Goal: Transaction & Acquisition: Purchase product/service

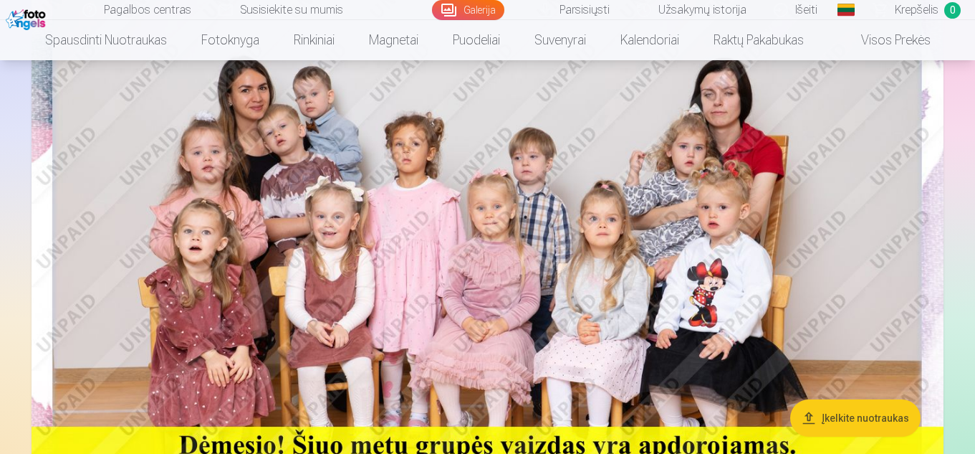
scroll to position [143, 0]
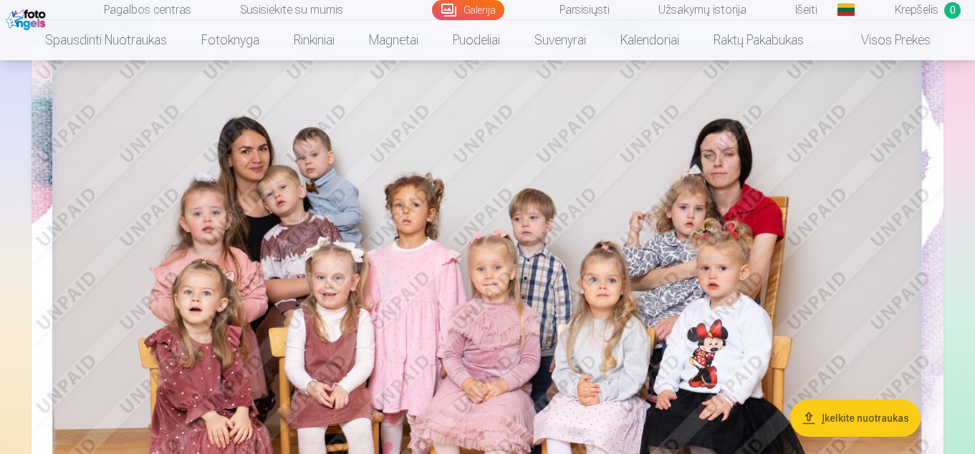
click at [533, 321] on img at bounding box center [488, 318] width 912 height 608
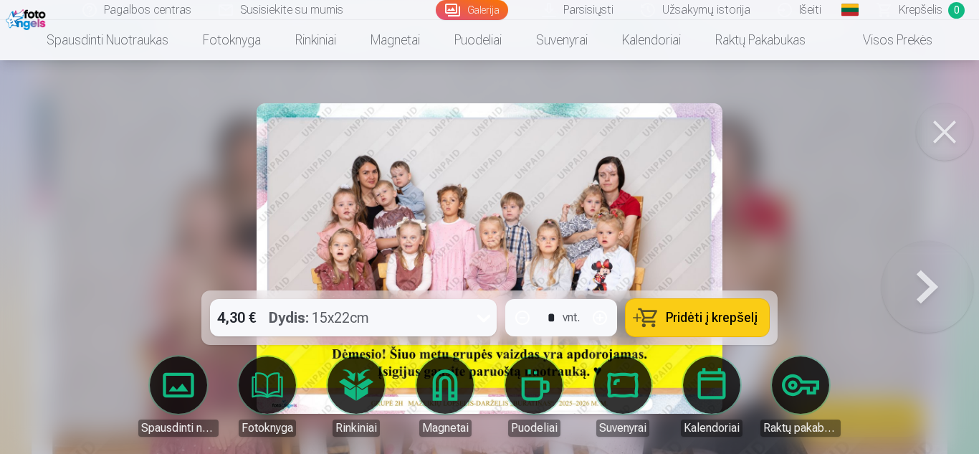
click at [929, 127] on button at bounding box center [944, 131] width 57 height 57
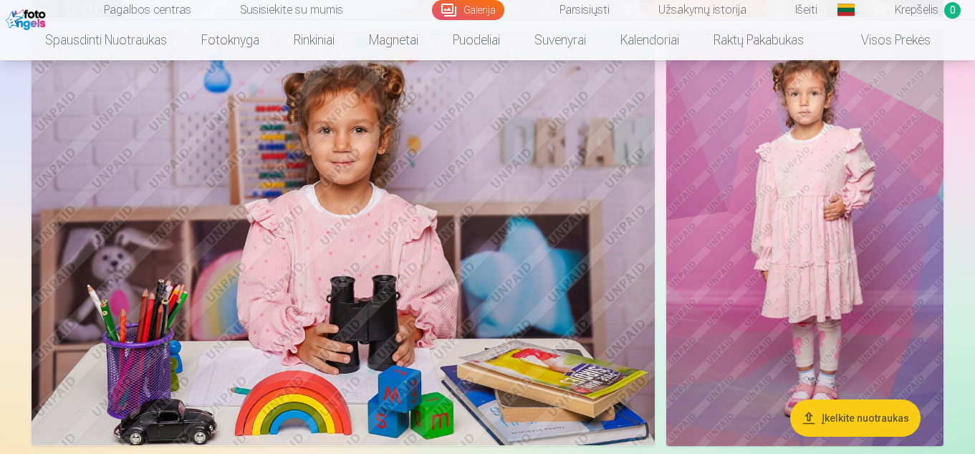
scroll to position [4950, 0]
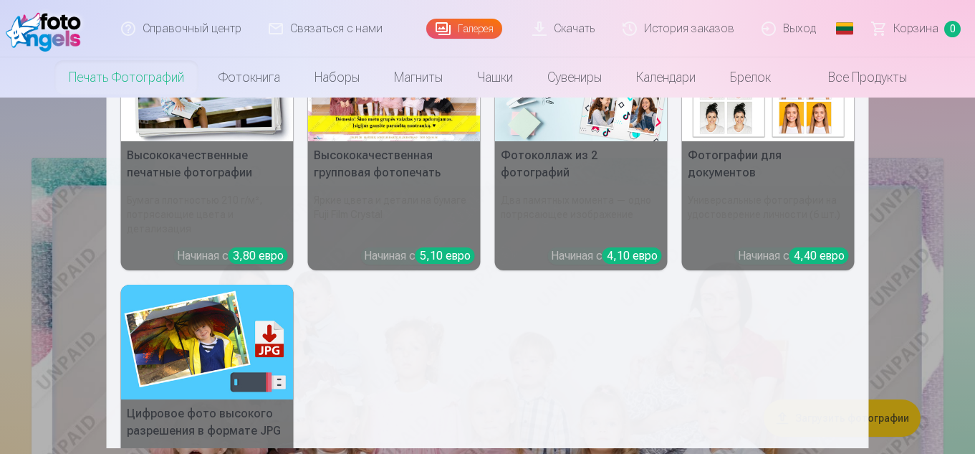
scroll to position [85, 0]
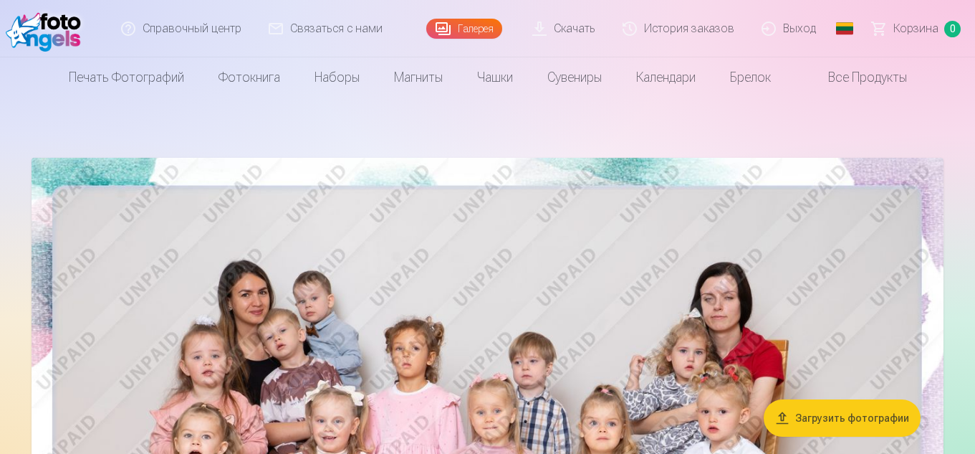
click at [669, 278] on img at bounding box center [488, 462] width 912 height 608
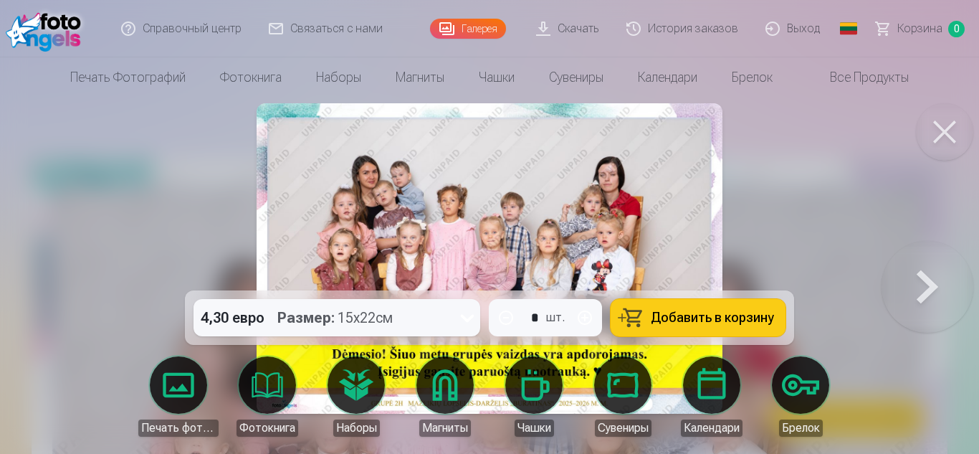
click at [939, 276] on button at bounding box center [927, 258] width 92 height 35
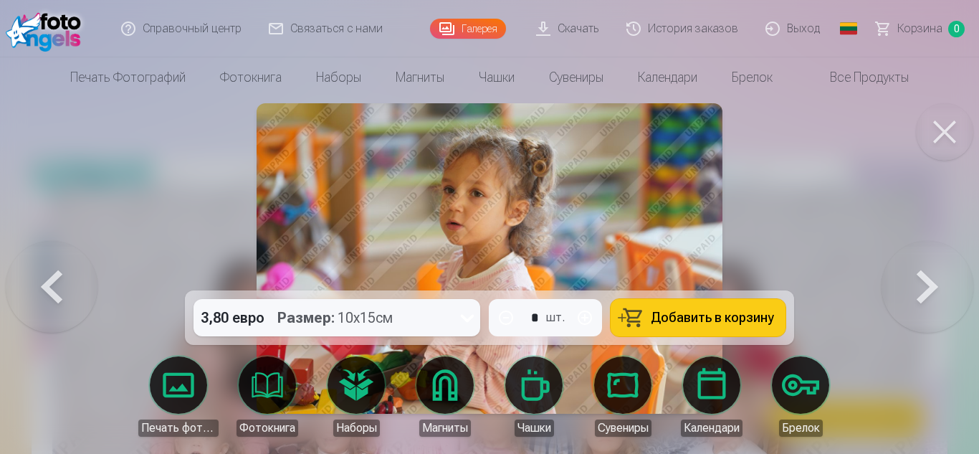
click at [64, 276] on button at bounding box center [52, 258] width 92 height 35
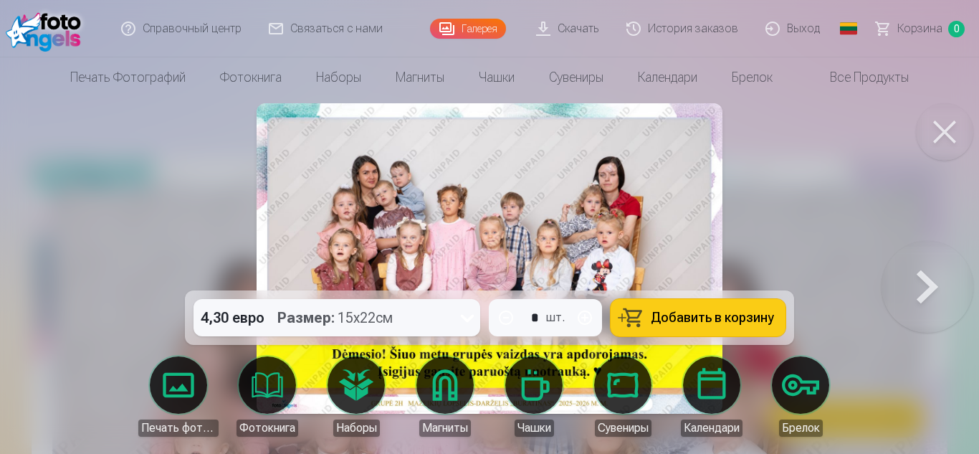
click at [938, 276] on button at bounding box center [927, 258] width 92 height 35
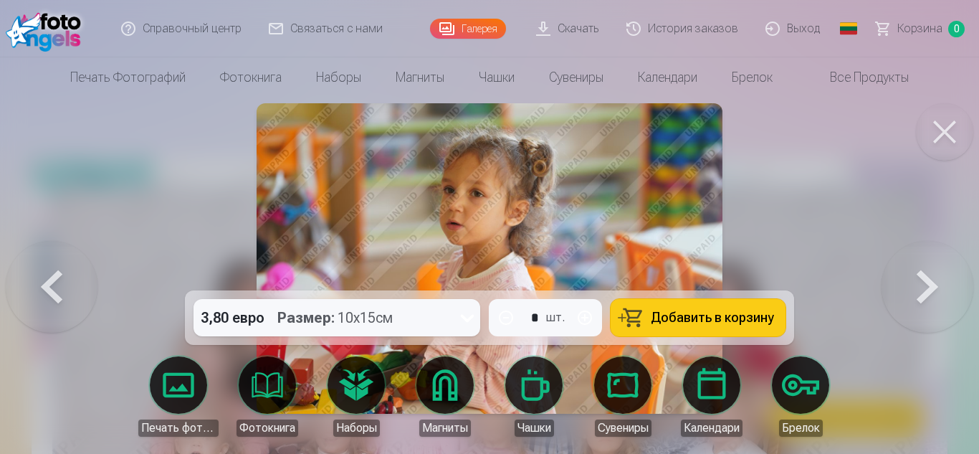
click at [31, 276] on button at bounding box center [52, 258] width 92 height 35
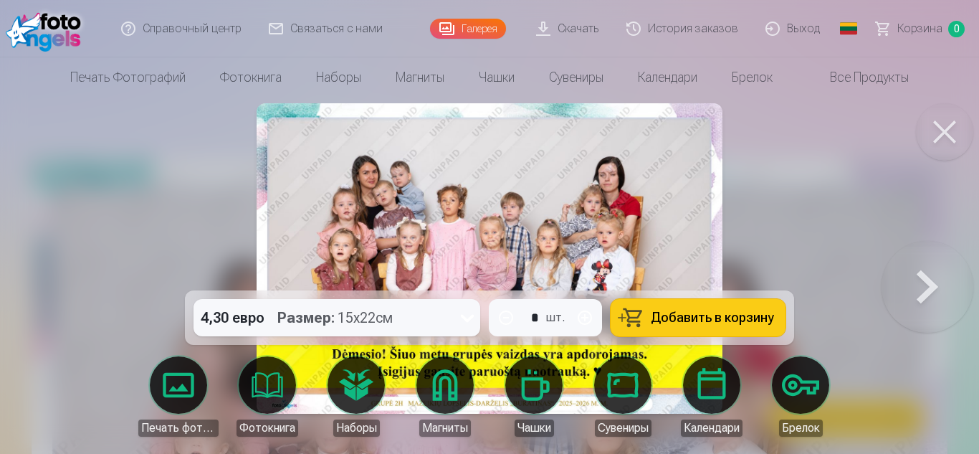
click at [911, 271] on button at bounding box center [927, 258] width 92 height 35
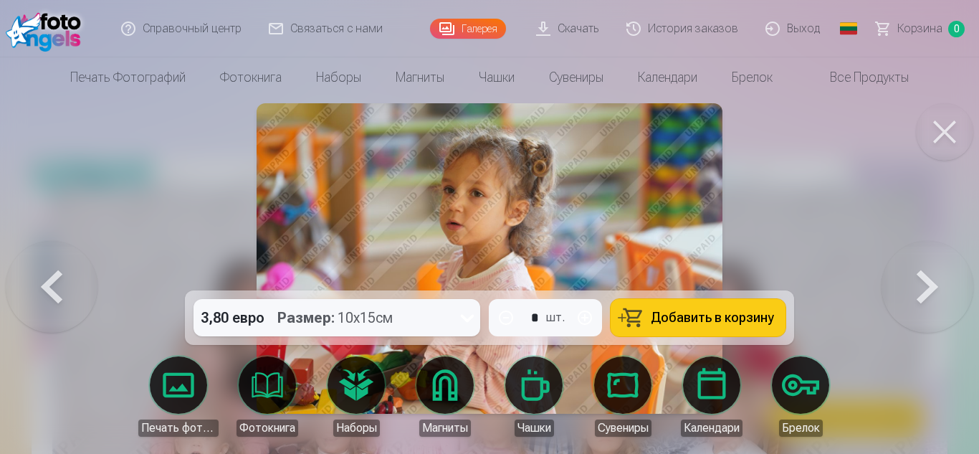
click at [939, 276] on button at bounding box center [927, 258] width 92 height 35
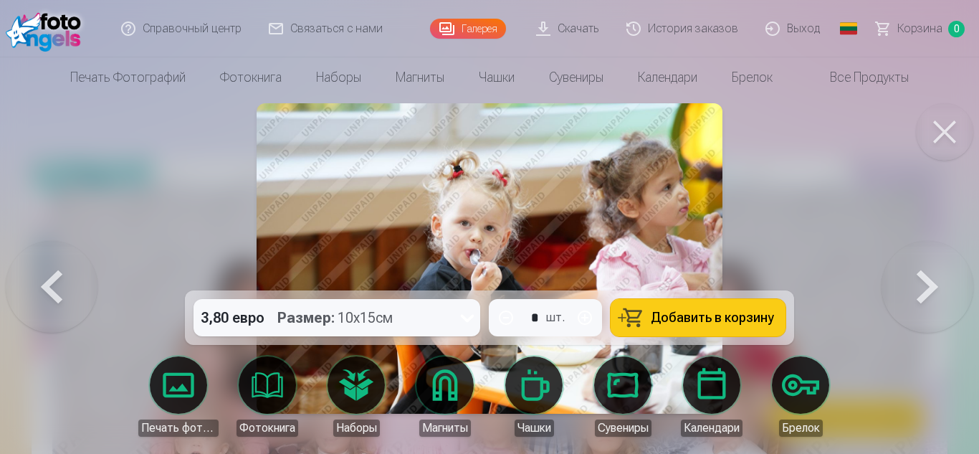
click at [939, 276] on button at bounding box center [927, 258] width 92 height 35
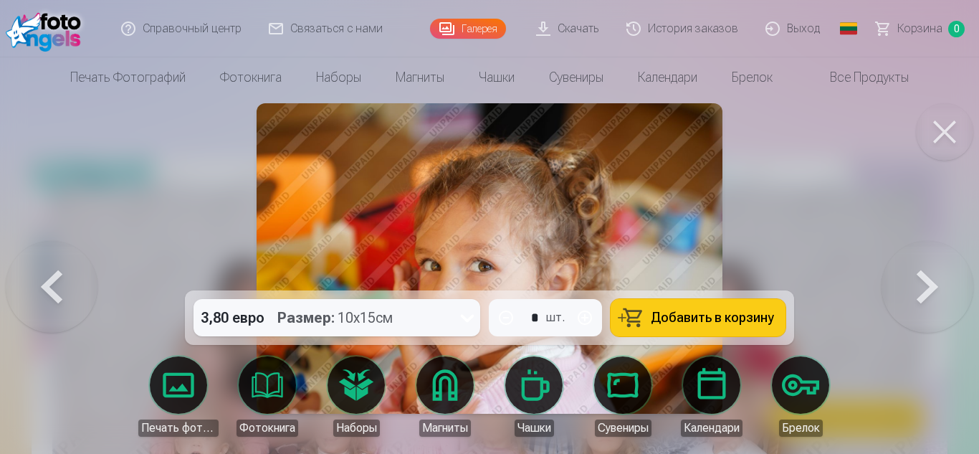
click at [939, 276] on button at bounding box center [927, 258] width 92 height 35
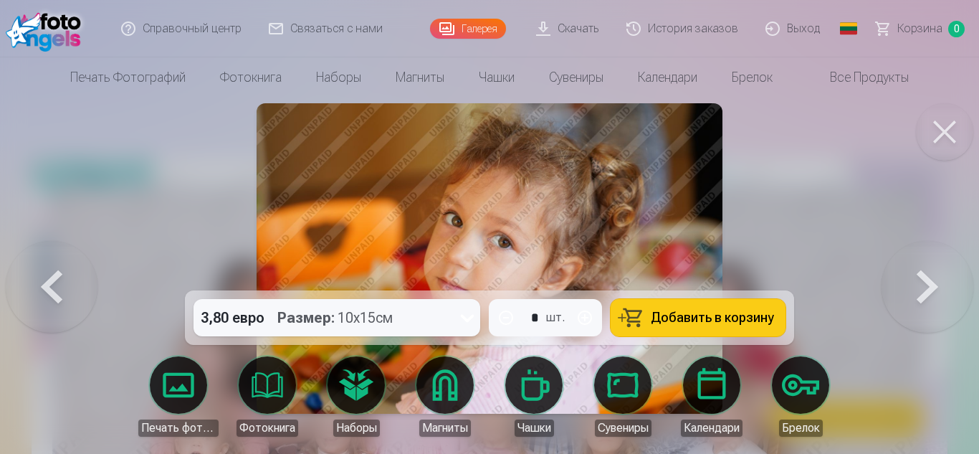
click at [939, 276] on button at bounding box center [927, 258] width 92 height 35
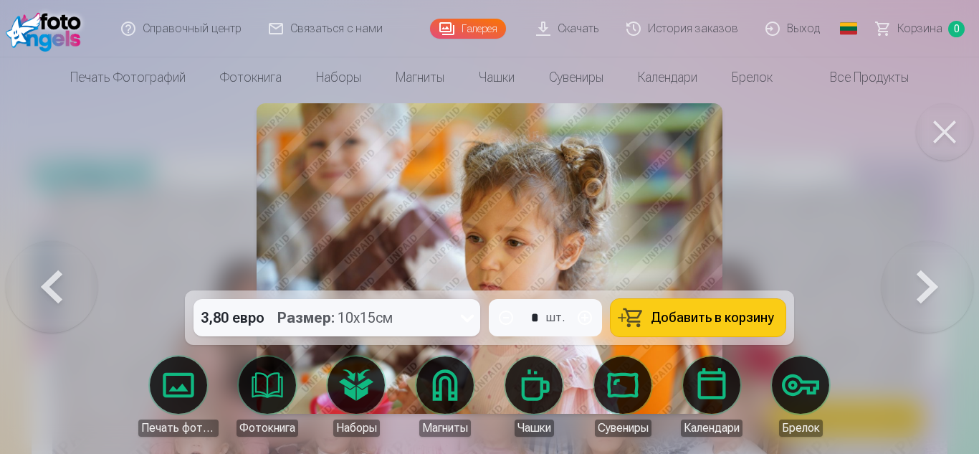
click at [939, 276] on button at bounding box center [927, 258] width 92 height 35
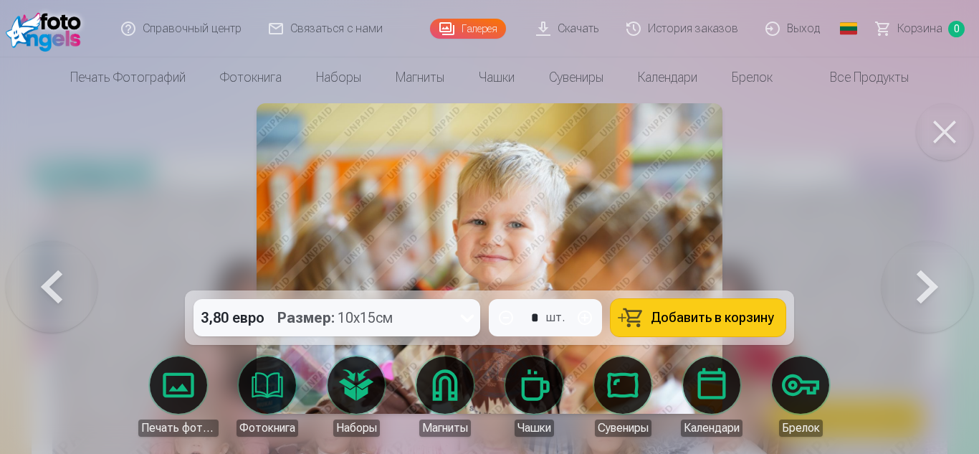
click at [939, 276] on button at bounding box center [927, 258] width 92 height 35
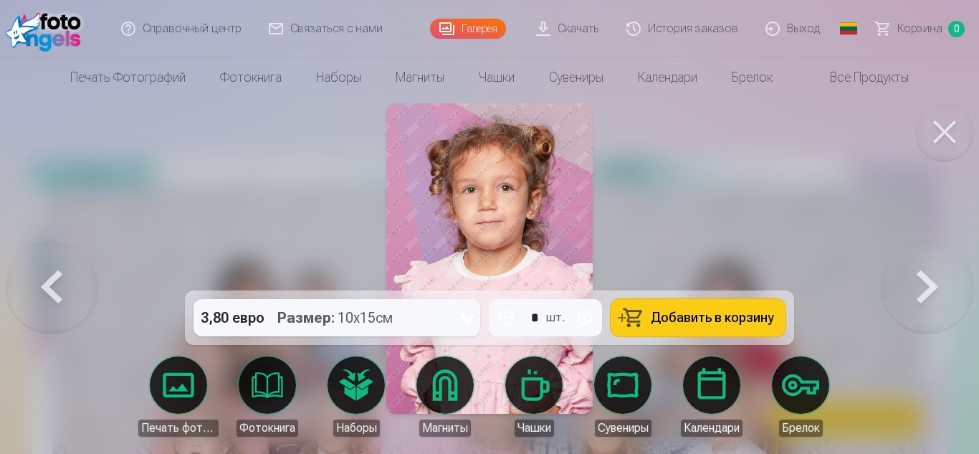
click at [939, 276] on button at bounding box center [927, 258] width 92 height 35
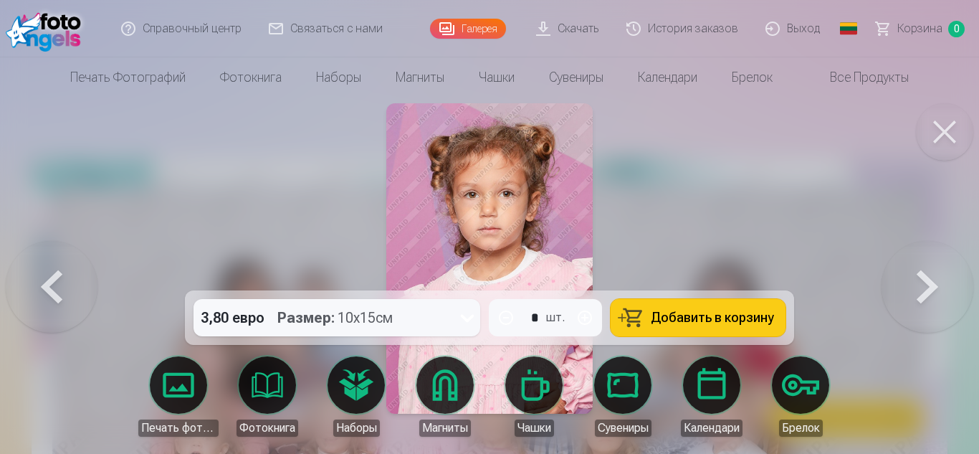
click at [39, 276] on button at bounding box center [52, 258] width 92 height 35
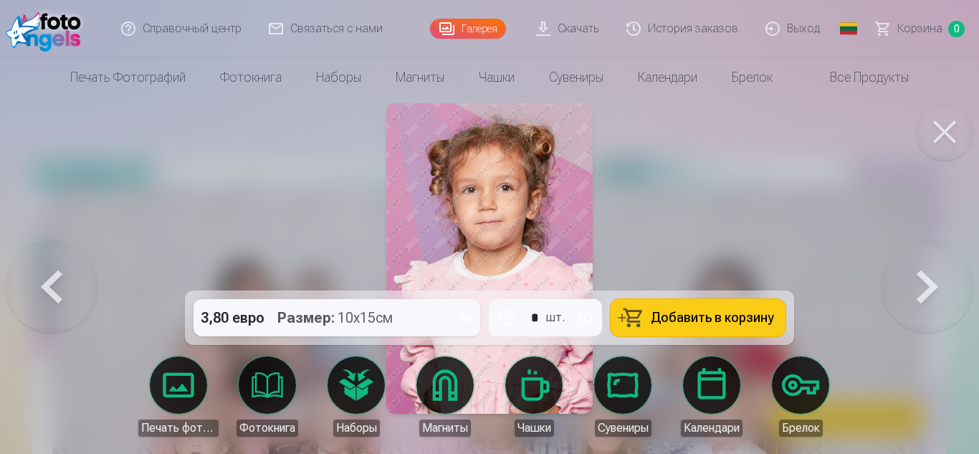
click at [937, 276] on button at bounding box center [927, 258] width 92 height 35
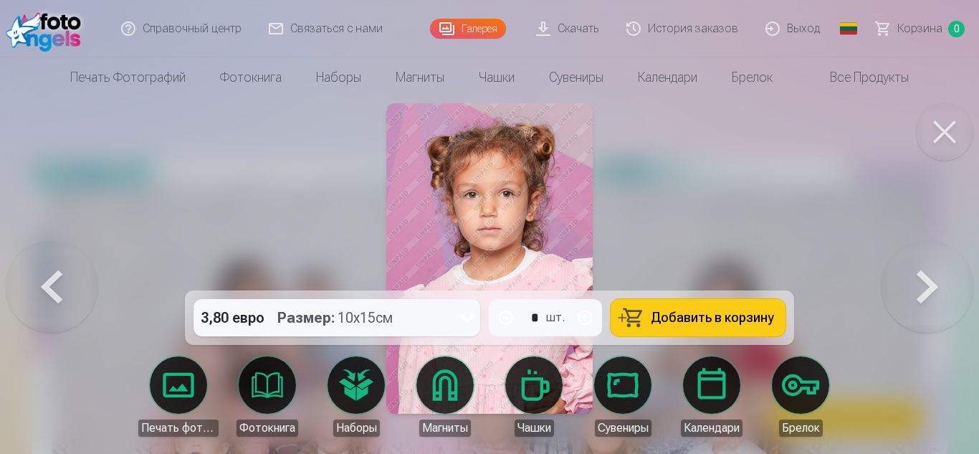
click at [26, 276] on button at bounding box center [52, 258] width 92 height 35
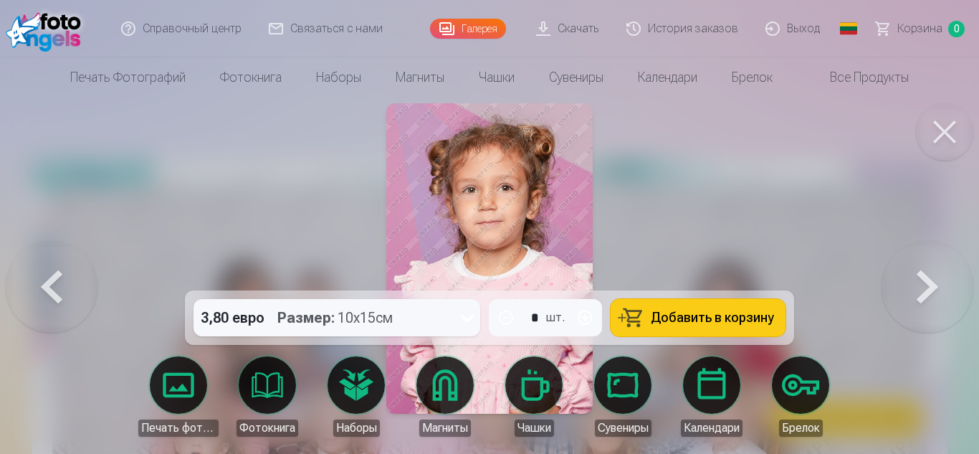
click at [919, 269] on button at bounding box center [927, 258] width 92 height 35
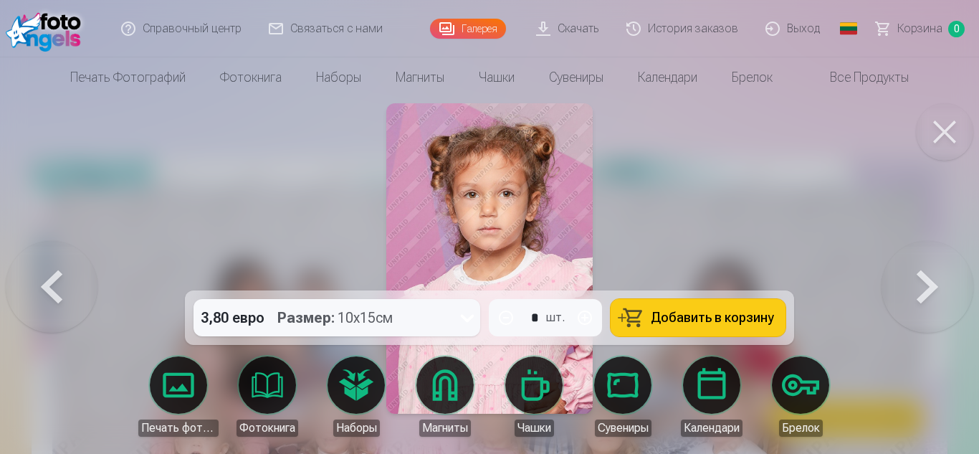
click at [919, 270] on button at bounding box center [927, 258] width 92 height 35
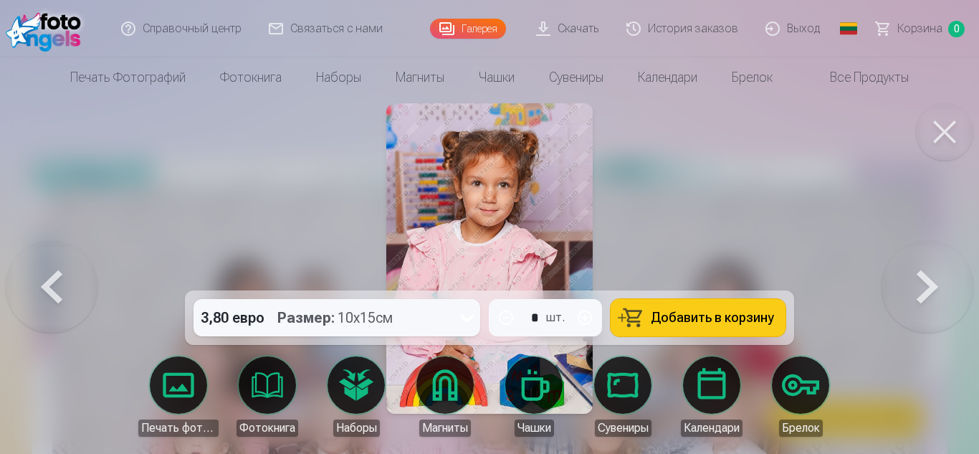
click at [919, 270] on button at bounding box center [927, 258] width 92 height 35
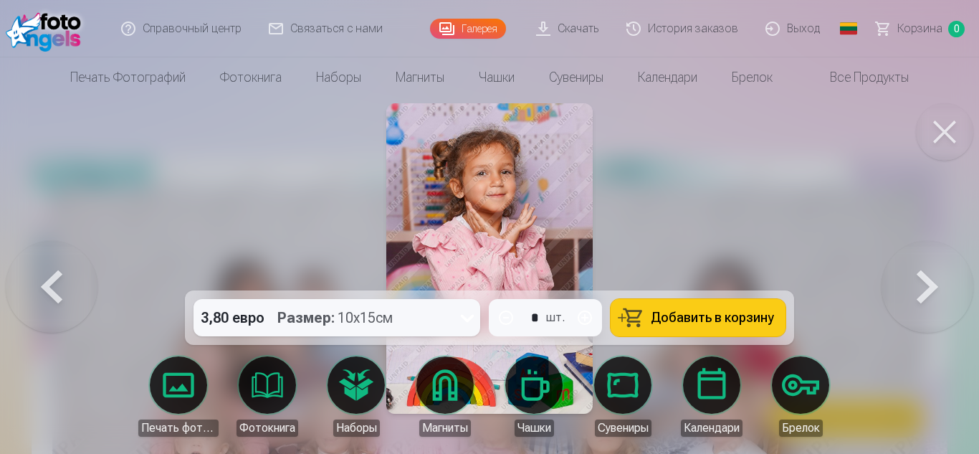
click at [919, 270] on button at bounding box center [927, 258] width 92 height 35
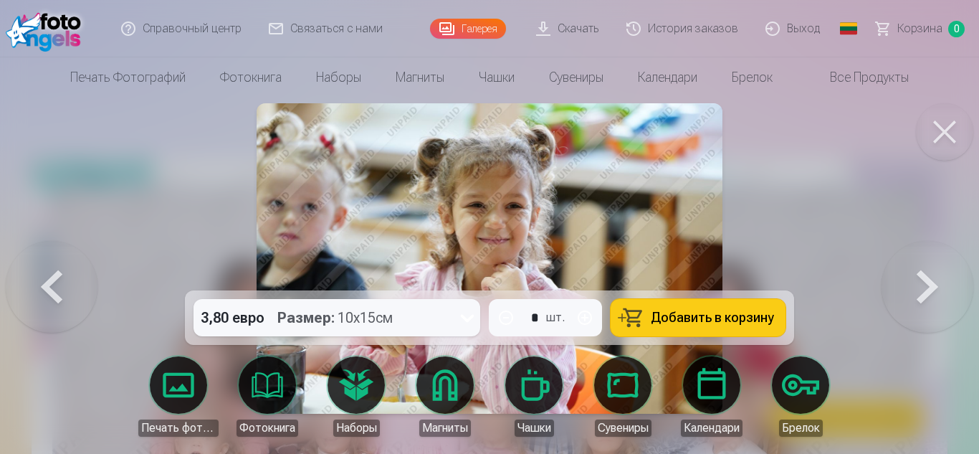
click at [919, 270] on button at bounding box center [927, 258] width 92 height 35
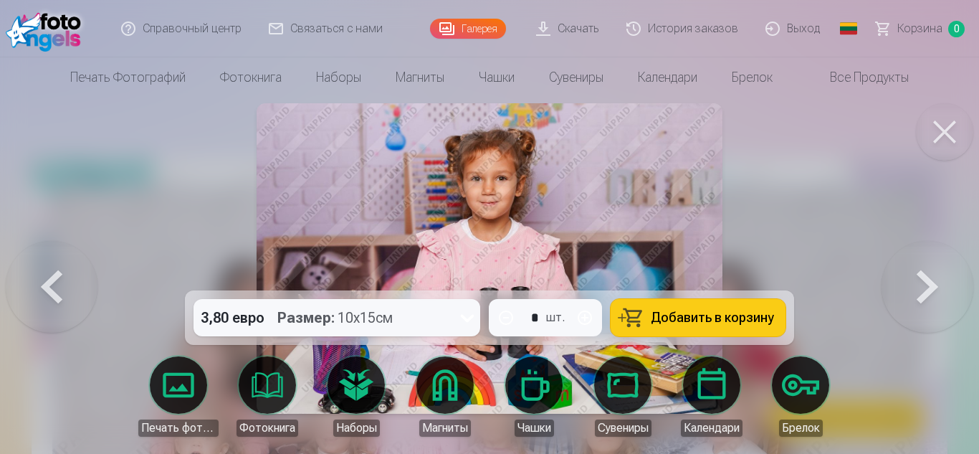
click at [919, 270] on button at bounding box center [927, 258] width 92 height 35
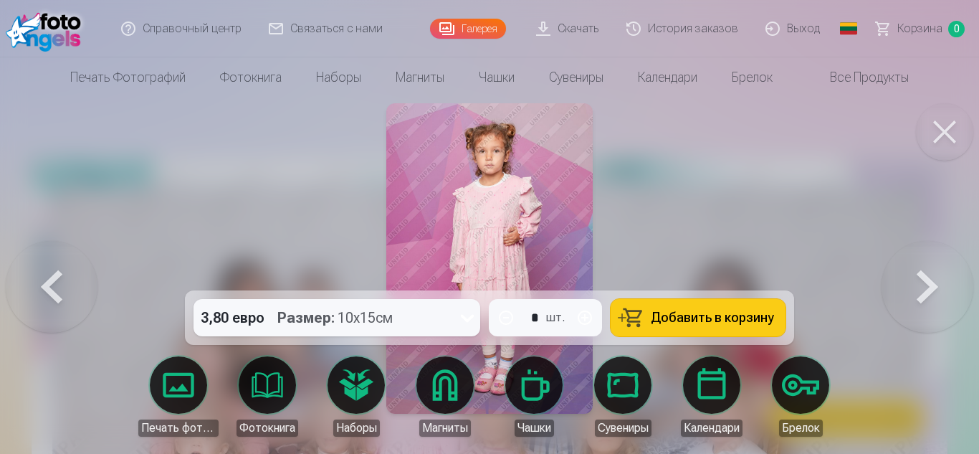
click at [921, 276] on button at bounding box center [927, 258] width 92 height 35
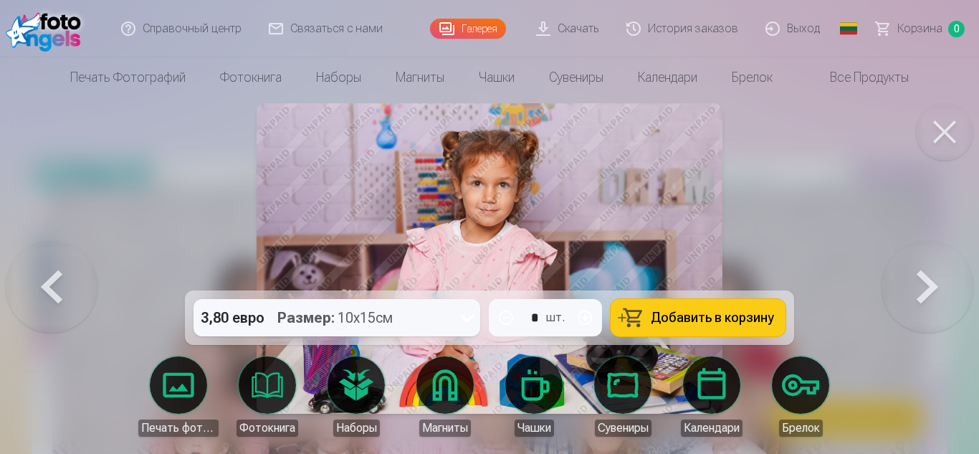
click at [922, 276] on button at bounding box center [927, 258] width 92 height 35
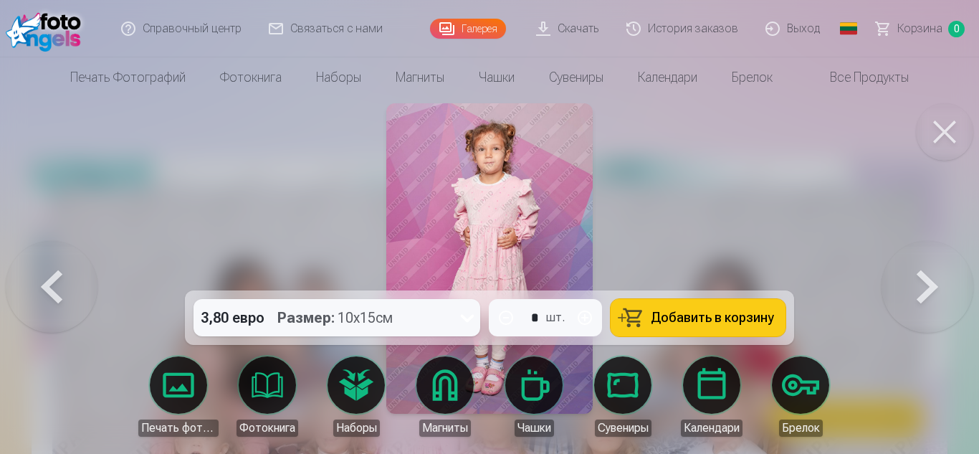
click at [924, 276] on button at bounding box center [927, 258] width 92 height 35
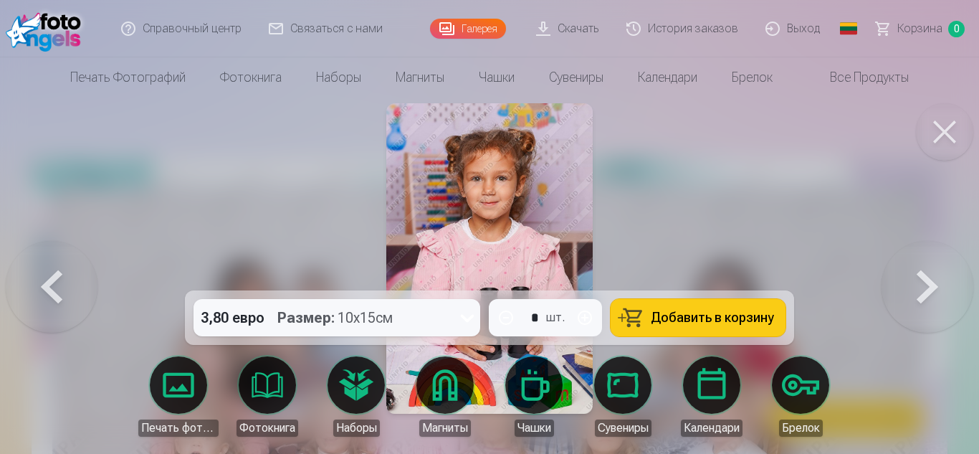
click at [924, 276] on button at bounding box center [927, 258] width 92 height 35
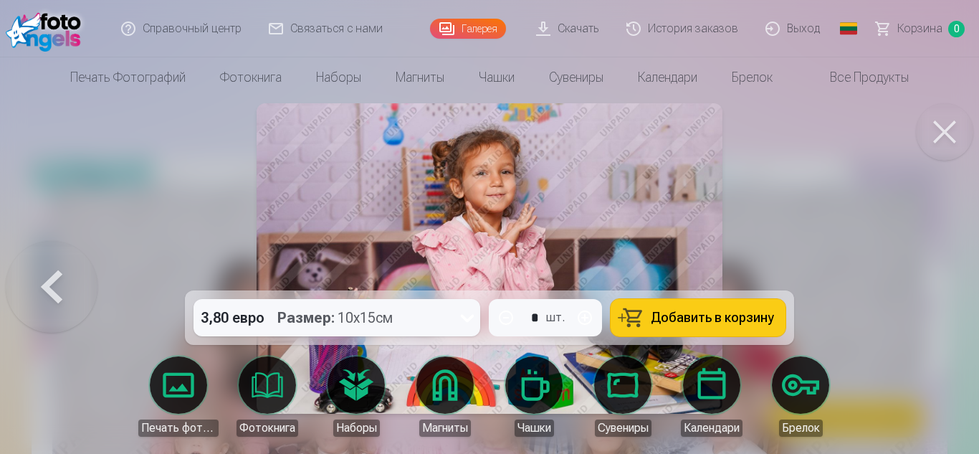
click at [924, 277] on div at bounding box center [489, 227] width 979 height 454
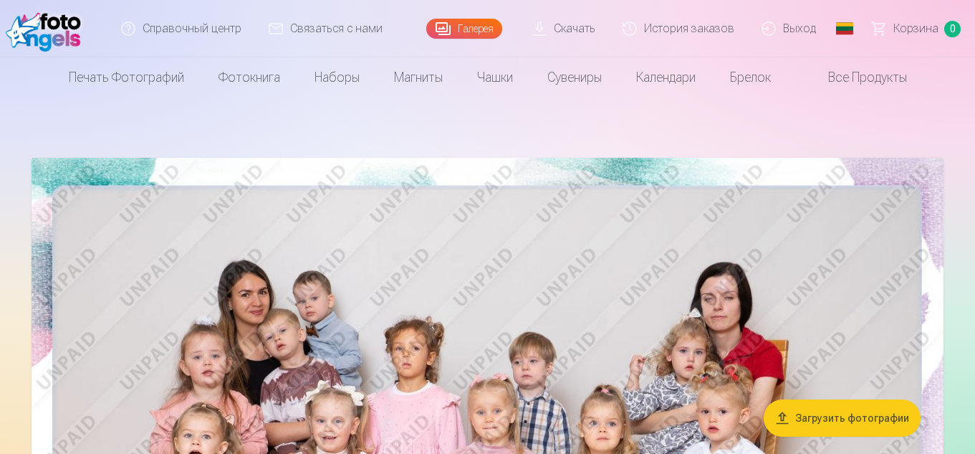
click at [749, 326] on img at bounding box center [488, 462] width 912 height 608
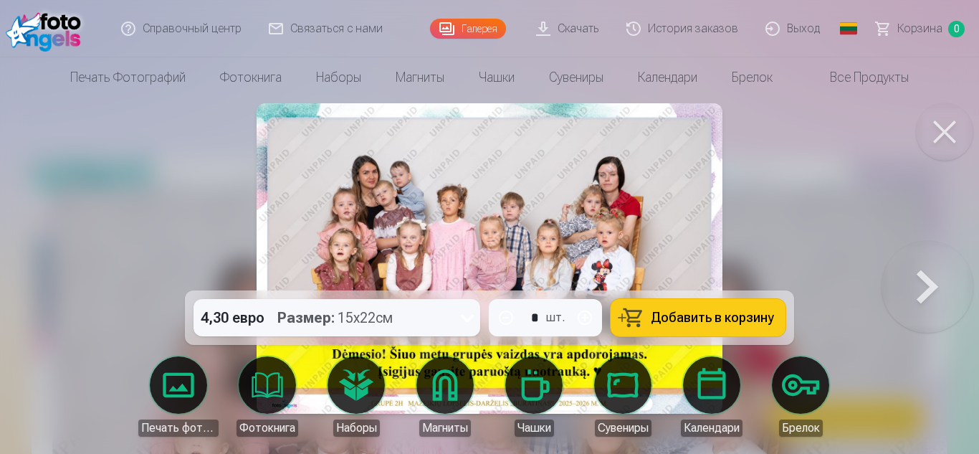
click at [926, 276] on button at bounding box center [927, 258] width 92 height 35
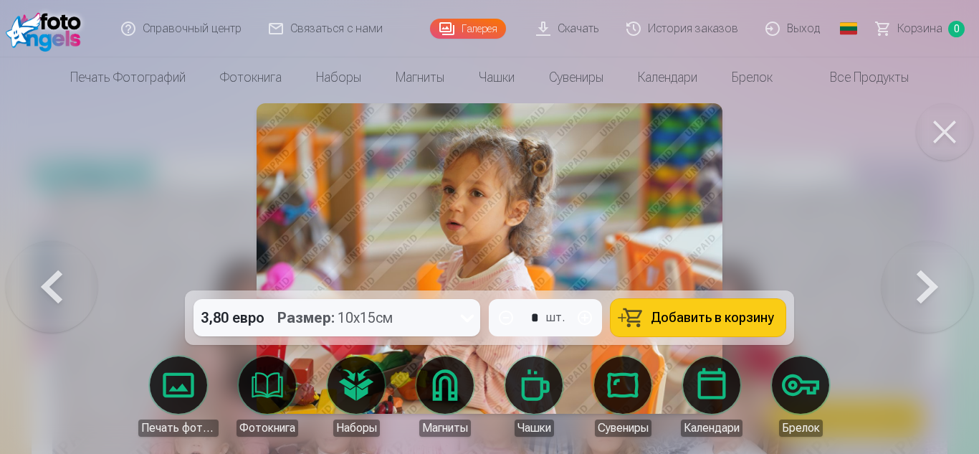
click at [951, 276] on button at bounding box center [927, 258] width 92 height 35
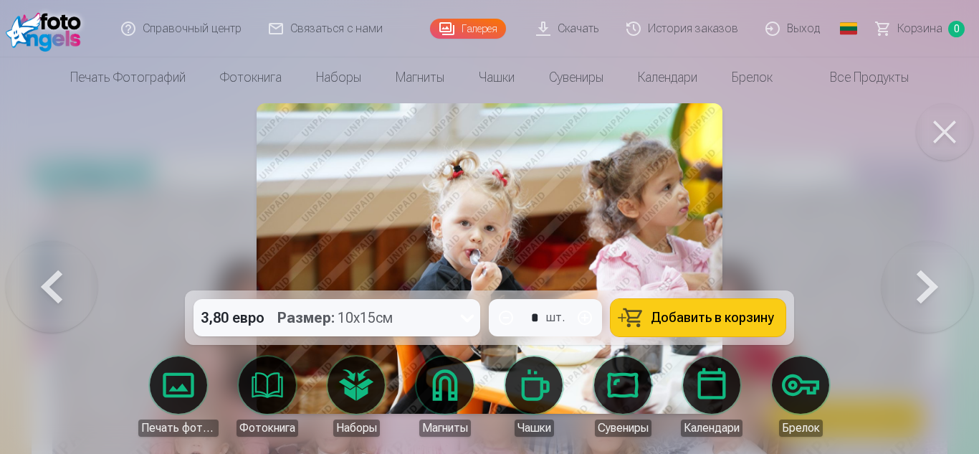
click at [951, 276] on button at bounding box center [927, 258] width 92 height 35
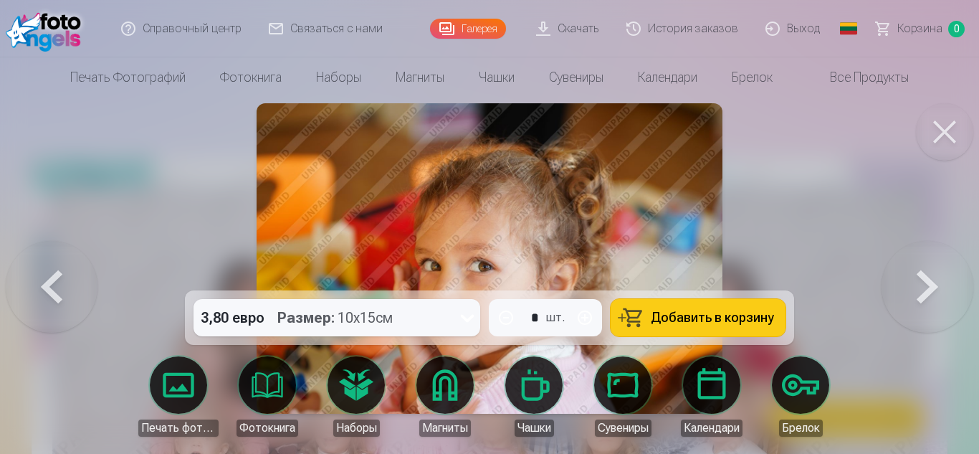
click at [950, 273] on button at bounding box center [927, 258] width 92 height 35
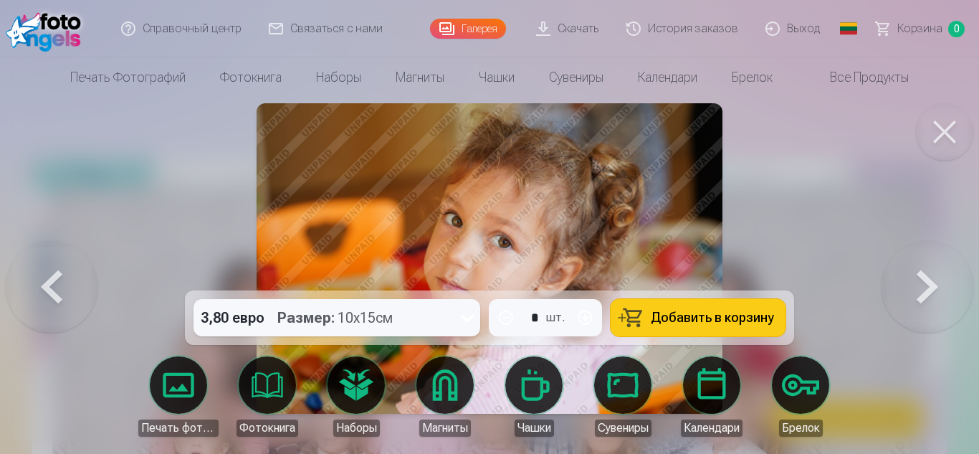
click at [29, 276] on button at bounding box center [52, 258] width 92 height 35
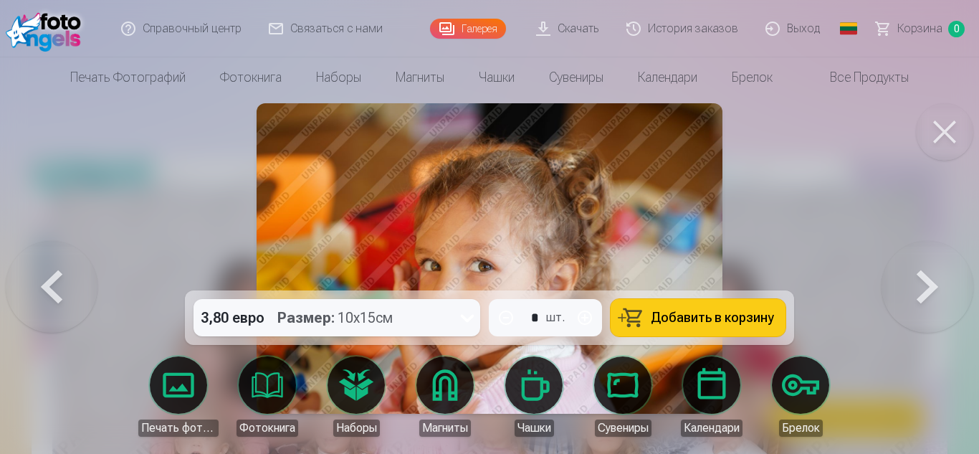
click at [954, 276] on button at bounding box center [927, 258] width 92 height 35
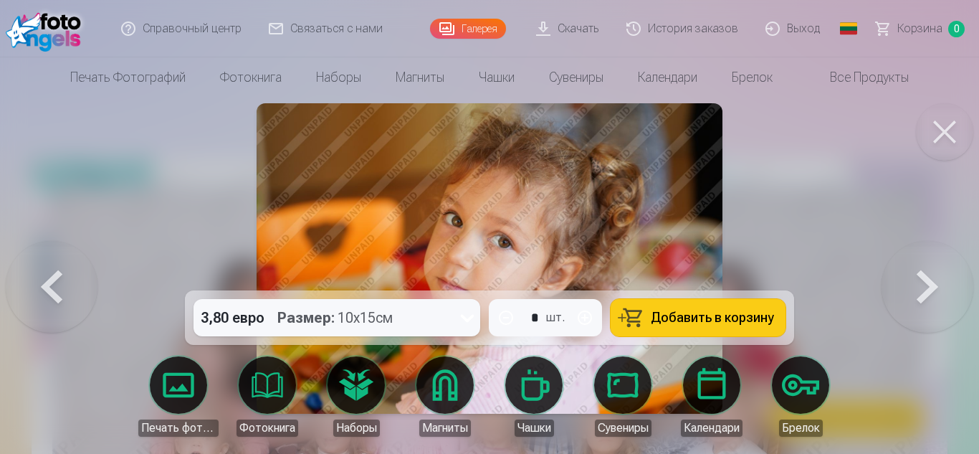
click at [958, 269] on button at bounding box center [927, 258] width 92 height 35
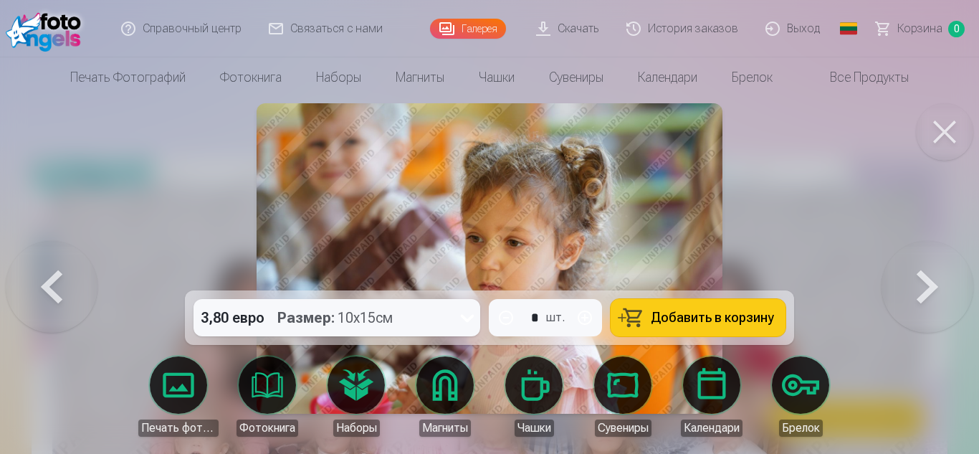
click at [958, 269] on button at bounding box center [927, 258] width 92 height 35
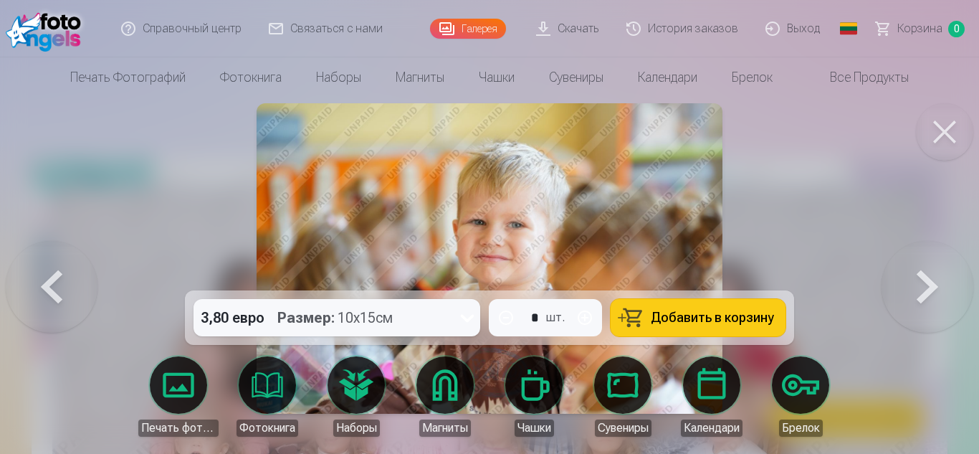
click at [59, 276] on button at bounding box center [52, 258] width 92 height 35
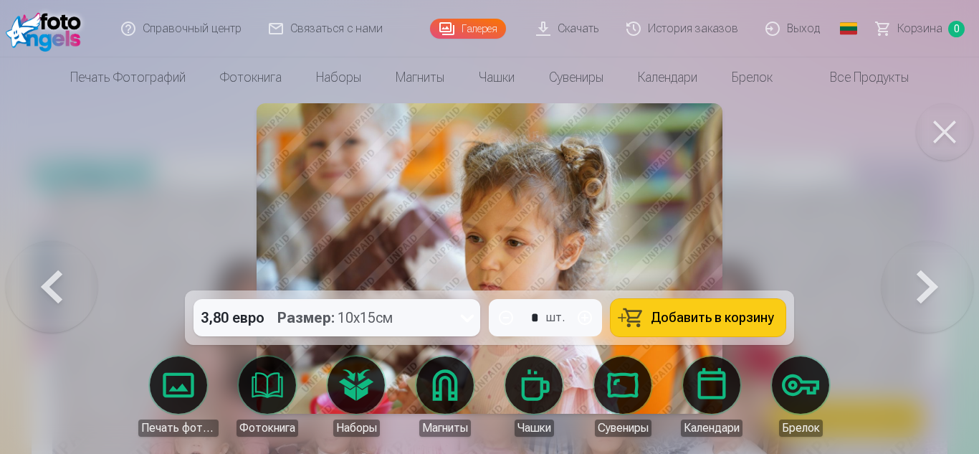
click at [914, 267] on button at bounding box center [927, 258] width 92 height 35
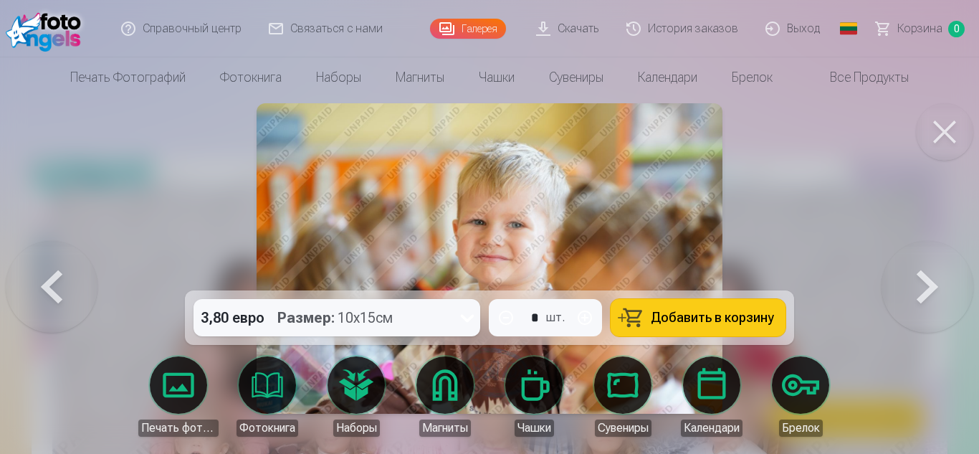
click at [914, 267] on button at bounding box center [927, 258] width 92 height 35
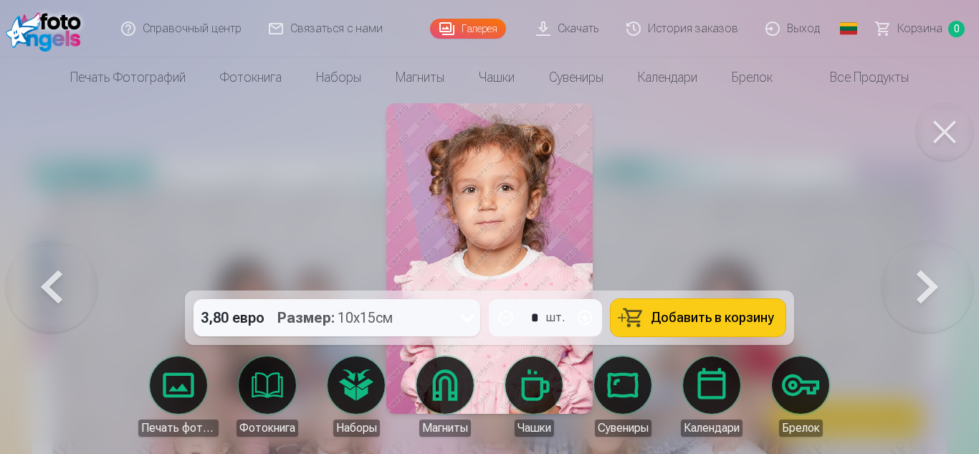
click at [895, 276] on button at bounding box center [927, 258] width 92 height 35
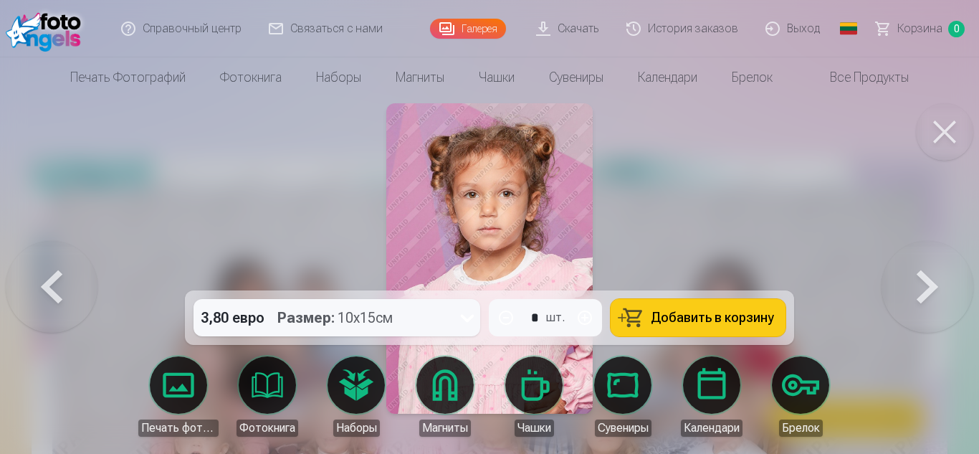
click at [28, 276] on button at bounding box center [52, 258] width 92 height 35
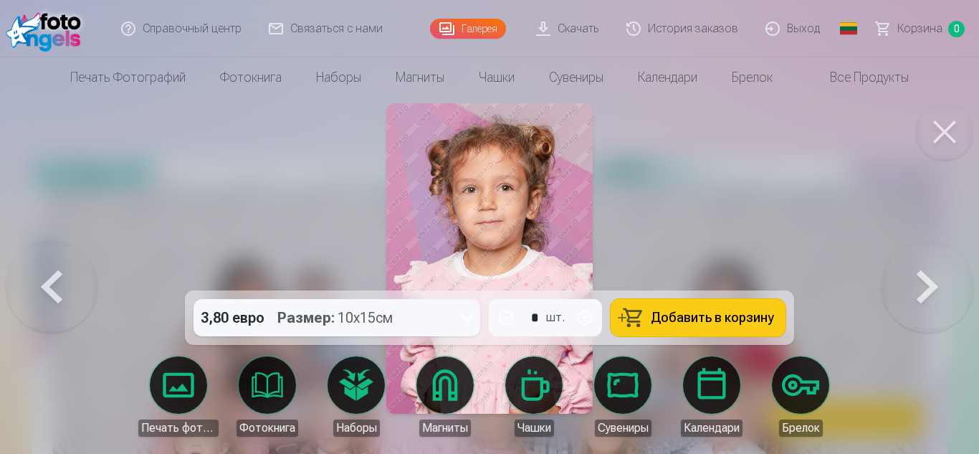
click at [951, 276] on button at bounding box center [927, 258] width 92 height 35
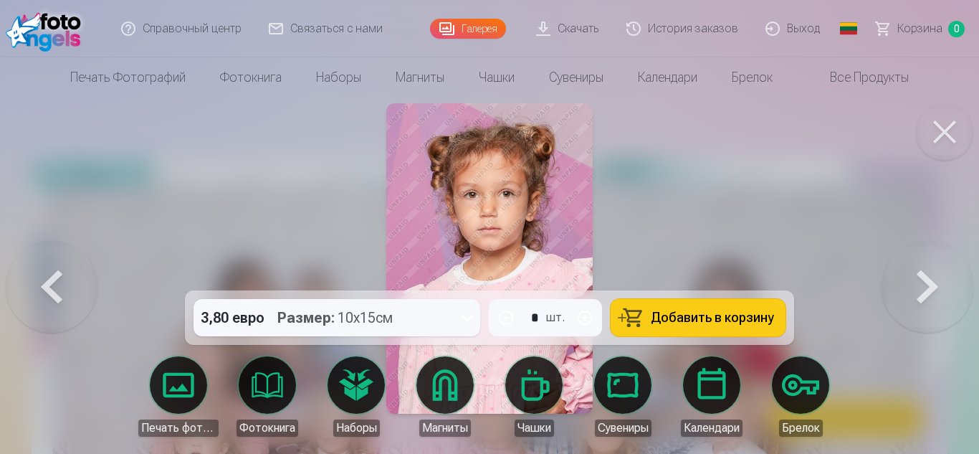
click at [951, 276] on button at bounding box center [927, 258] width 92 height 35
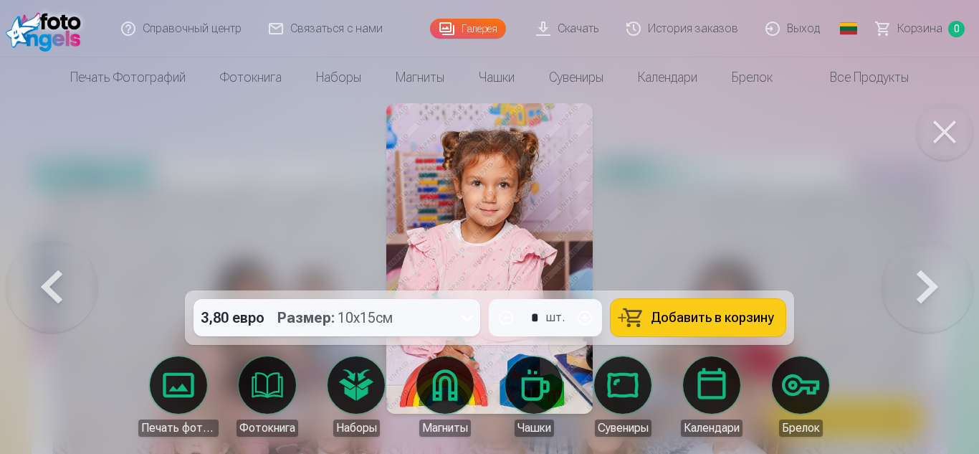
click at [903, 276] on button at bounding box center [927, 258] width 92 height 35
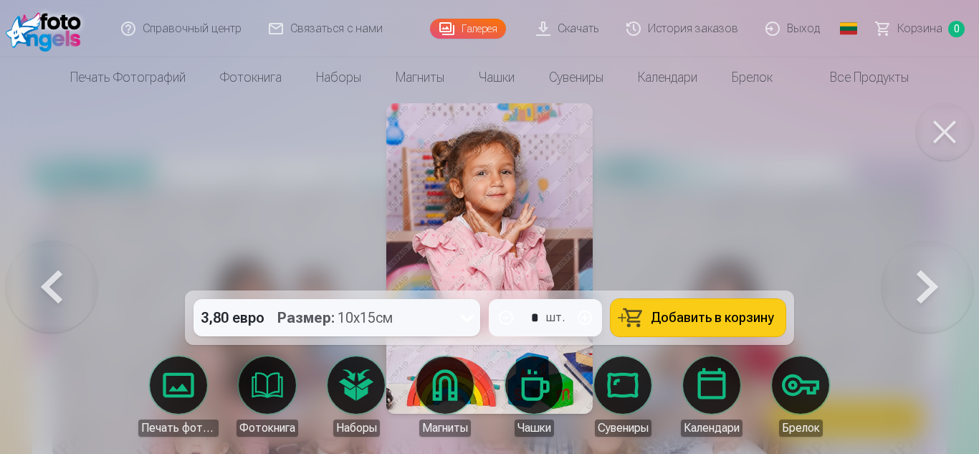
click at [903, 276] on button at bounding box center [927, 258] width 92 height 35
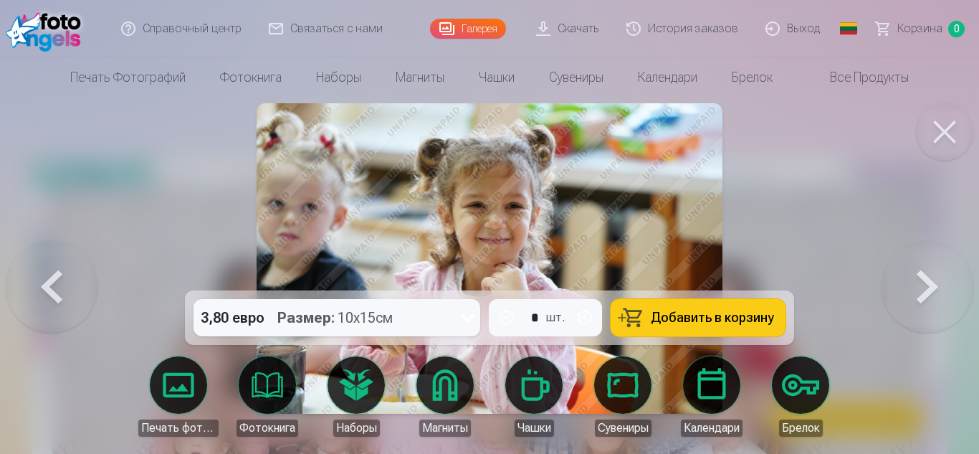
click at [903, 276] on button at bounding box center [927, 258] width 92 height 35
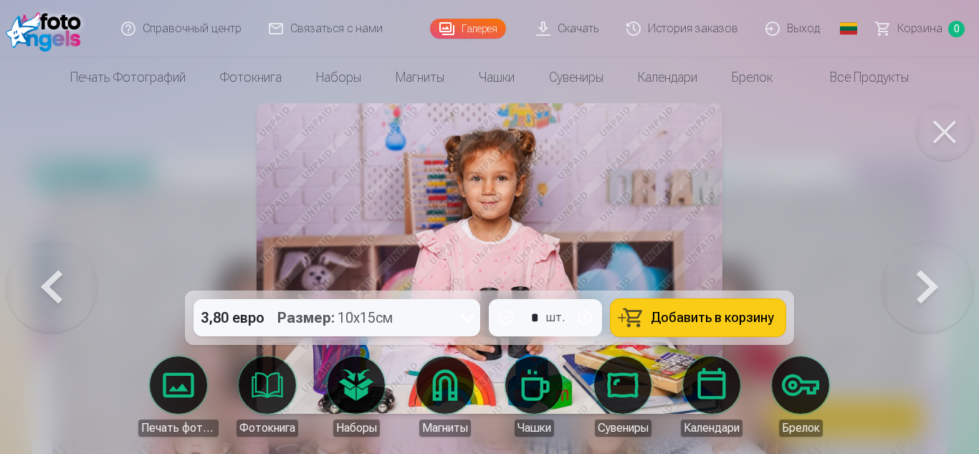
click at [903, 276] on button at bounding box center [927, 258] width 92 height 35
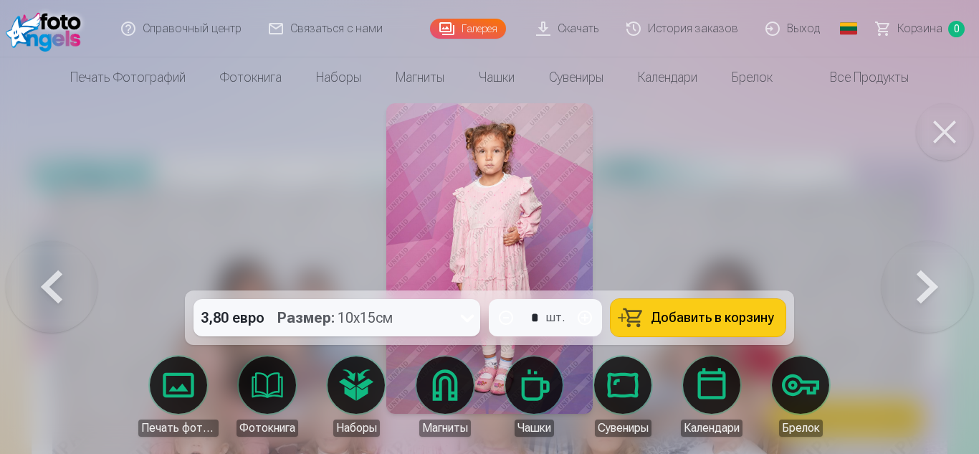
click at [903, 276] on button at bounding box center [927, 258] width 92 height 35
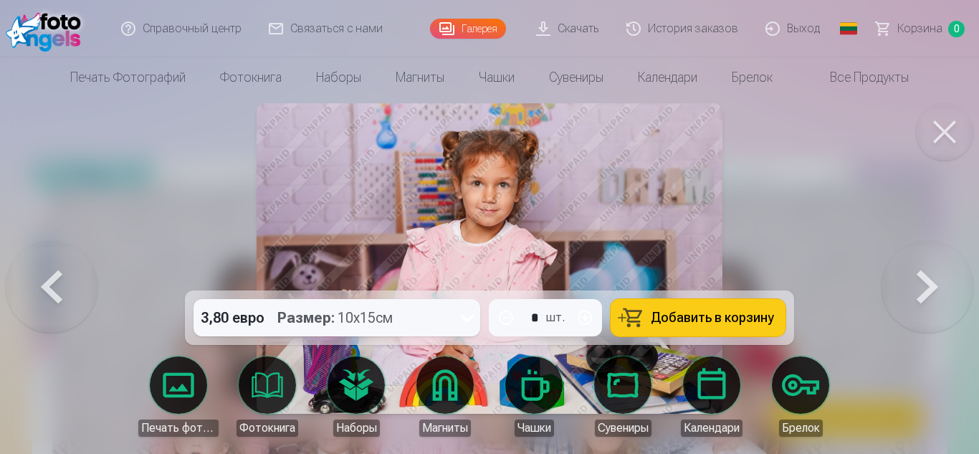
click at [903, 276] on button at bounding box center [927, 258] width 92 height 35
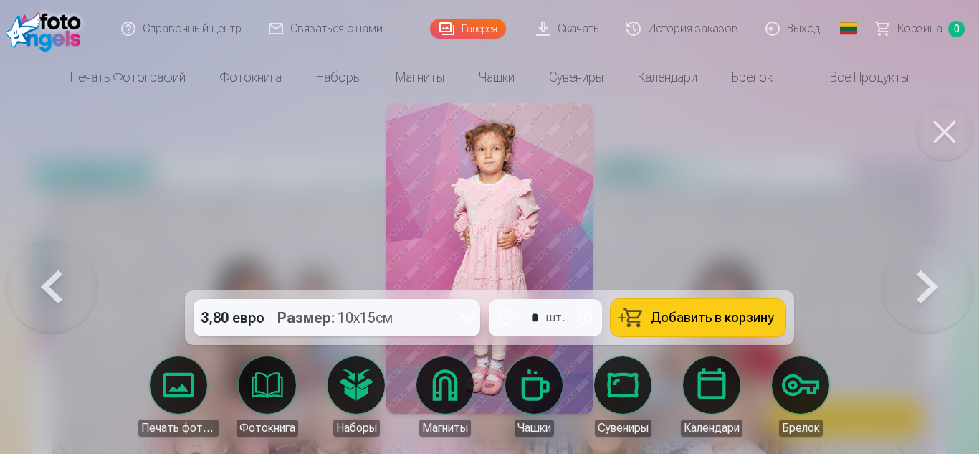
click at [74, 272] on button at bounding box center [52, 258] width 92 height 35
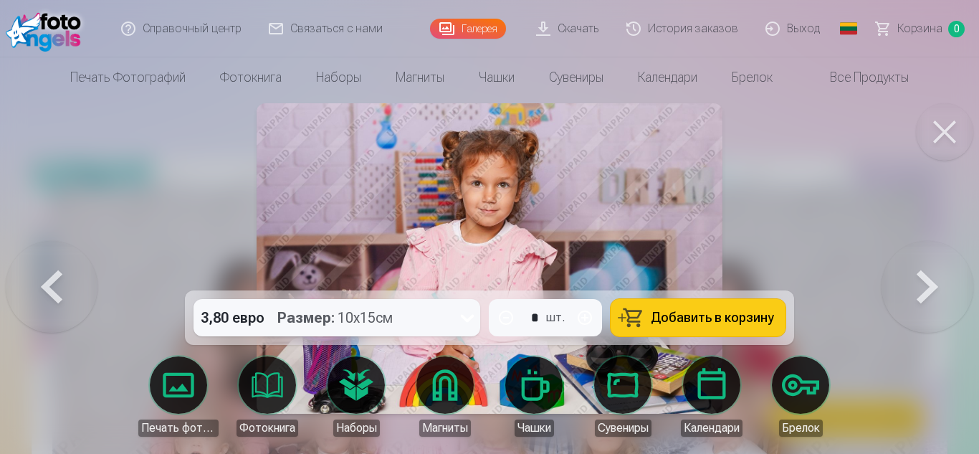
click at [70, 276] on button at bounding box center [52, 258] width 92 height 35
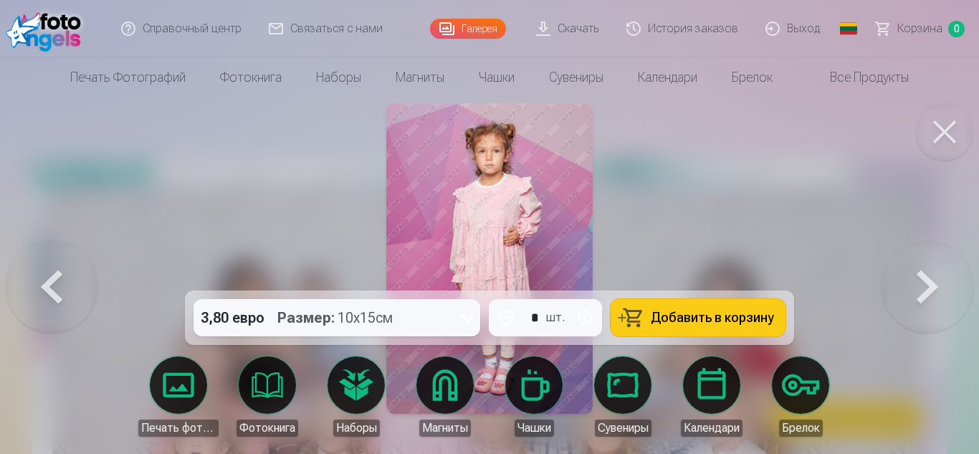
click at [943, 276] on button at bounding box center [927, 258] width 92 height 35
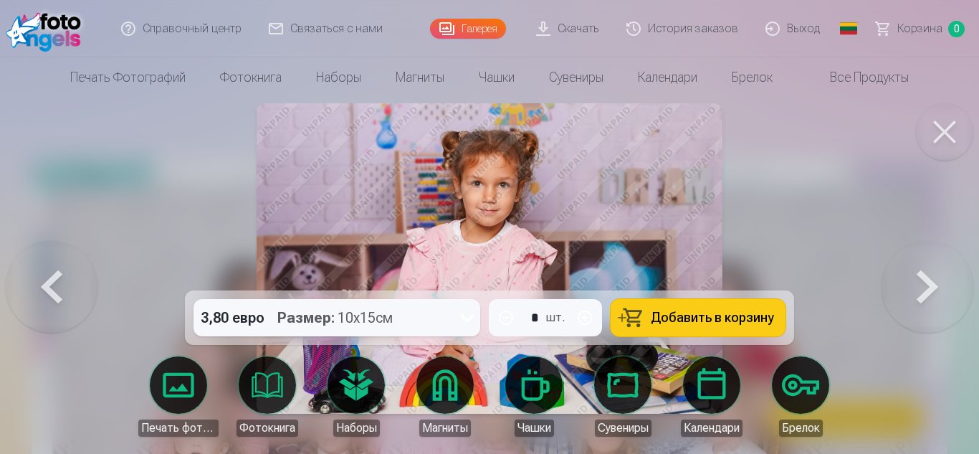
click at [943, 276] on button at bounding box center [927, 258] width 92 height 35
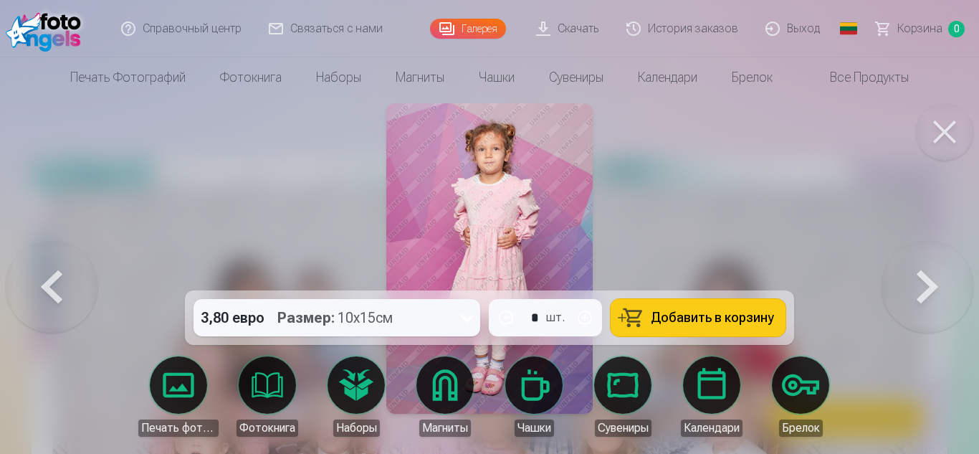
click at [943, 276] on button at bounding box center [927, 258] width 92 height 35
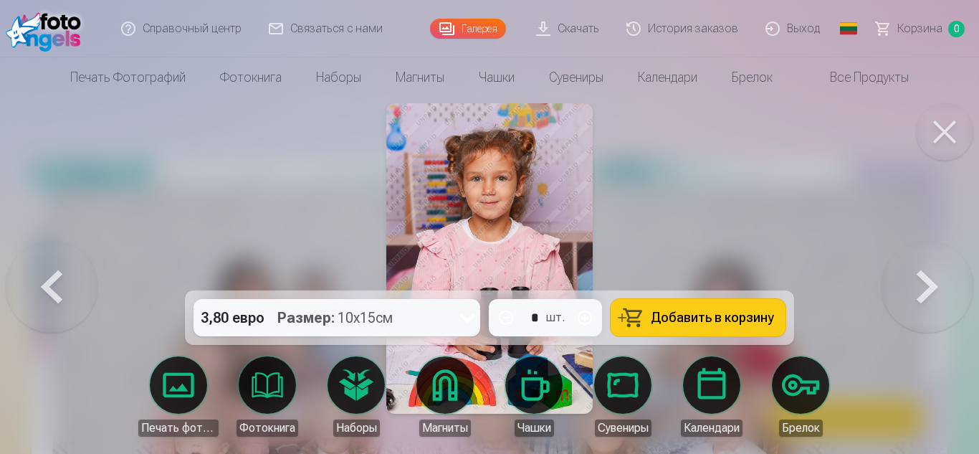
click at [943, 276] on button at bounding box center [927, 258] width 92 height 35
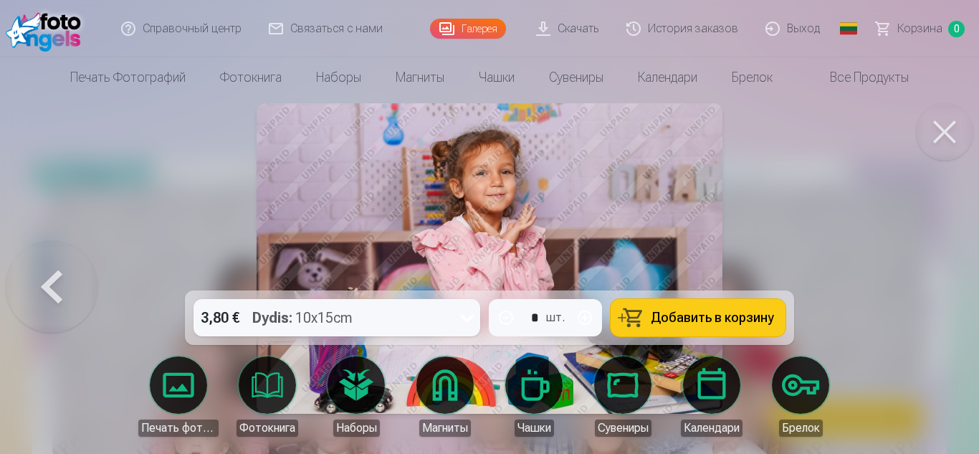
click at [941, 287] on div at bounding box center [489, 227] width 979 height 454
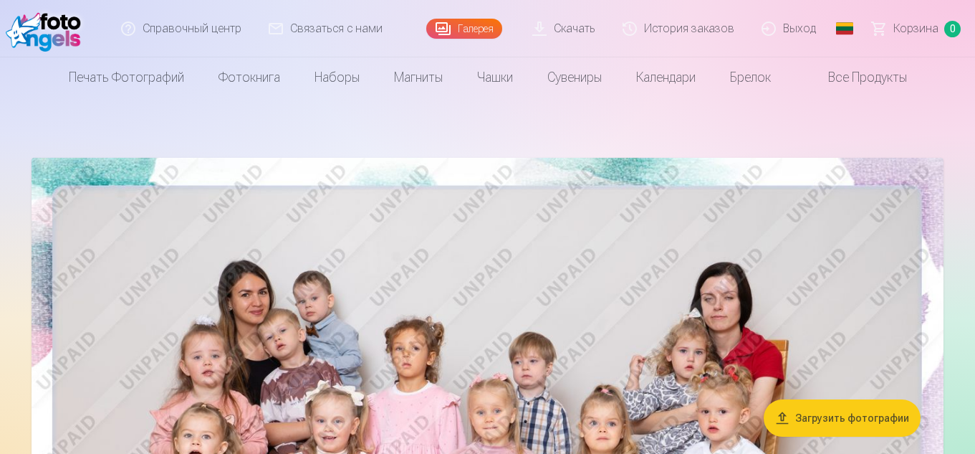
click at [590, 221] on img at bounding box center [488, 462] width 912 height 608
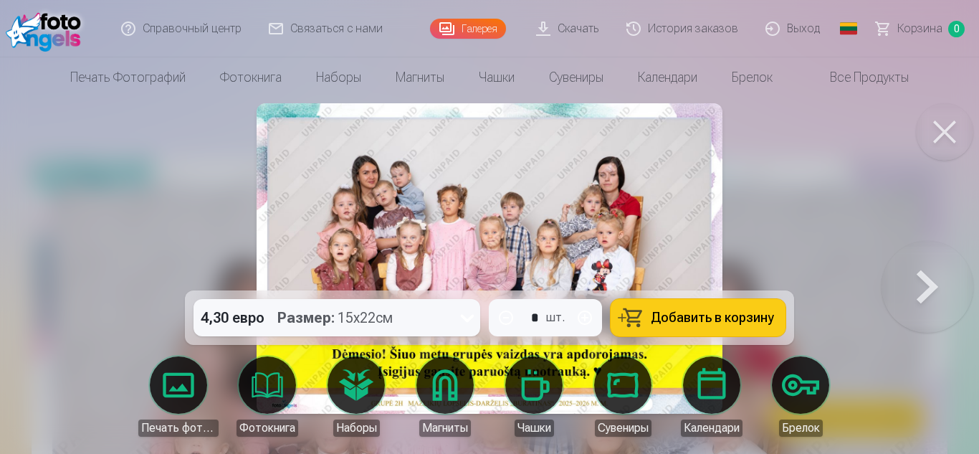
click at [922, 276] on button at bounding box center [927, 258] width 92 height 35
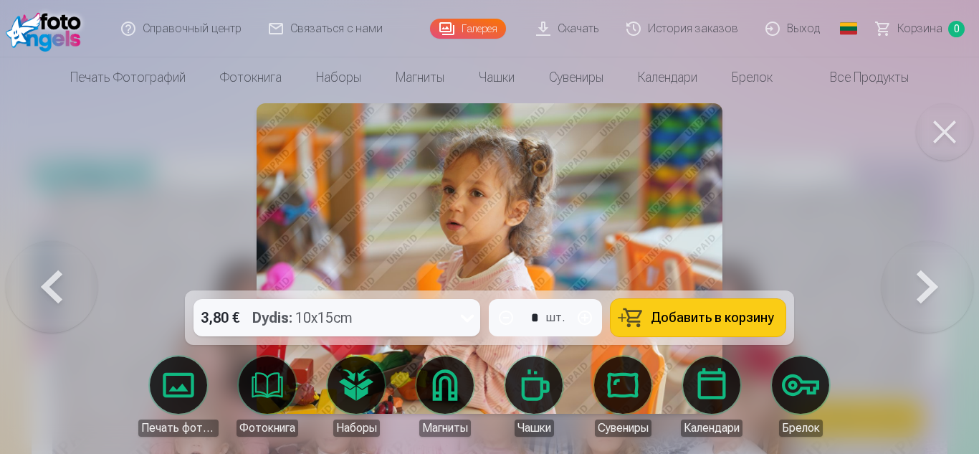
click at [922, 276] on button at bounding box center [927, 258] width 92 height 35
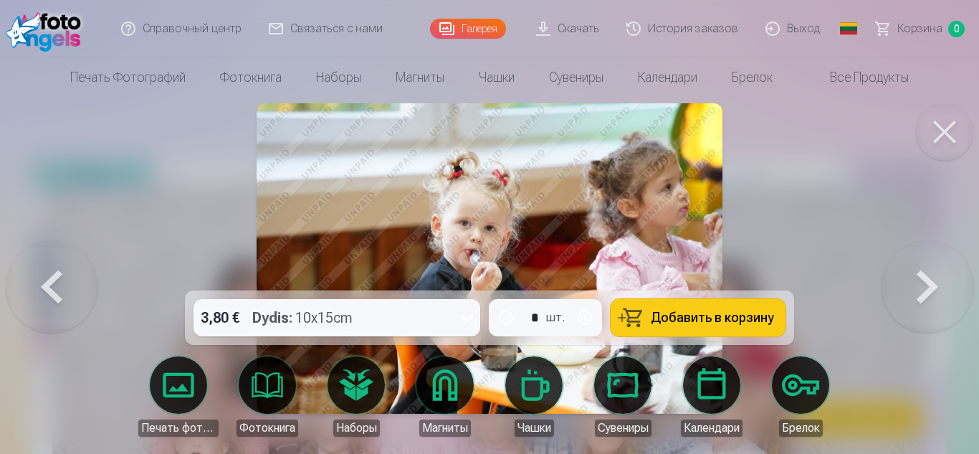
click at [922, 276] on button at bounding box center [927, 258] width 92 height 35
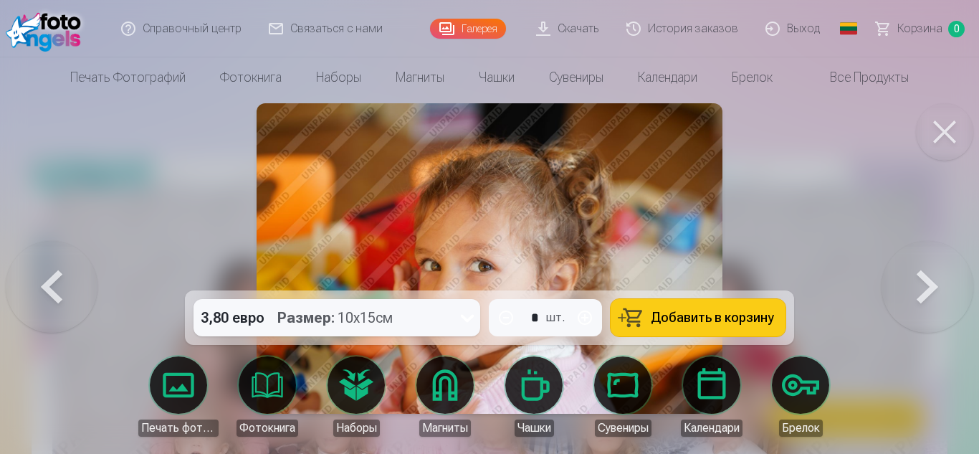
click at [922, 276] on button at bounding box center [927, 258] width 92 height 35
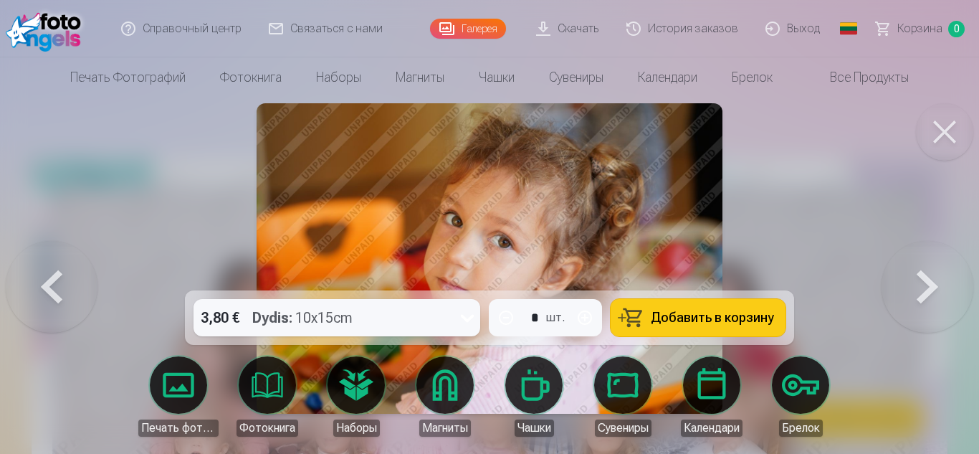
click at [922, 276] on button at bounding box center [927, 258] width 92 height 35
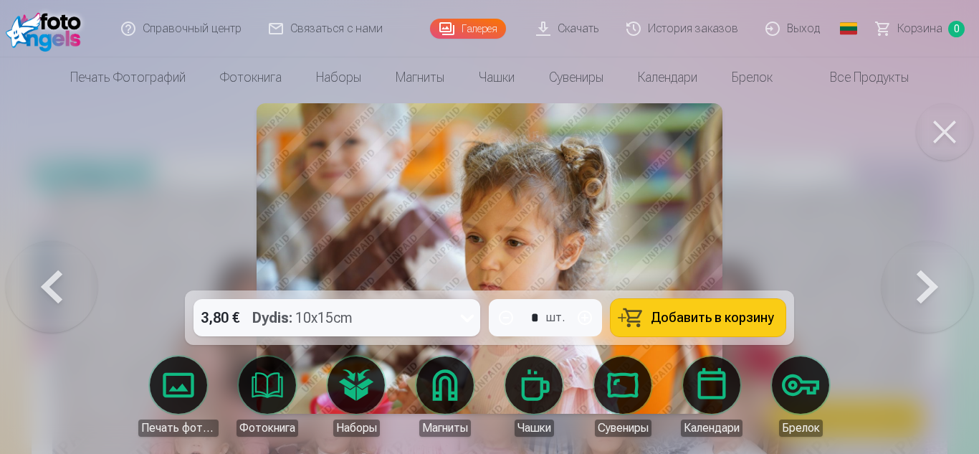
click at [922, 276] on button at bounding box center [927, 258] width 92 height 35
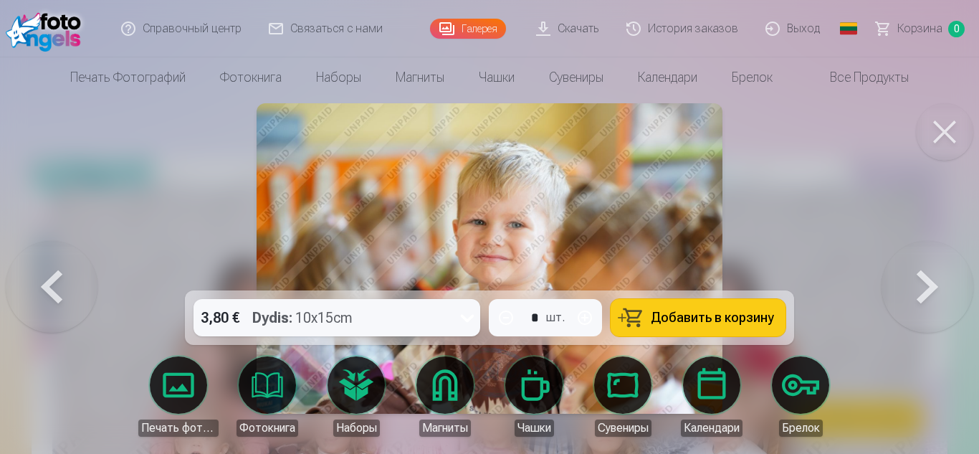
click at [922, 276] on button at bounding box center [927, 258] width 92 height 35
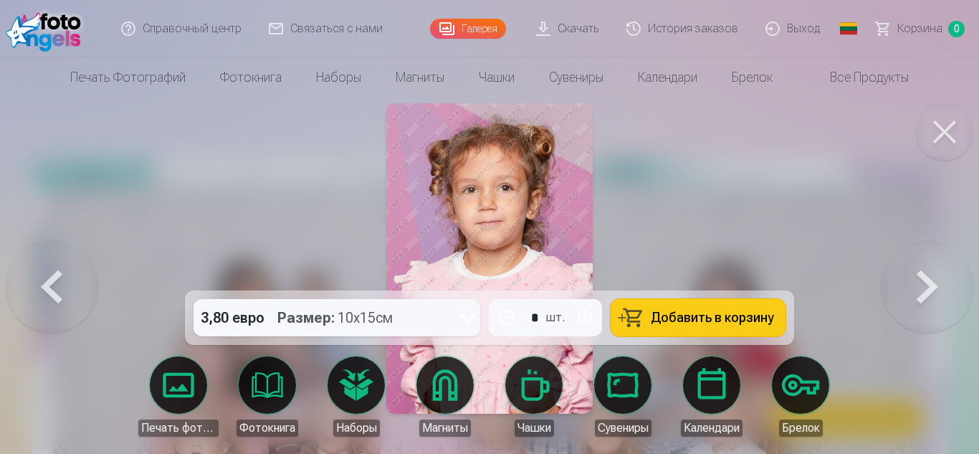
click at [922, 276] on button at bounding box center [927, 258] width 92 height 35
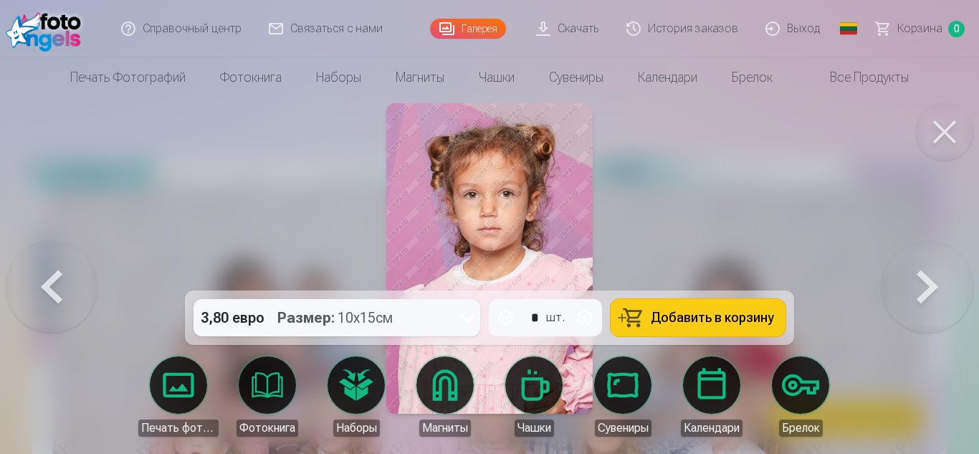
click at [922, 276] on button at bounding box center [927, 258] width 92 height 35
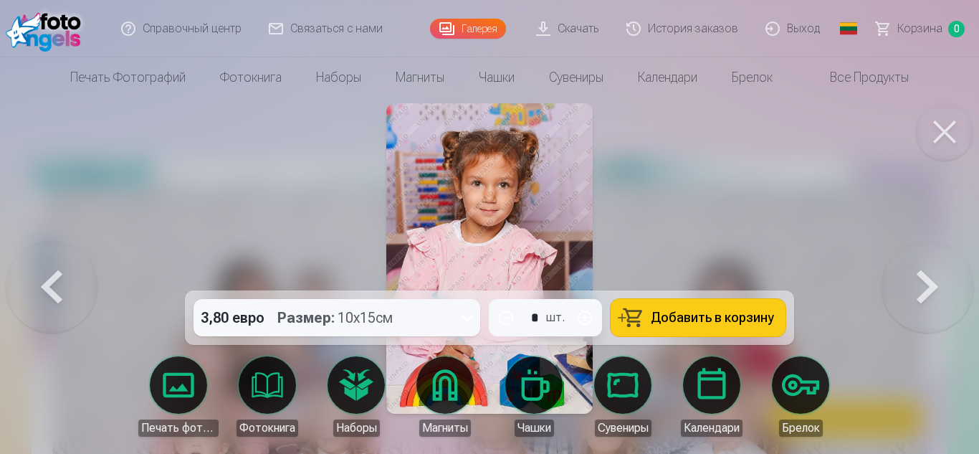
click at [922, 276] on button at bounding box center [927, 258] width 92 height 35
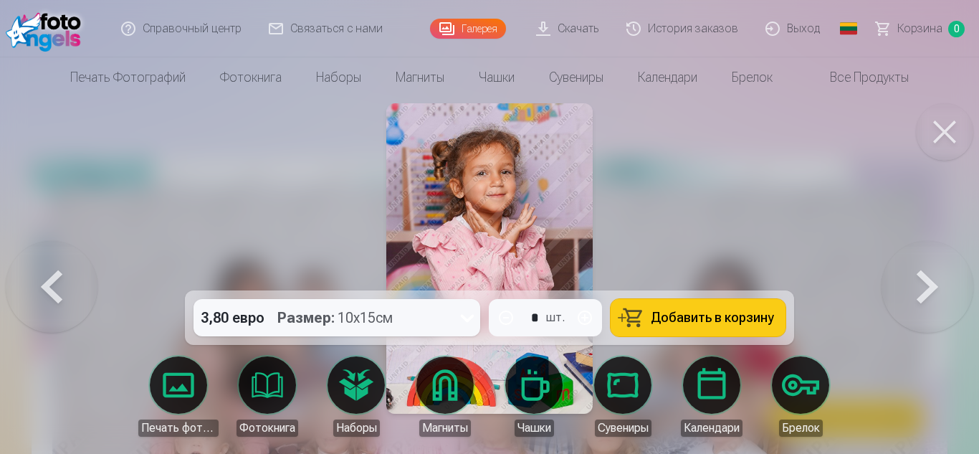
click at [922, 276] on button at bounding box center [927, 258] width 92 height 35
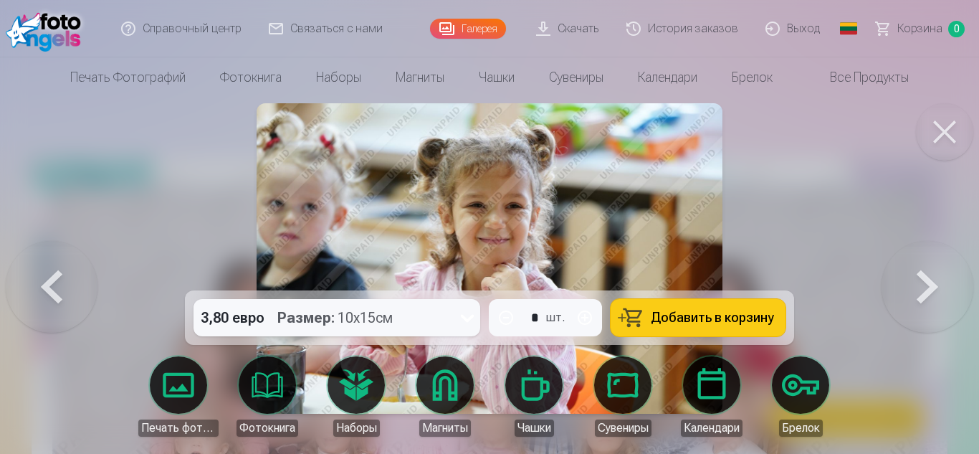
click at [922, 276] on button at bounding box center [927, 258] width 92 height 35
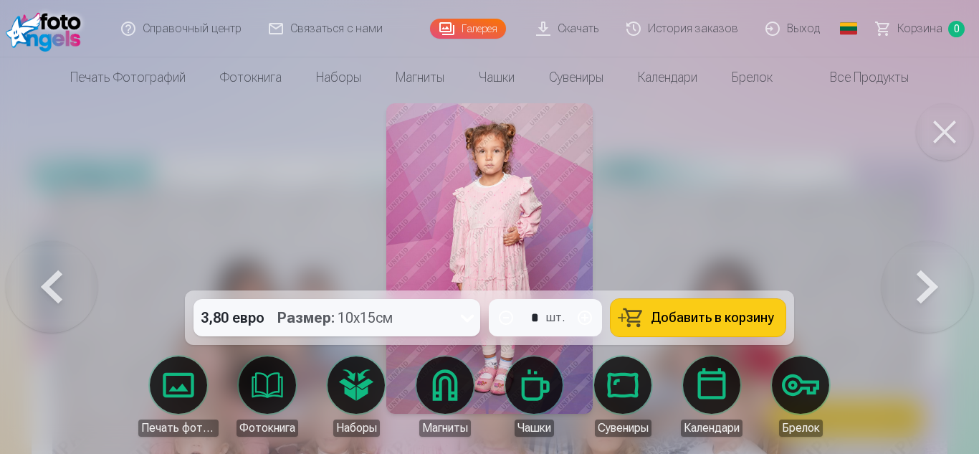
click at [922, 276] on button at bounding box center [927, 258] width 92 height 35
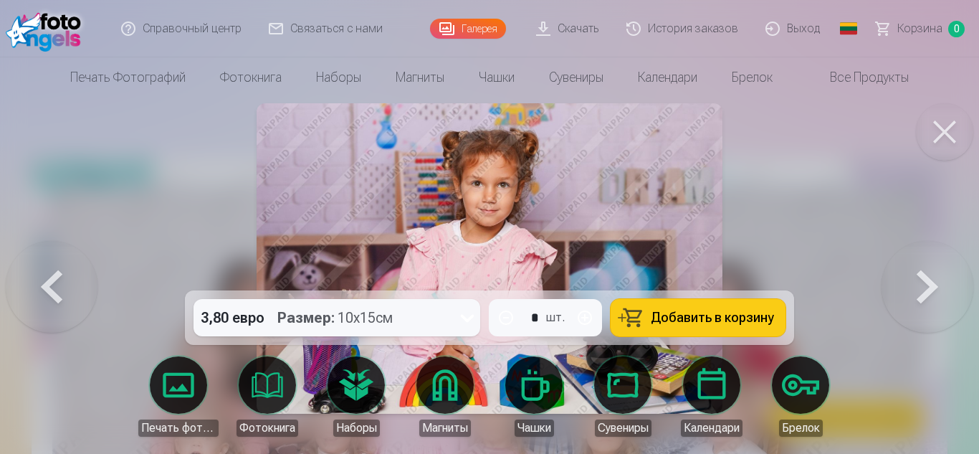
click at [922, 276] on button at bounding box center [927, 258] width 92 height 35
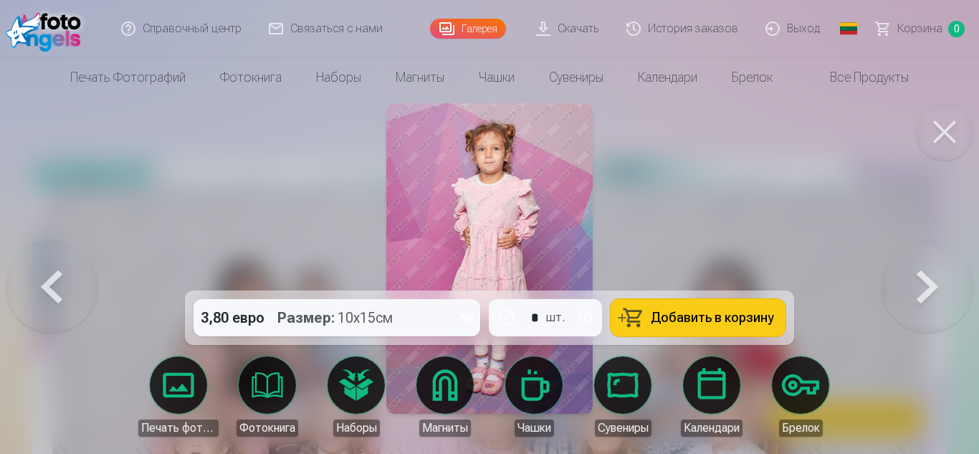
click at [922, 276] on button at bounding box center [927, 258] width 92 height 35
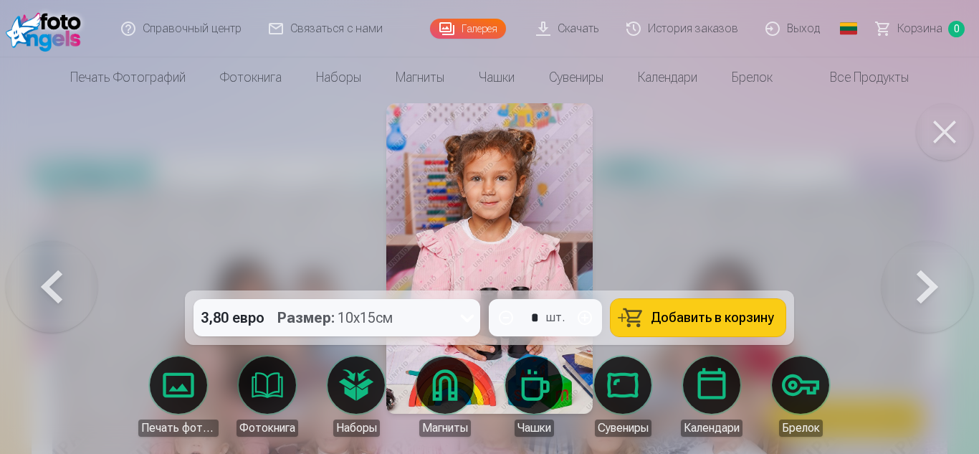
click at [931, 276] on button at bounding box center [927, 258] width 92 height 35
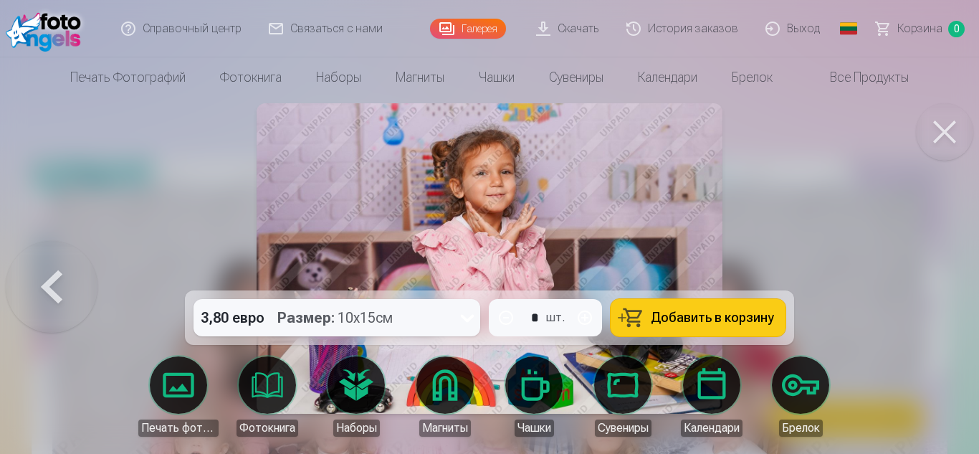
click at [47, 276] on button at bounding box center [52, 258] width 92 height 35
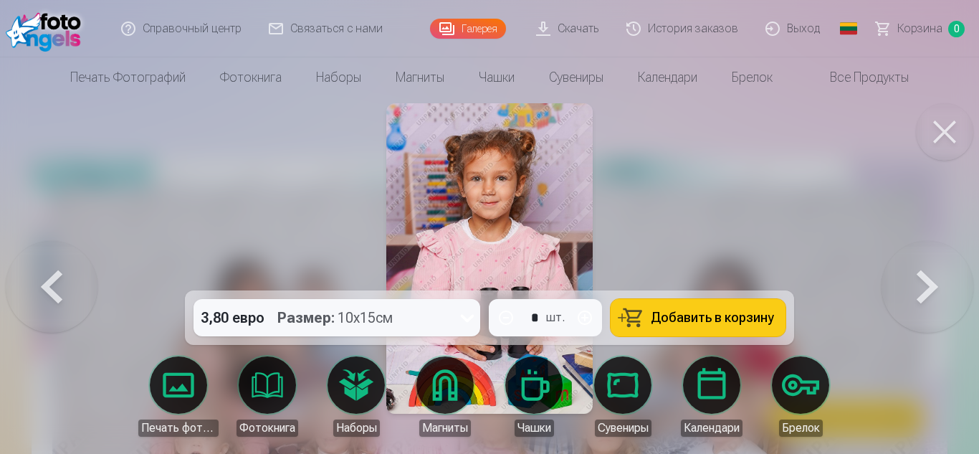
click at [929, 127] on button at bounding box center [944, 131] width 57 height 57
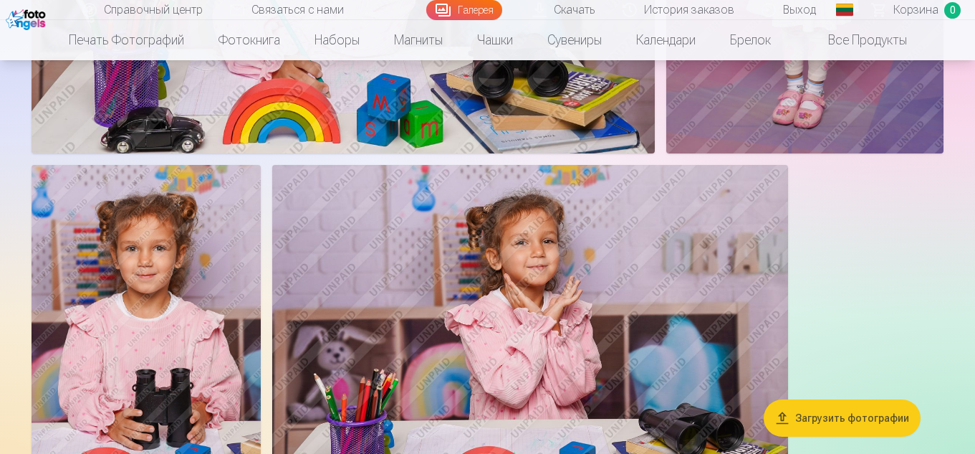
scroll to position [6103, 0]
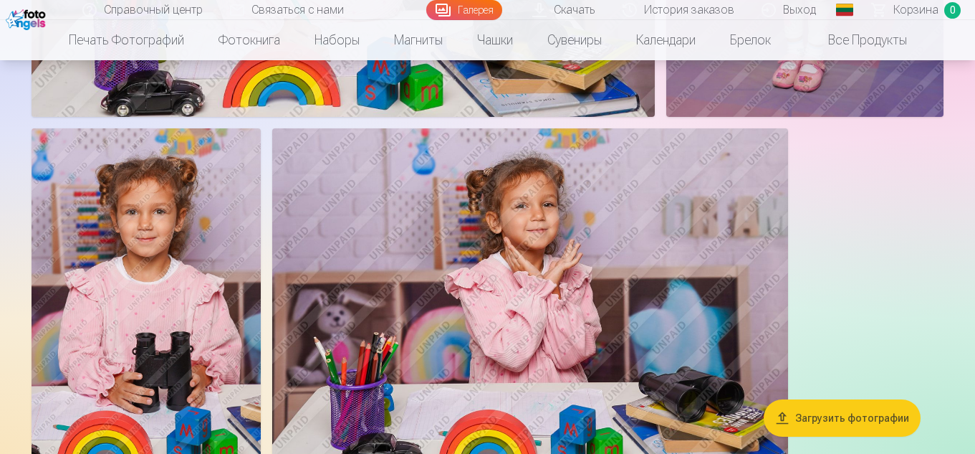
drag, startPoint x: 974, startPoint y: 255, endPoint x: 975, endPoint y: 240, distance: 15.1
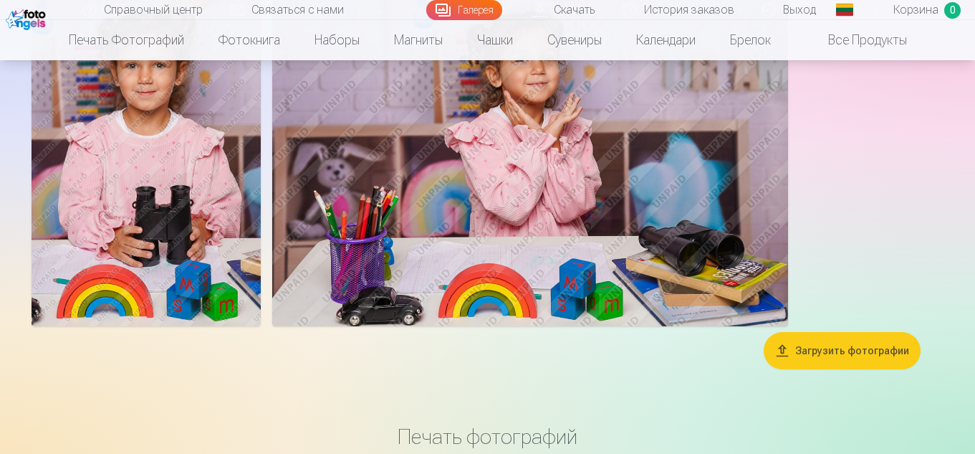
scroll to position [6084, 0]
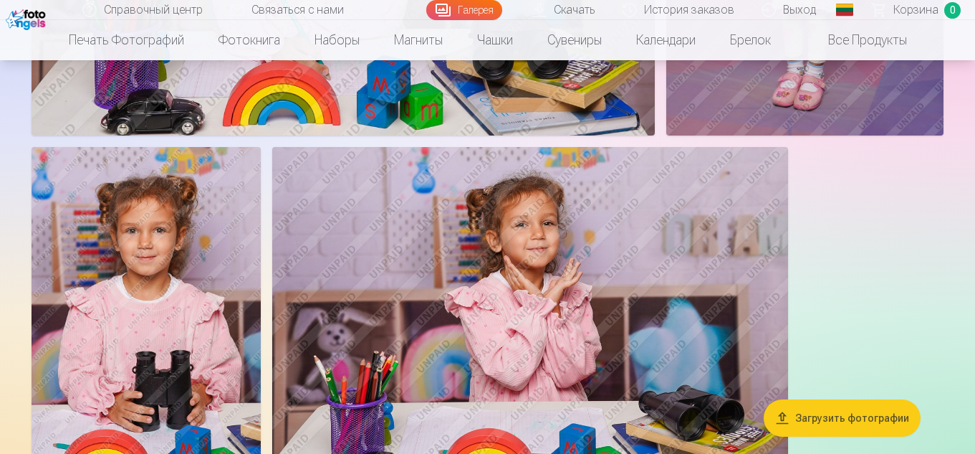
click at [503, 265] on img at bounding box center [530, 319] width 516 height 344
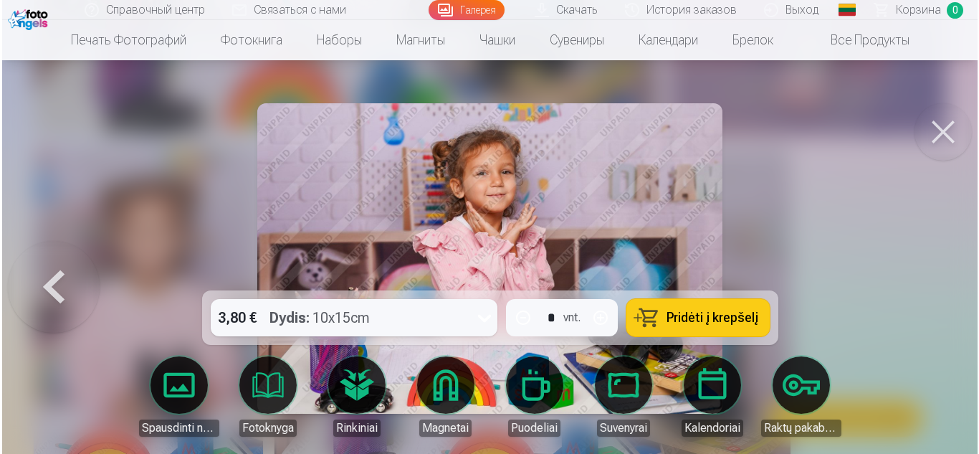
scroll to position [6106, 0]
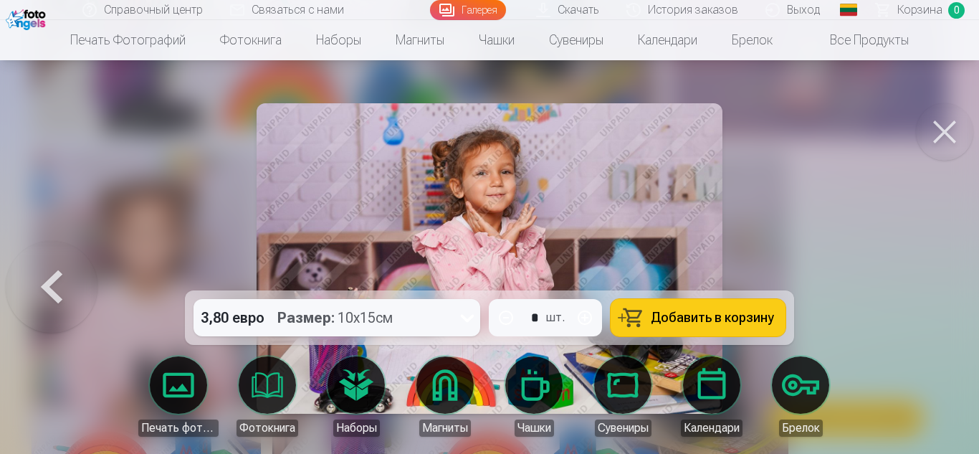
click at [40, 272] on button at bounding box center [52, 258] width 92 height 35
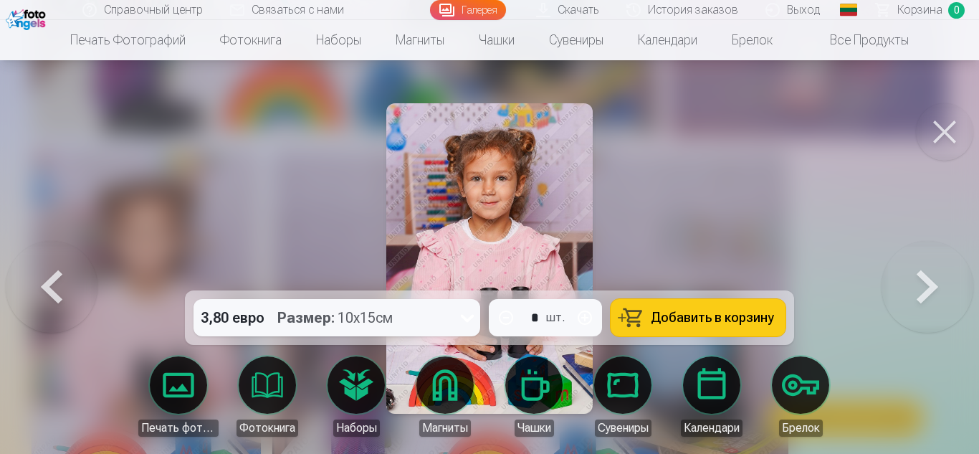
click at [40, 272] on button at bounding box center [52, 258] width 92 height 35
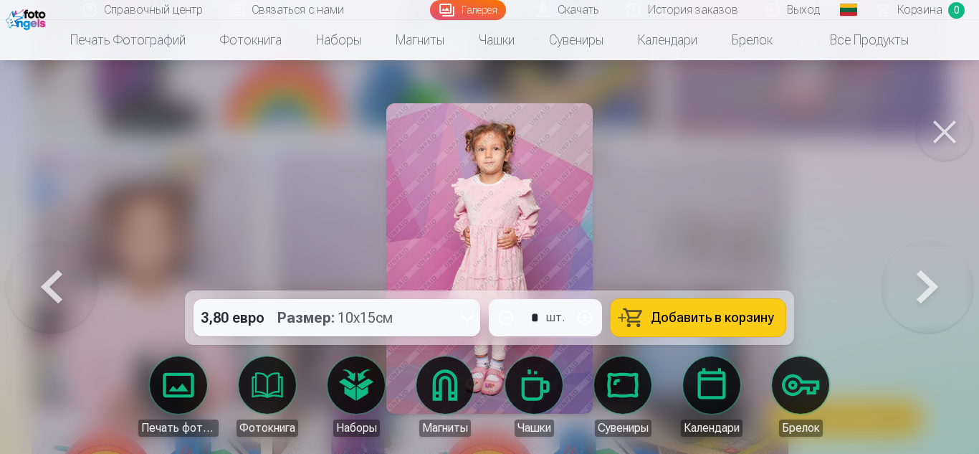
click at [40, 272] on button at bounding box center [52, 258] width 92 height 35
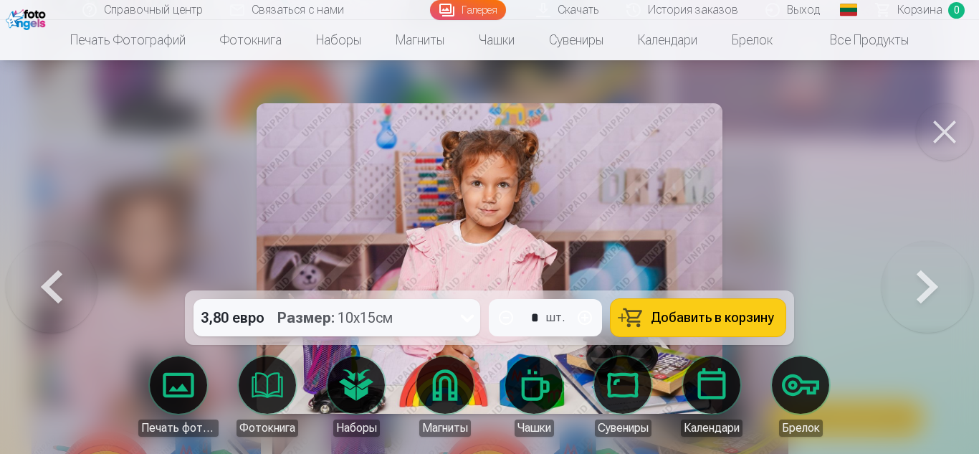
click at [40, 272] on button at bounding box center [52, 258] width 92 height 35
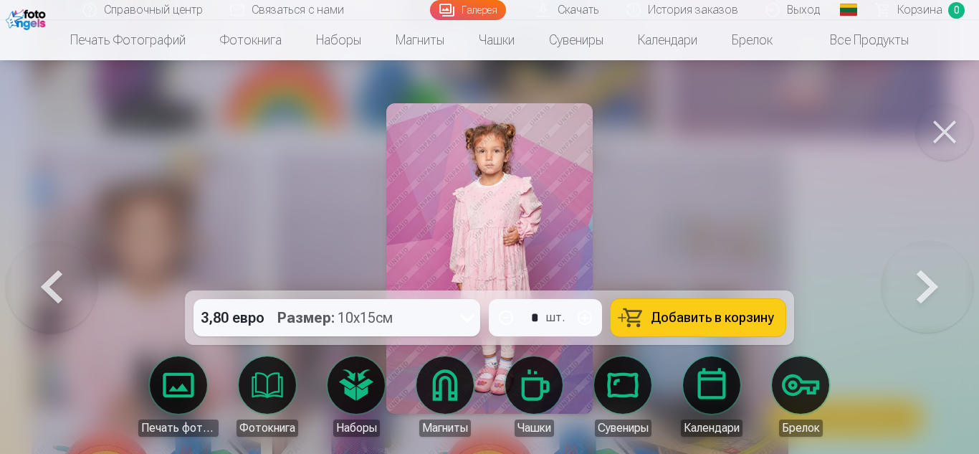
click at [40, 272] on button at bounding box center [52, 258] width 92 height 35
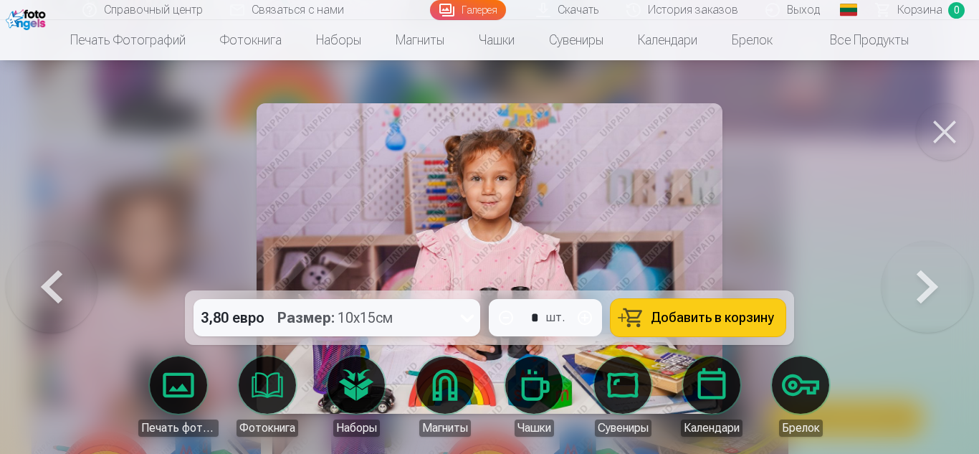
click at [40, 272] on button at bounding box center [52, 258] width 92 height 35
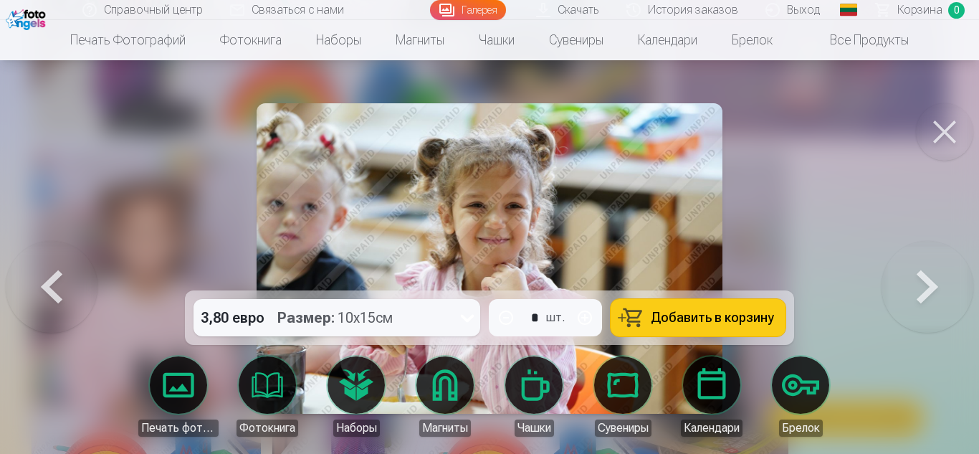
click at [40, 272] on button at bounding box center [52, 258] width 92 height 35
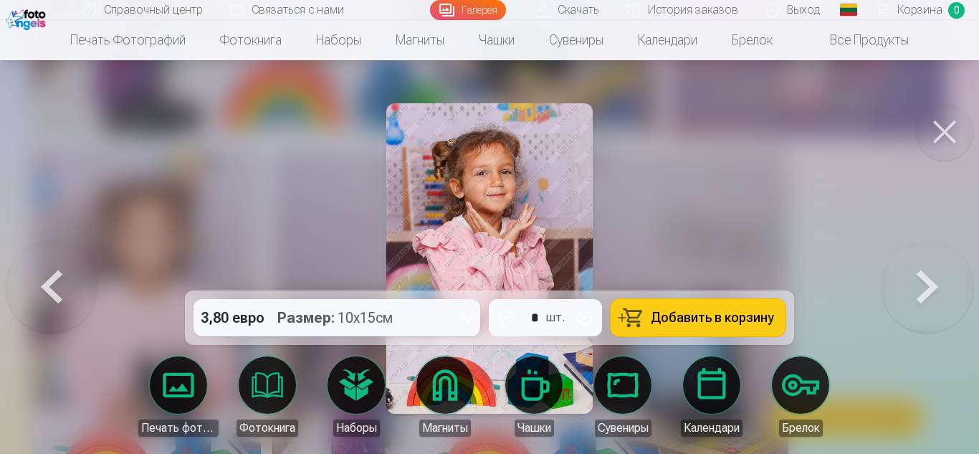
click at [924, 276] on button at bounding box center [927, 258] width 92 height 35
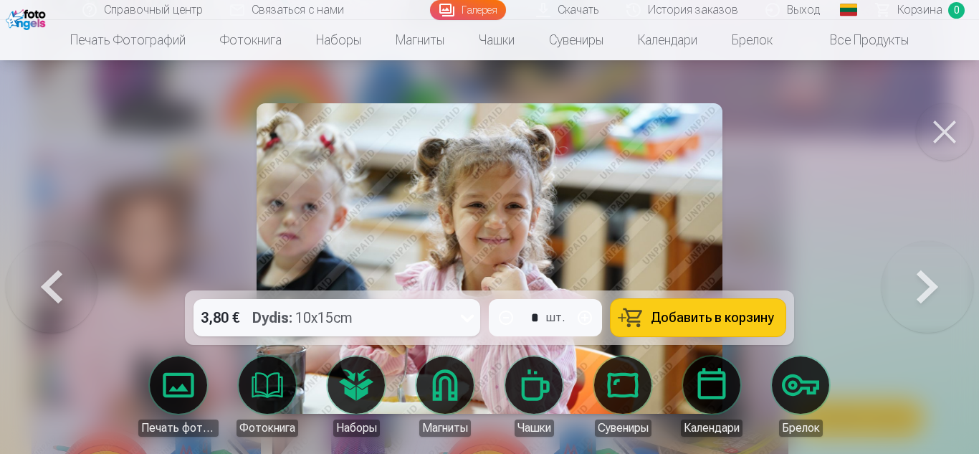
click at [924, 276] on button at bounding box center [927, 258] width 92 height 35
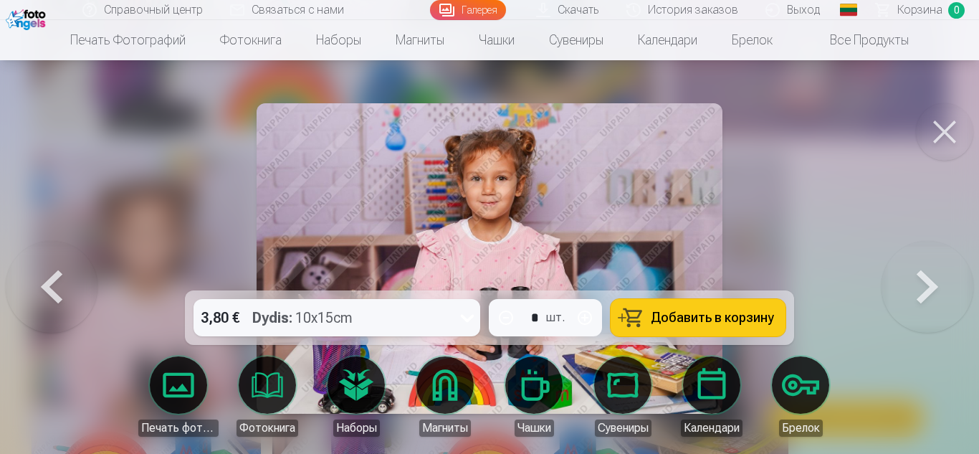
click at [924, 276] on button at bounding box center [927, 258] width 92 height 35
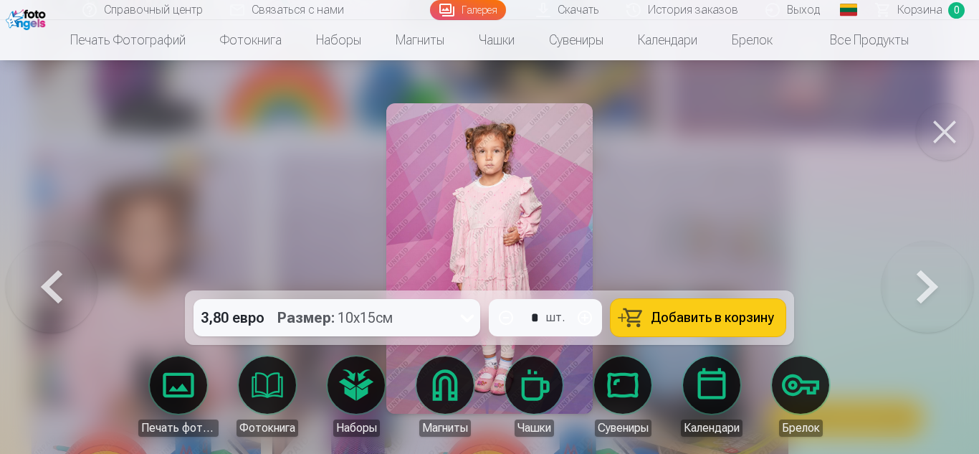
click at [924, 276] on button at bounding box center [927, 258] width 92 height 35
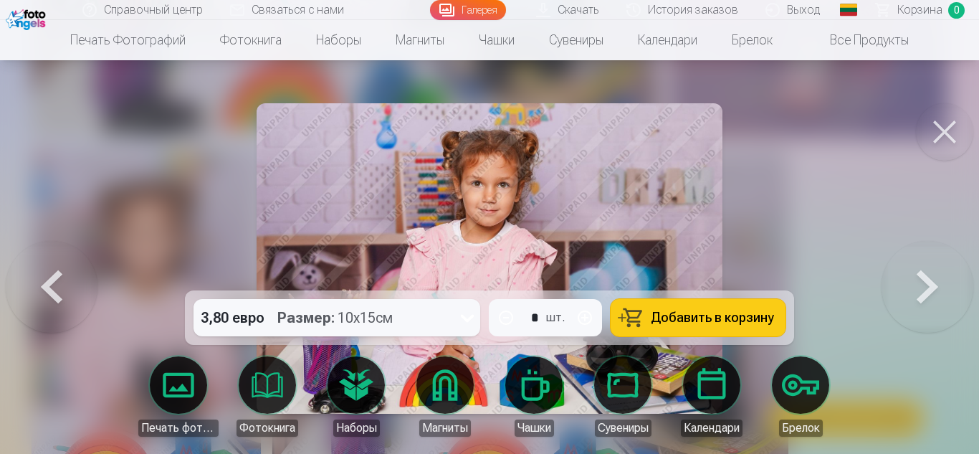
click at [924, 276] on button at bounding box center [927, 258] width 92 height 35
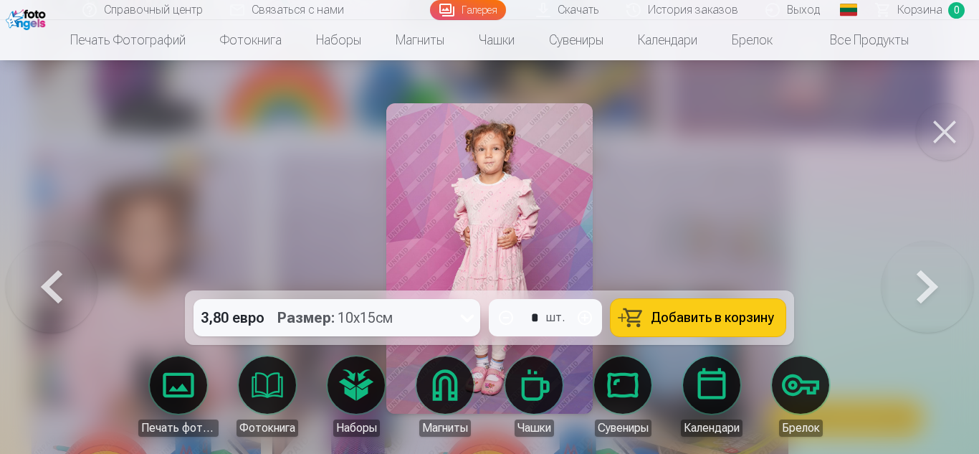
click at [926, 276] on button at bounding box center [927, 258] width 92 height 35
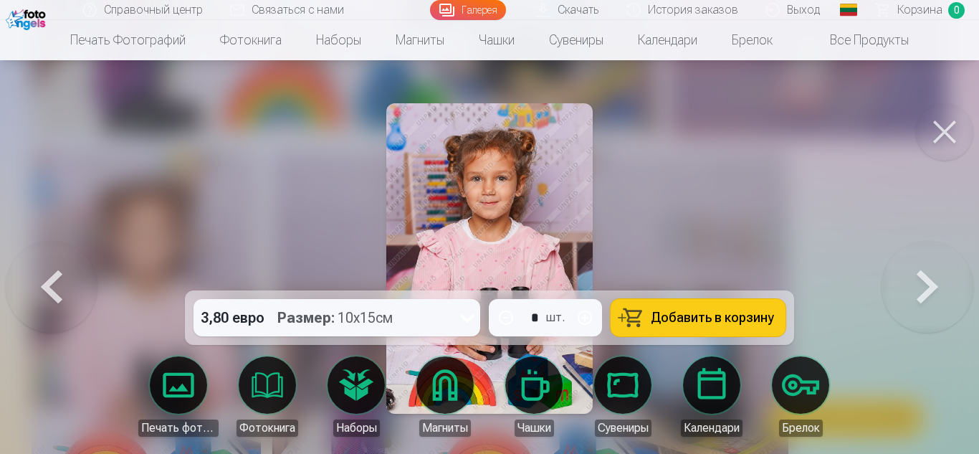
click at [926, 276] on button at bounding box center [927, 258] width 92 height 35
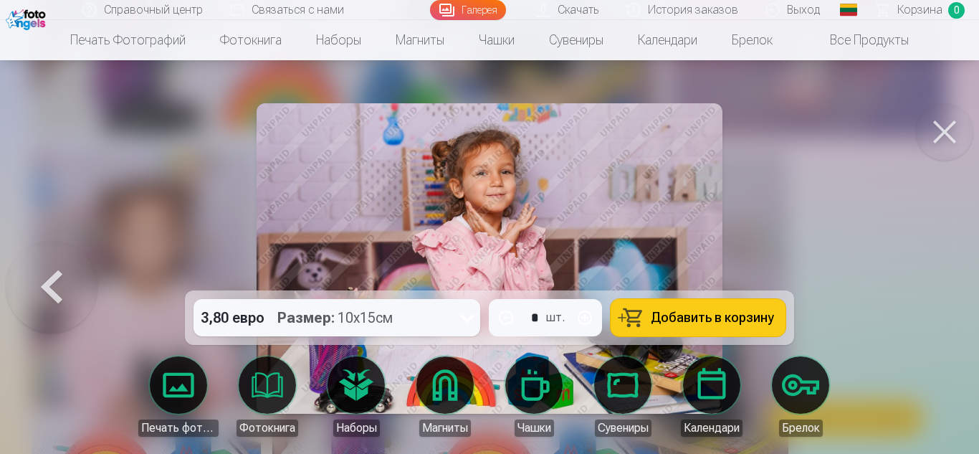
click at [35, 276] on button at bounding box center [52, 258] width 92 height 35
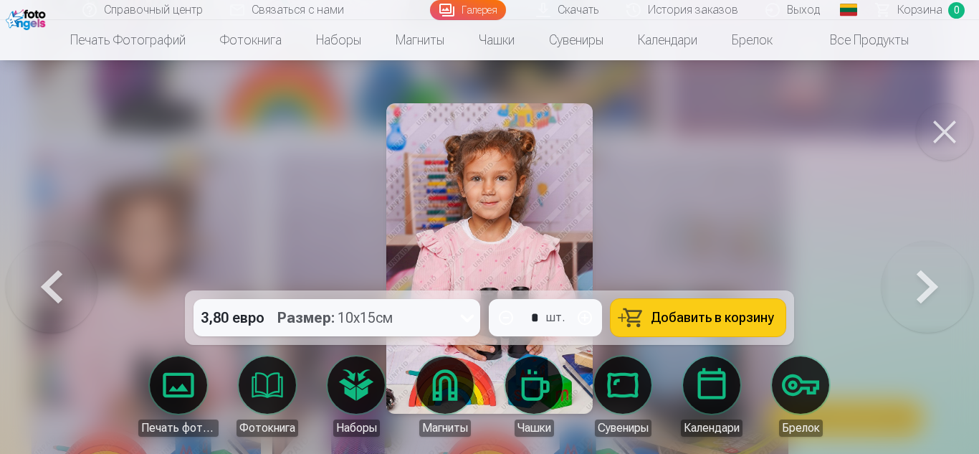
click at [35, 276] on button at bounding box center [52, 258] width 92 height 35
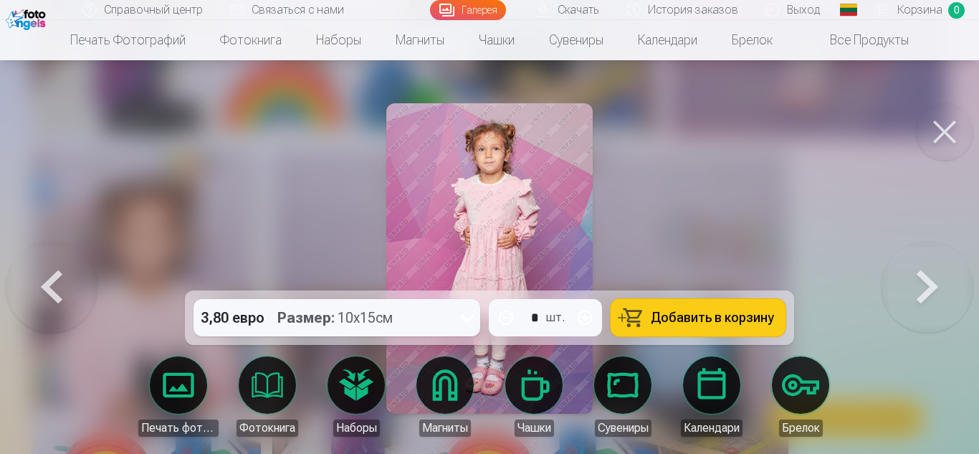
click at [35, 276] on button at bounding box center [52, 258] width 92 height 35
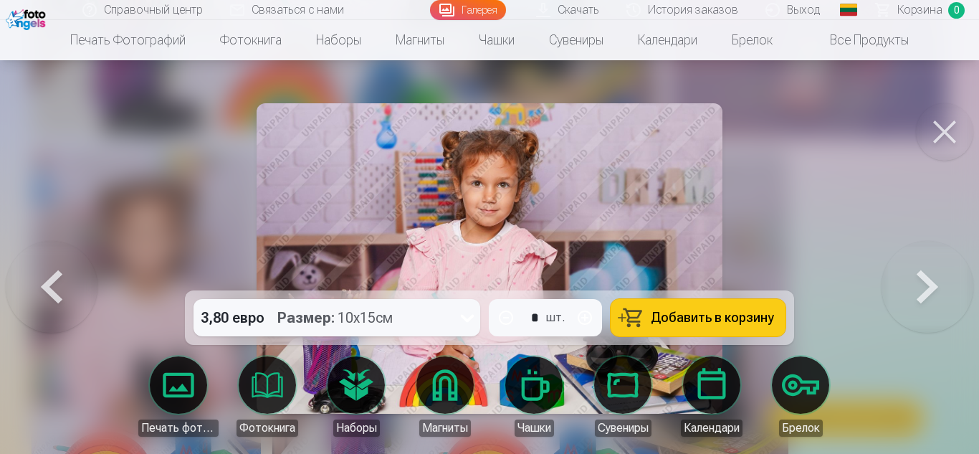
click at [35, 276] on button at bounding box center [52, 258] width 92 height 35
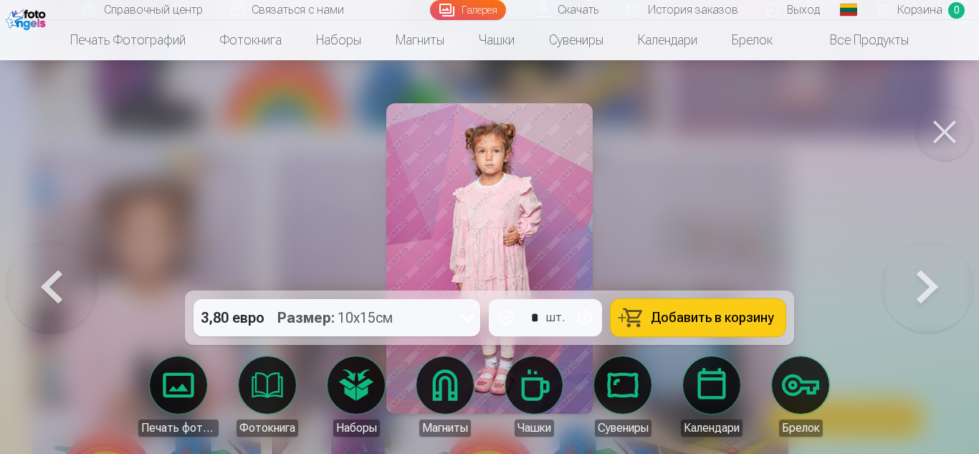
click at [35, 276] on button at bounding box center [52, 258] width 92 height 35
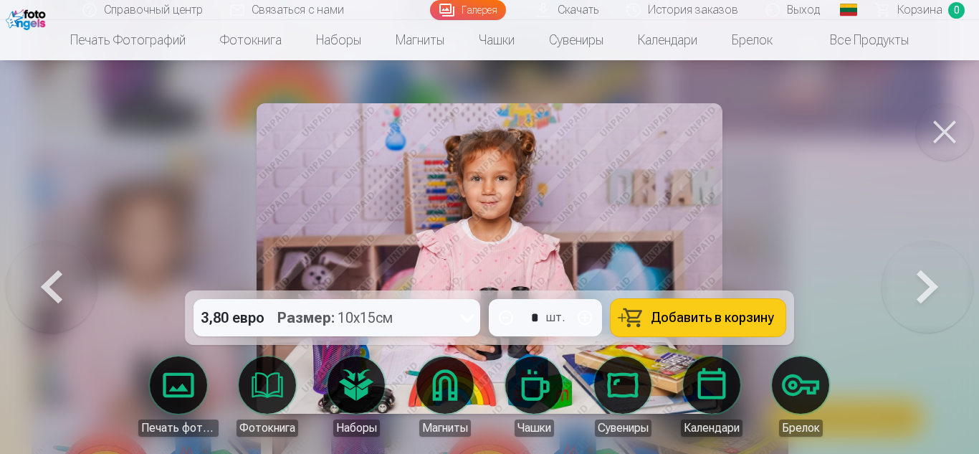
click at [35, 276] on button at bounding box center [52, 258] width 92 height 35
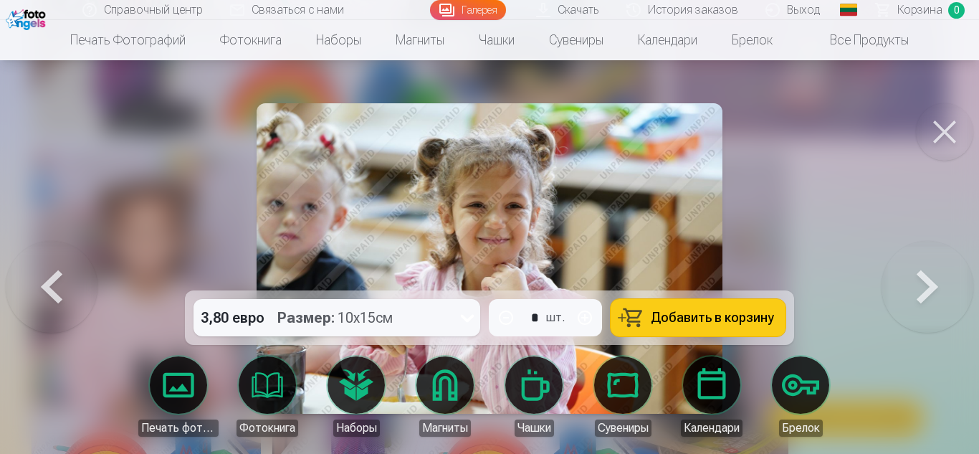
click at [906, 276] on button at bounding box center [927, 258] width 92 height 35
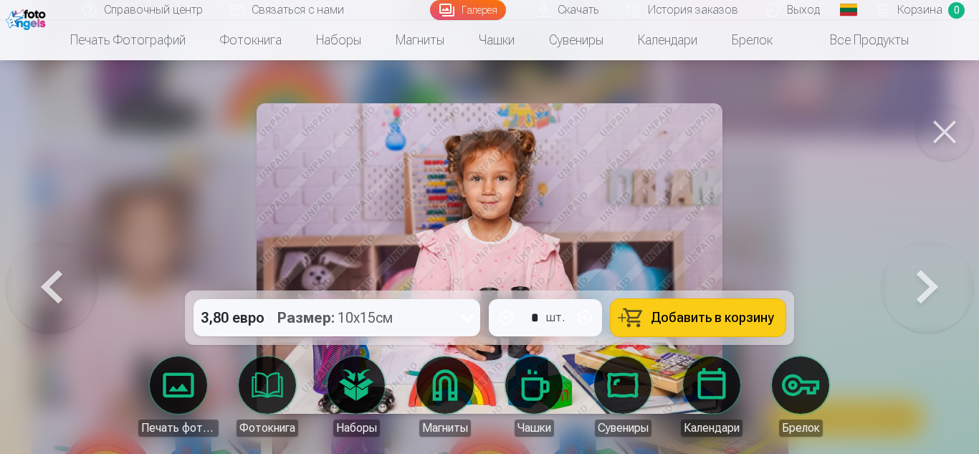
click at [957, 276] on button at bounding box center [927, 258] width 92 height 35
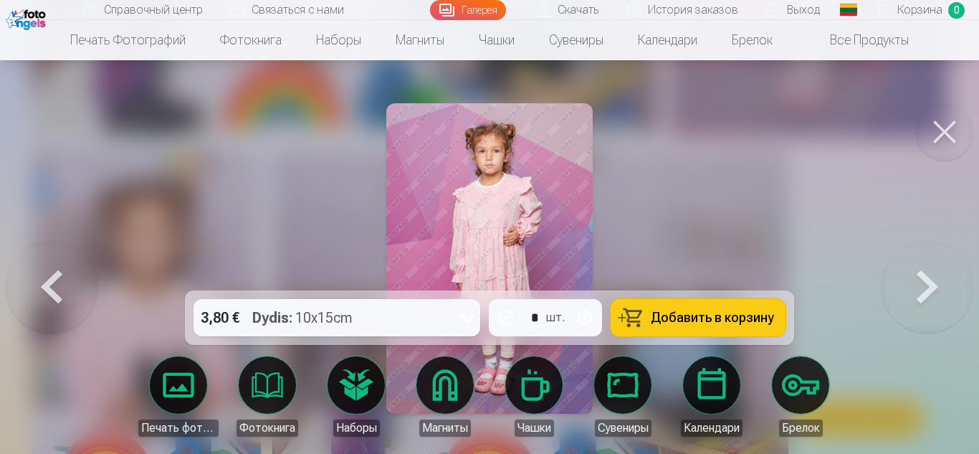
click at [957, 276] on button at bounding box center [927, 258] width 92 height 35
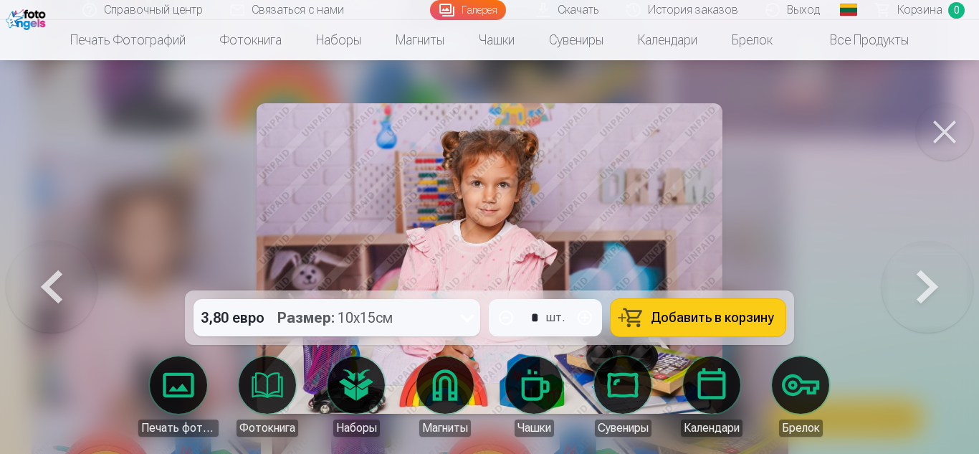
click at [949, 276] on button at bounding box center [927, 258] width 92 height 35
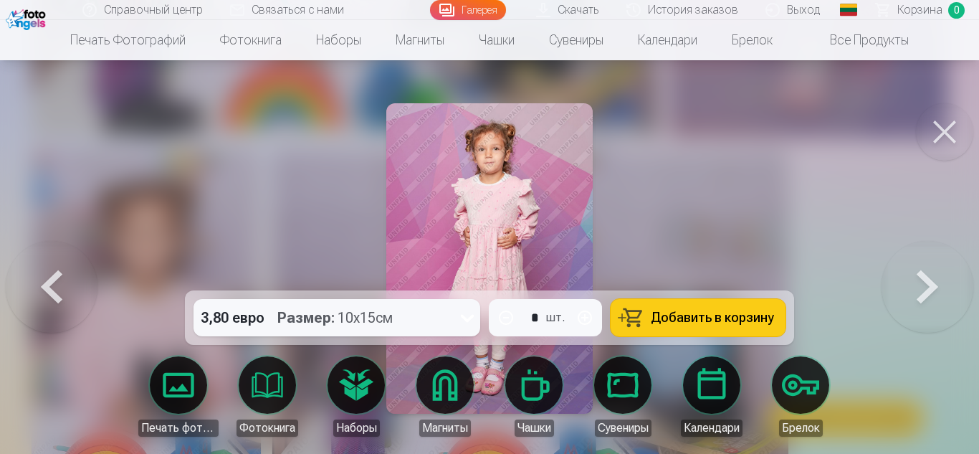
click at [75, 276] on button at bounding box center [52, 258] width 92 height 35
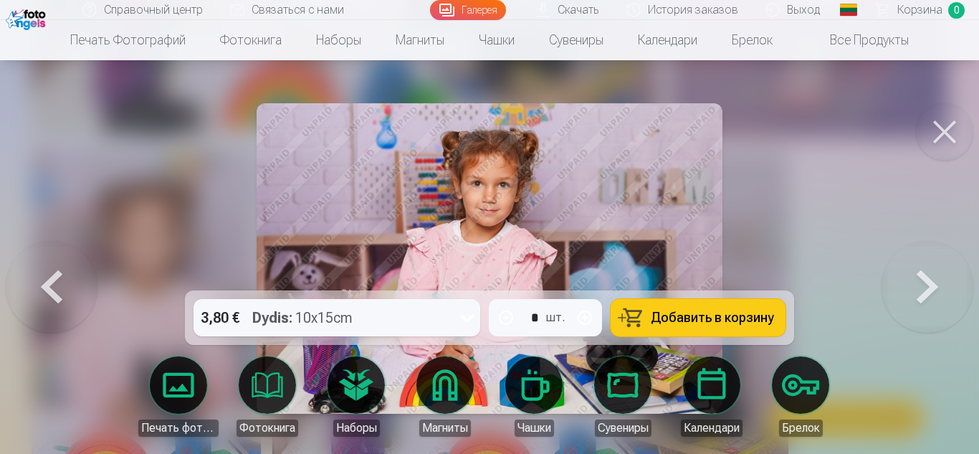
click at [75, 276] on button at bounding box center [52, 258] width 92 height 35
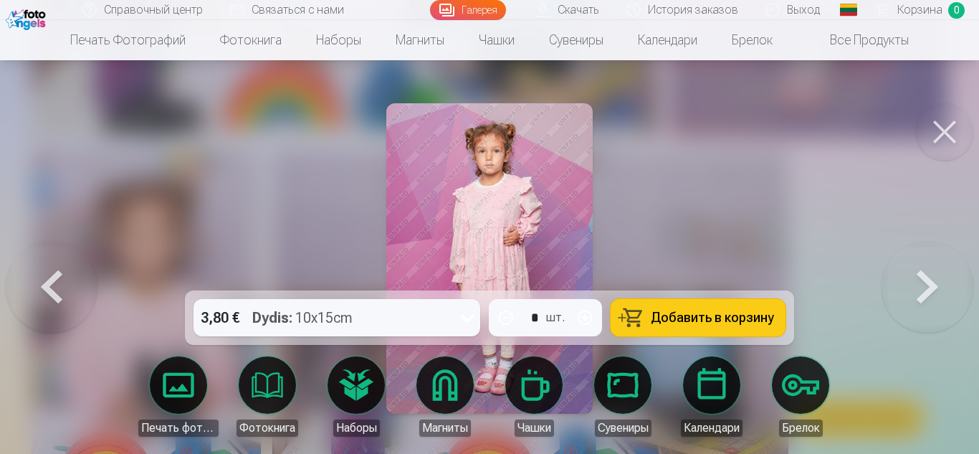
click at [75, 276] on button at bounding box center [52, 258] width 92 height 35
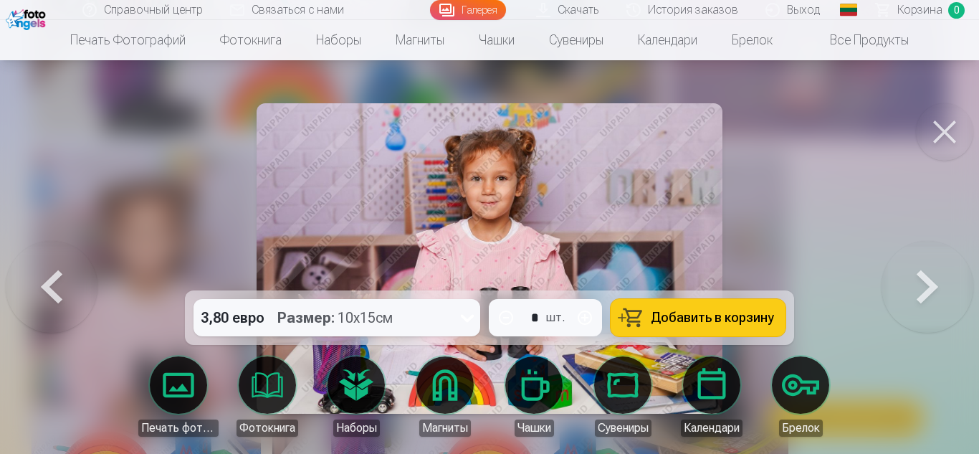
click at [67, 276] on button at bounding box center [52, 258] width 92 height 35
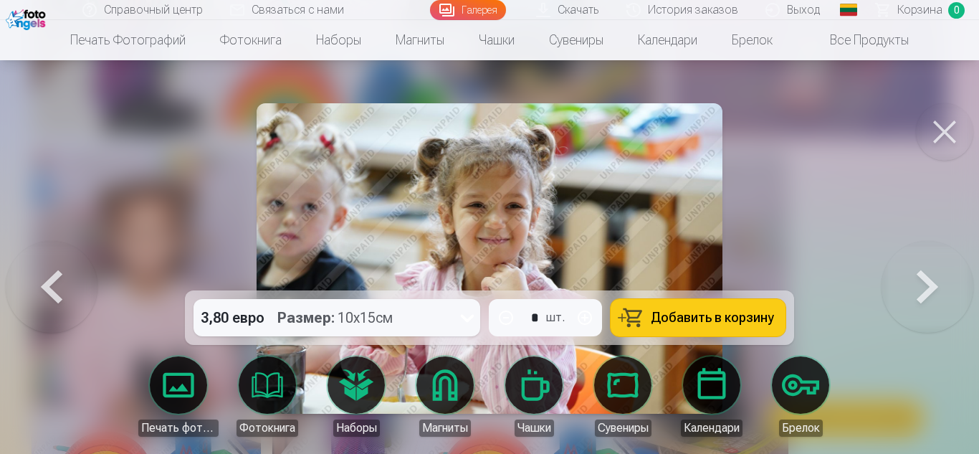
click at [67, 276] on button at bounding box center [52, 258] width 92 height 35
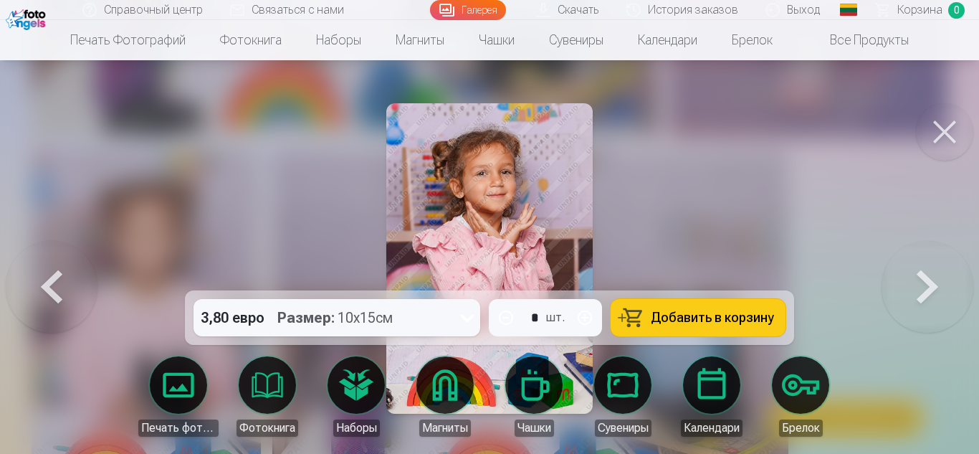
click at [67, 276] on button at bounding box center [52, 258] width 92 height 35
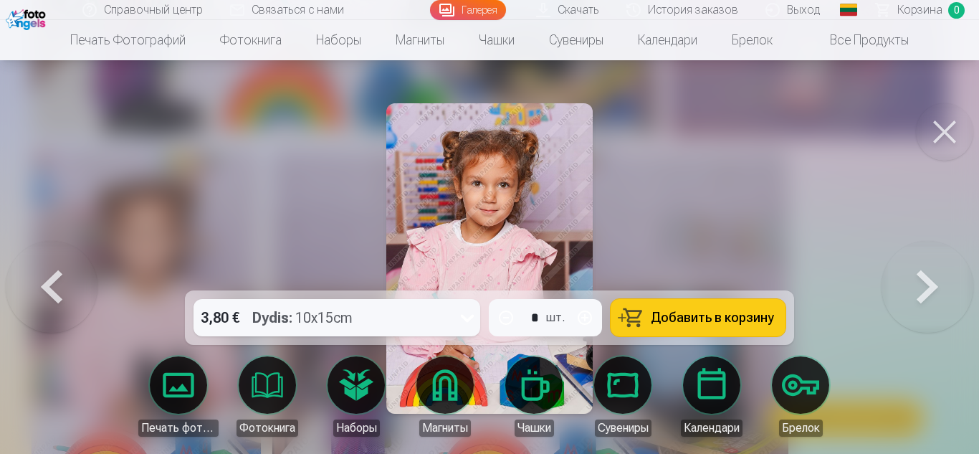
click at [67, 276] on button at bounding box center [52, 258] width 92 height 35
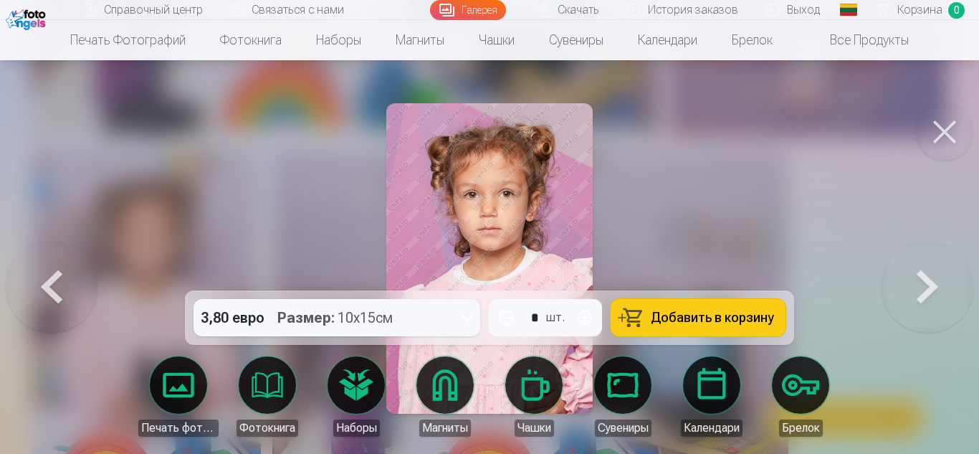
click at [935, 276] on button at bounding box center [927, 258] width 92 height 35
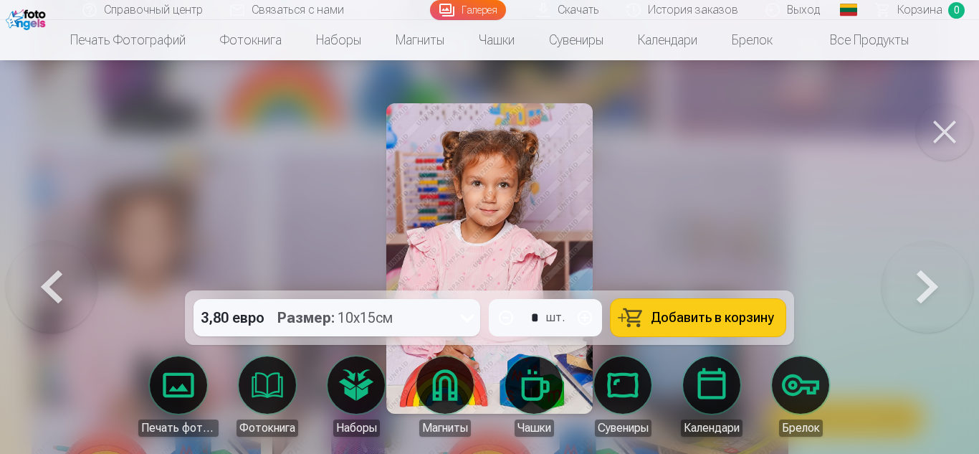
click at [948, 276] on button at bounding box center [927, 258] width 92 height 35
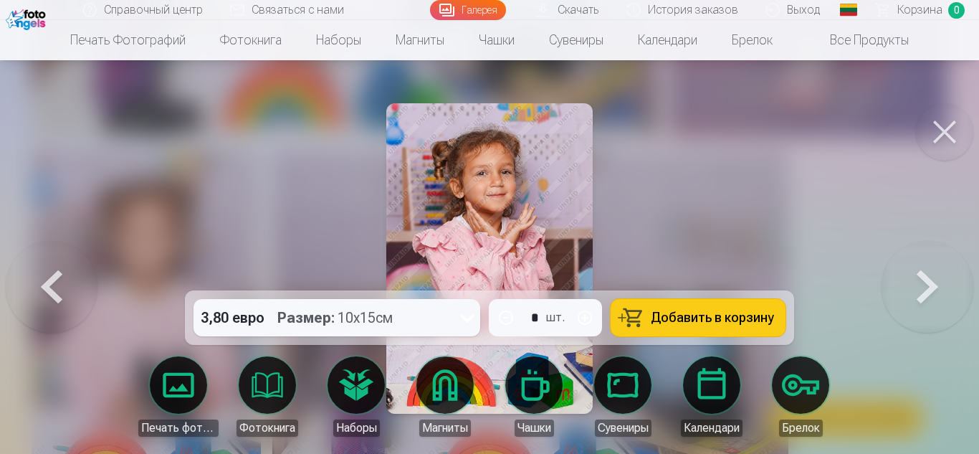
click at [948, 276] on button at bounding box center [927, 258] width 92 height 35
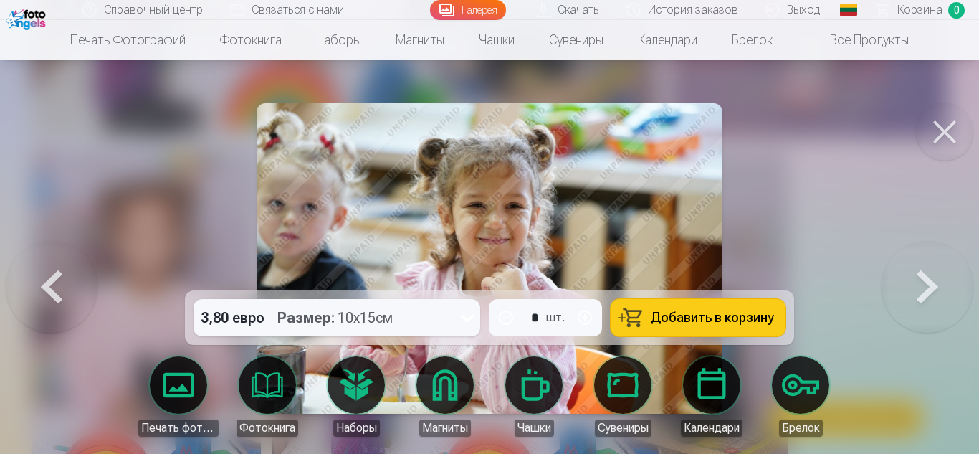
click at [948, 276] on button at bounding box center [927, 258] width 92 height 35
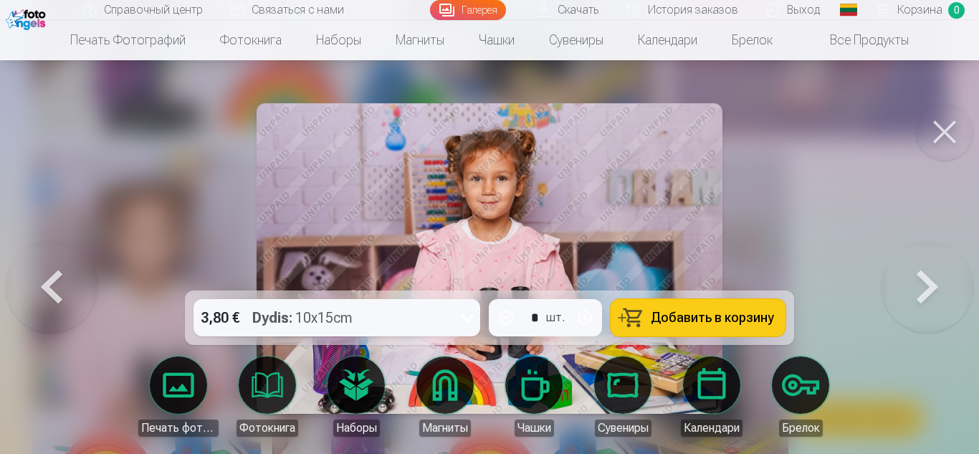
click at [948, 276] on button at bounding box center [927, 258] width 92 height 35
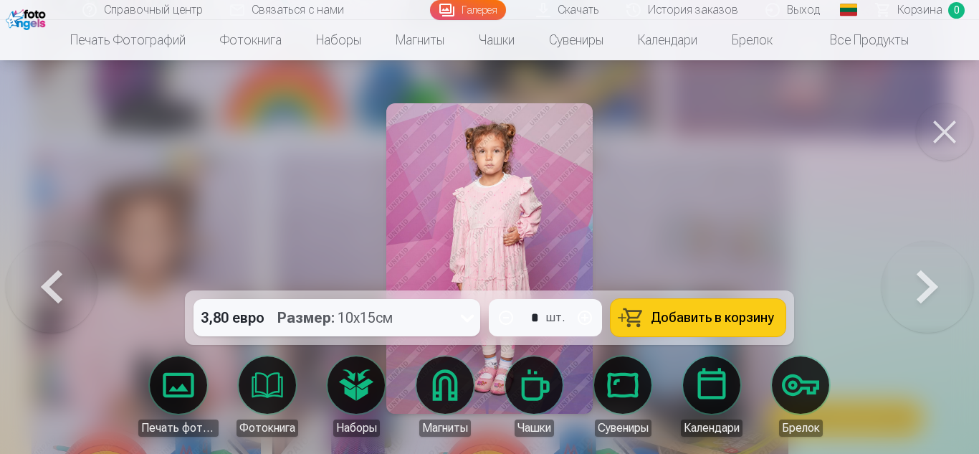
click at [948, 276] on button at bounding box center [927, 258] width 92 height 35
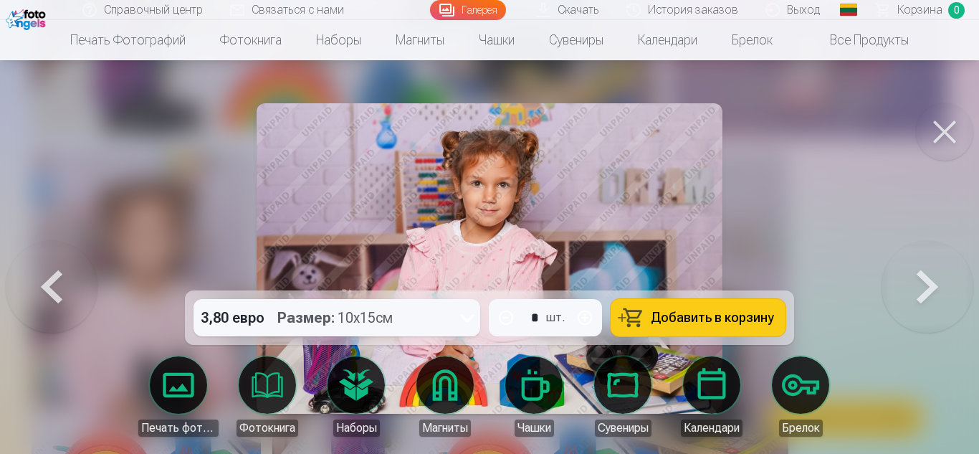
click at [948, 276] on button at bounding box center [927, 258] width 92 height 35
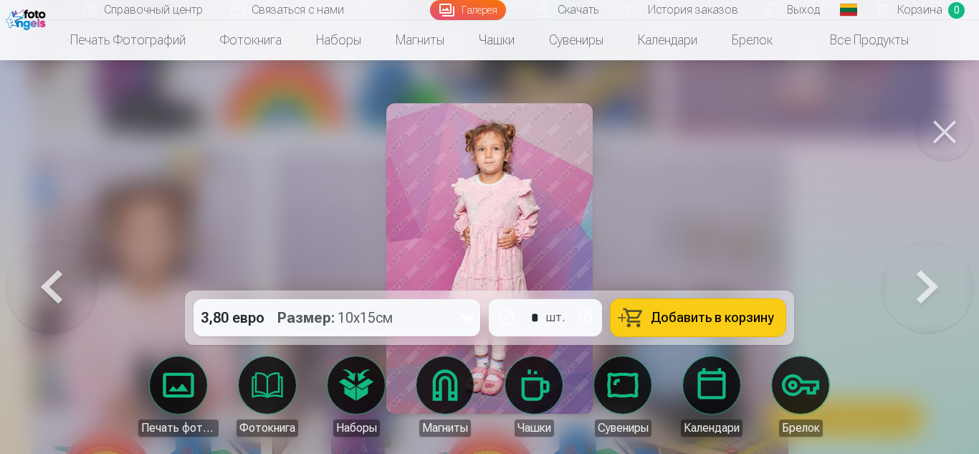
click at [948, 276] on button at bounding box center [927, 258] width 92 height 35
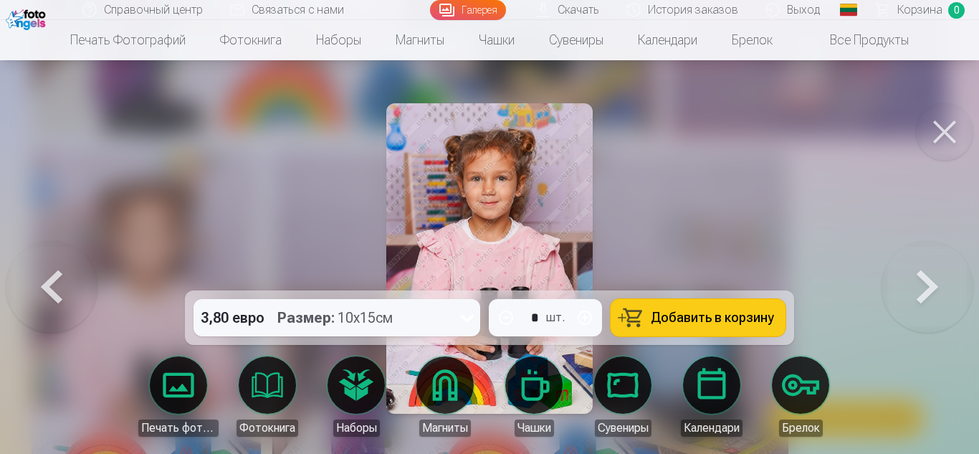
click at [948, 276] on button at bounding box center [927, 258] width 92 height 35
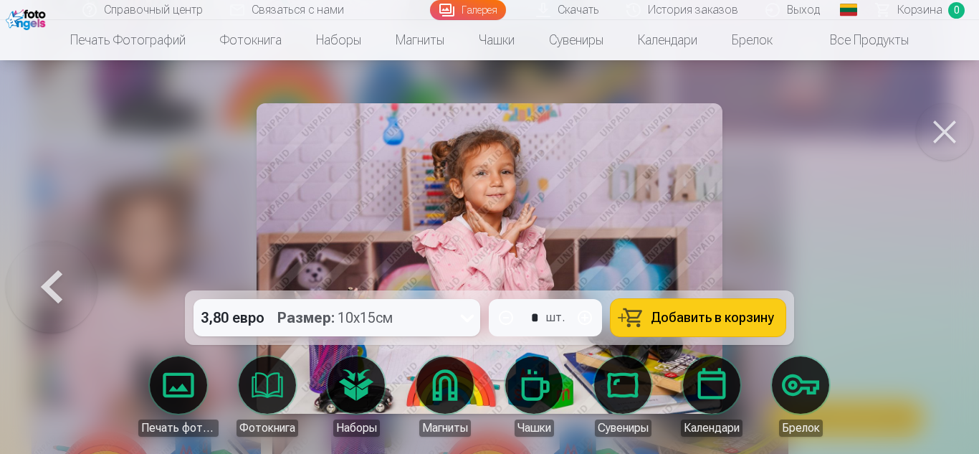
click at [948, 288] on div at bounding box center [489, 227] width 979 height 454
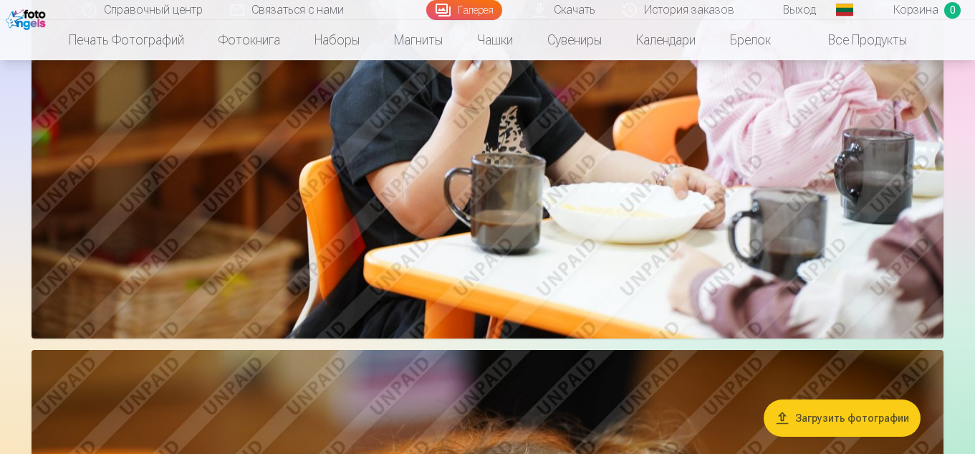
scroll to position [1691, 0]
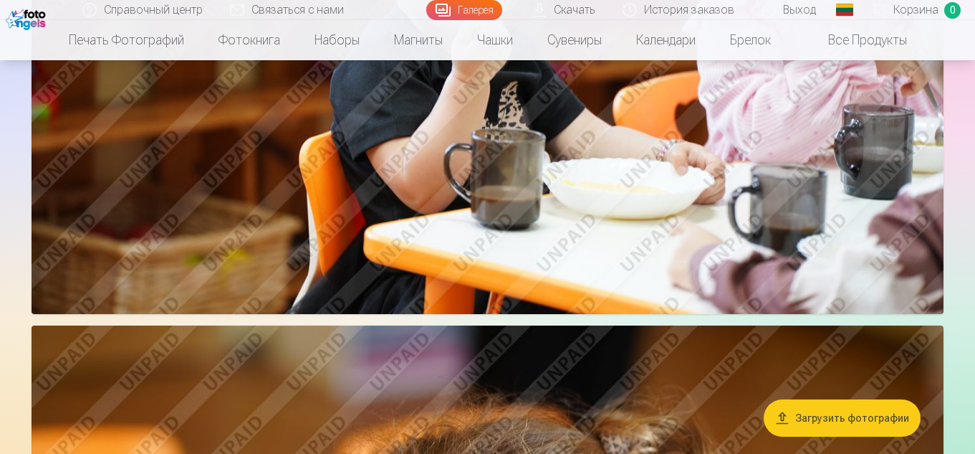
drag, startPoint x: 974, startPoint y: 82, endPoint x: 975, endPoint y: 120, distance: 38.0
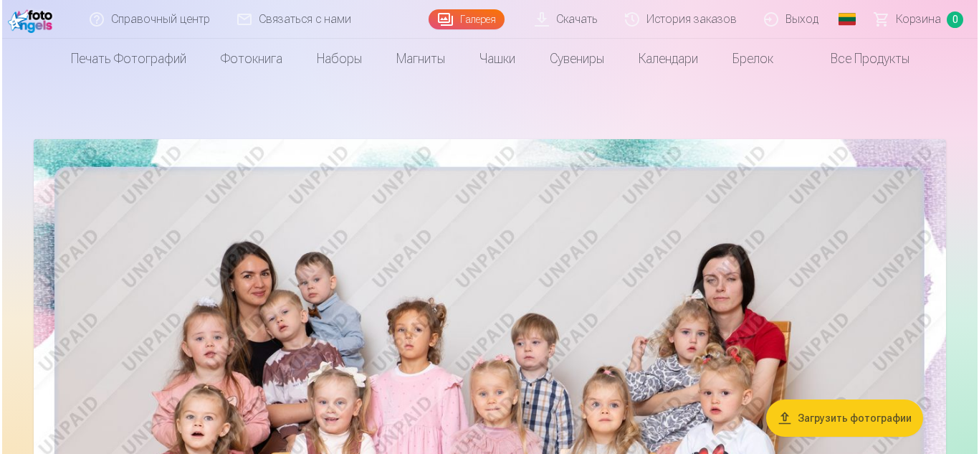
scroll to position [256, 0]
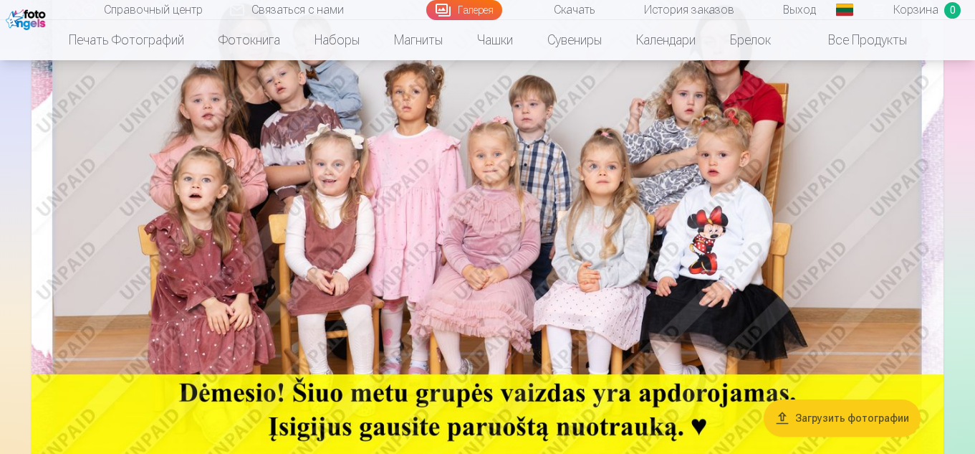
click at [688, 104] on img at bounding box center [488, 205] width 912 height 608
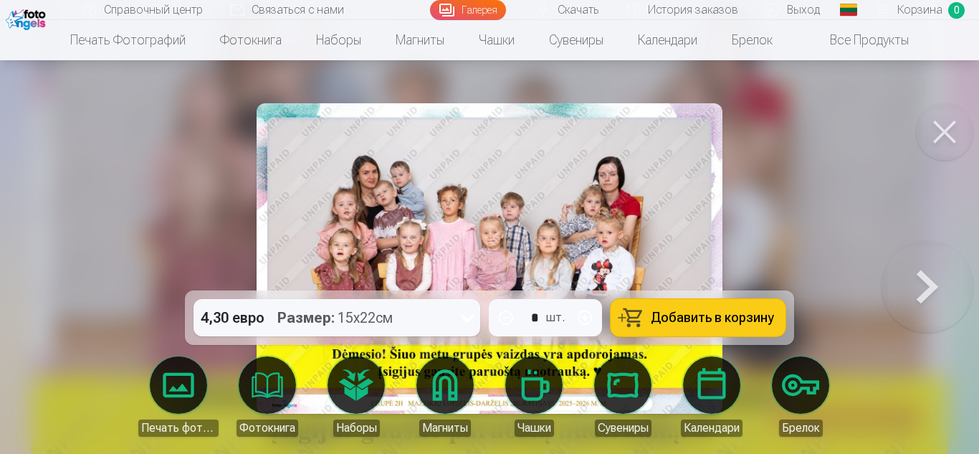
click at [699, 325] on font "Добавить в корзину" at bounding box center [712, 317] width 123 height 15
click at [911, 276] on button at bounding box center [927, 258] width 92 height 35
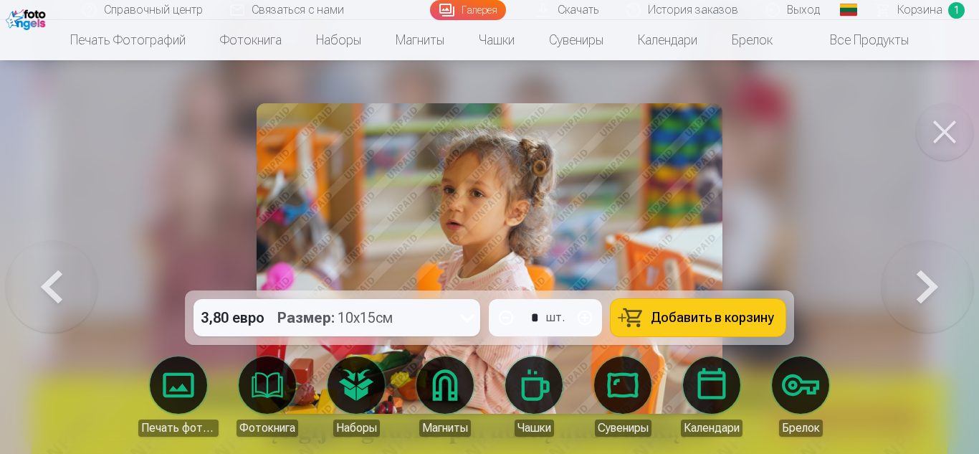
click at [706, 315] on font "Добавить в корзину" at bounding box center [712, 317] width 123 height 15
click at [941, 276] on button at bounding box center [927, 258] width 92 height 35
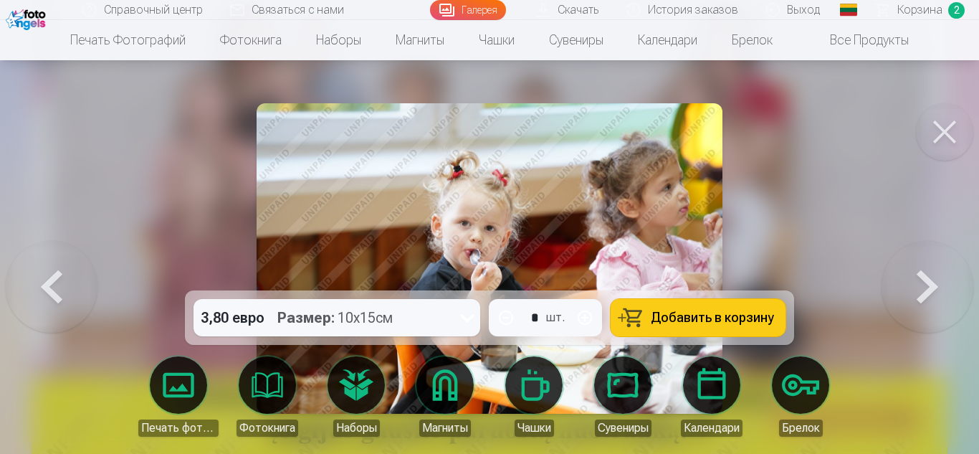
click at [941, 276] on button at bounding box center [927, 258] width 92 height 35
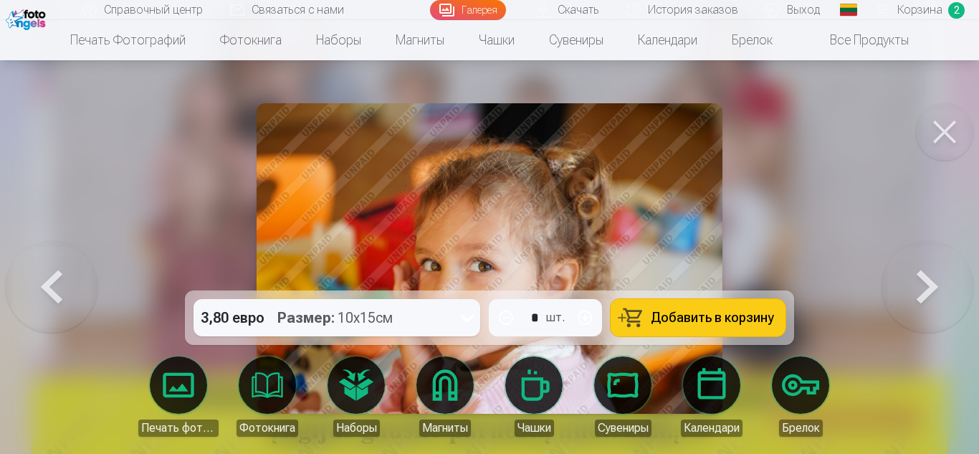
click at [941, 276] on button at bounding box center [927, 258] width 92 height 35
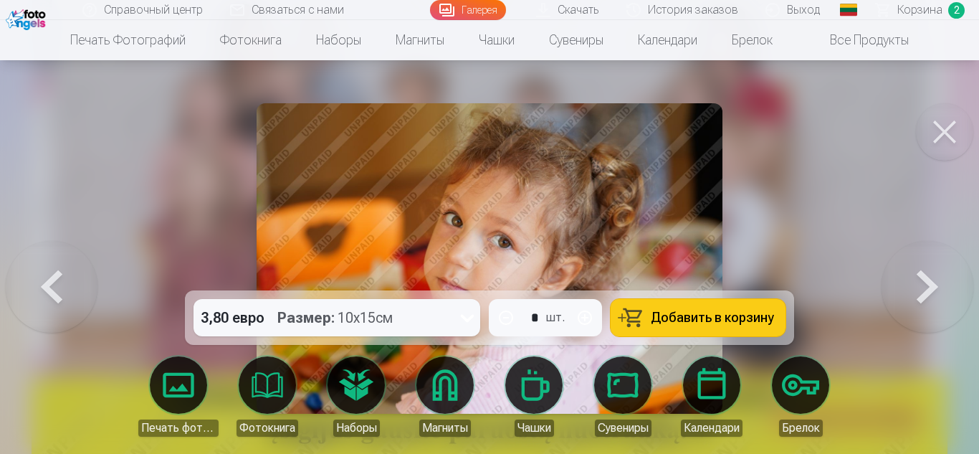
click at [737, 321] on font "Добавить в корзину" at bounding box center [712, 317] width 123 height 15
click at [934, 276] on button at bounding box center [927, 258] width 92 height 35
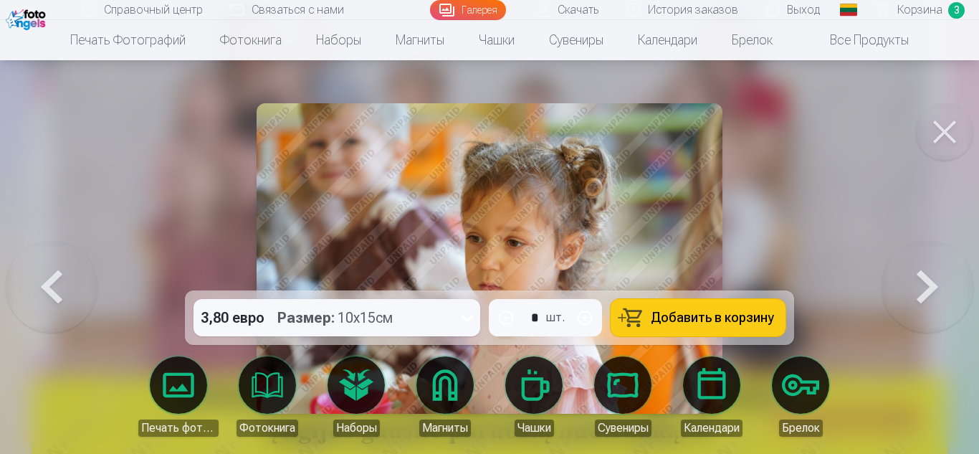
click at [934, 276] on button at bounding box center [927, 258] width 92 height 35
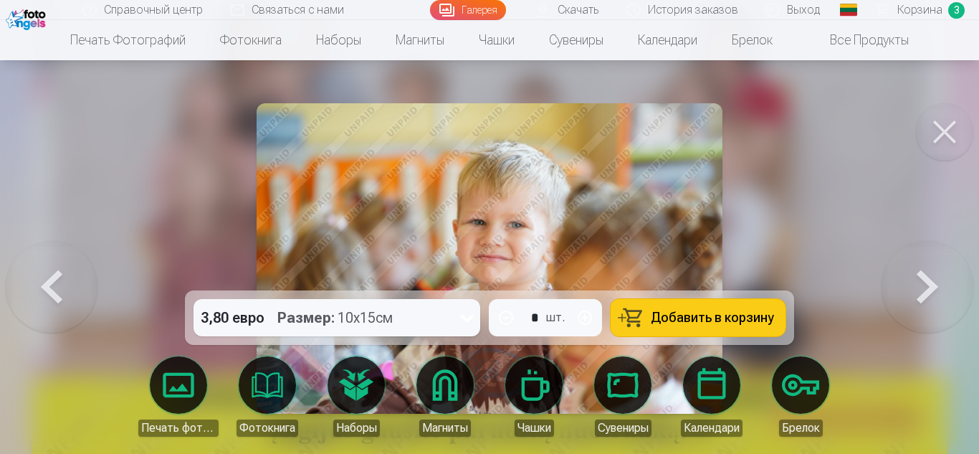
click at [934, 276] on button at bounding box center [927, 258] width 92 height 35
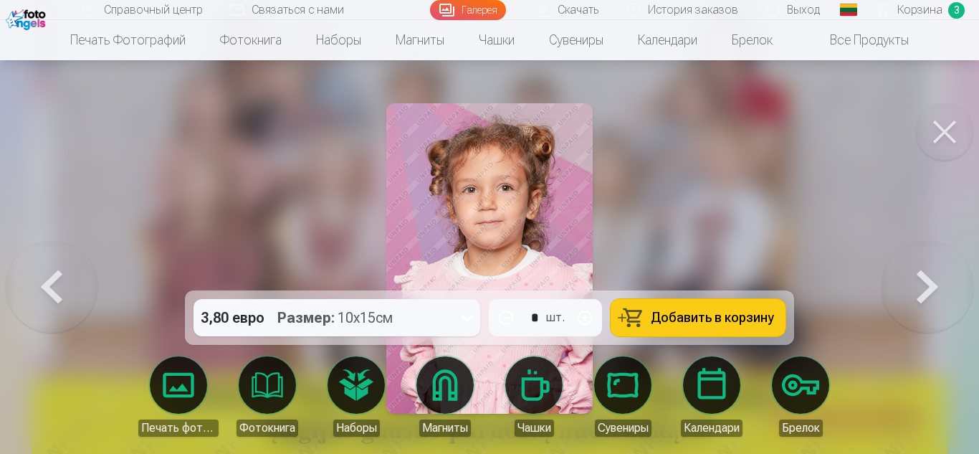
click at [934, 276] on button at bounding box center [927, 258] width 92 height 35
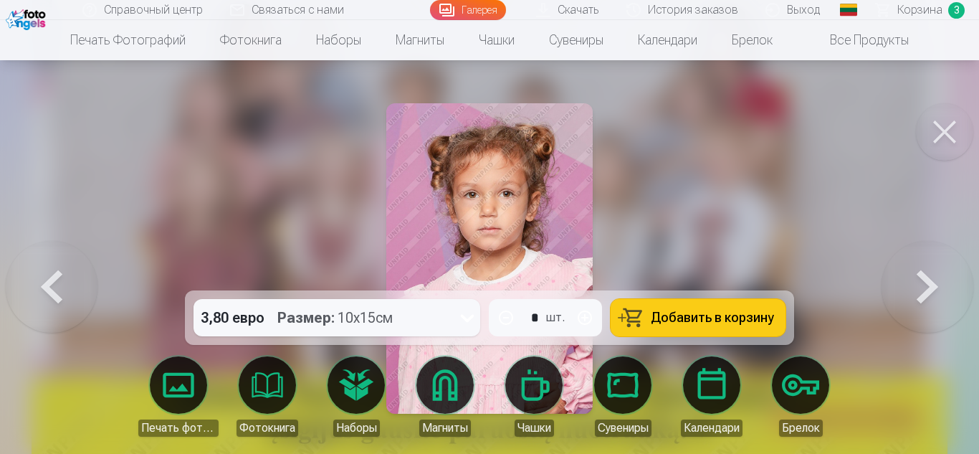
click at [934, 276] on button at bounding box center [927, 258] width 92 height 35
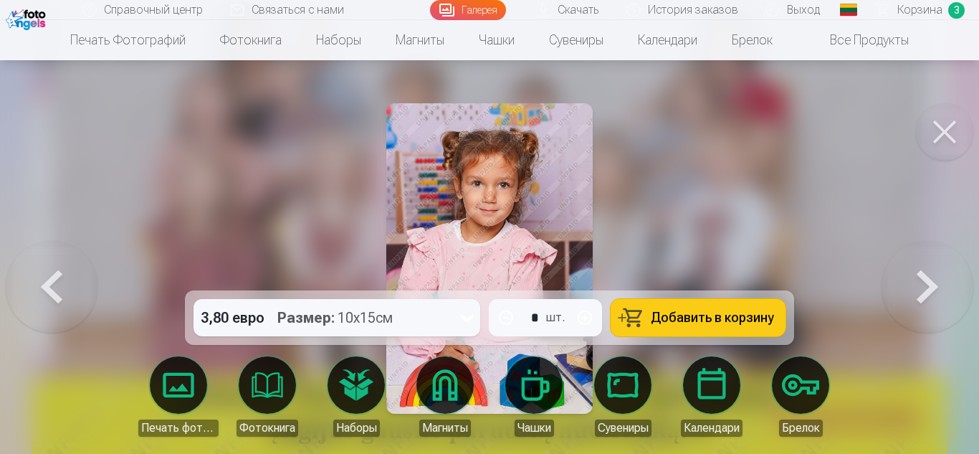
click at [934, 276] on button at bounding box center [927, 258] width 92 height 35
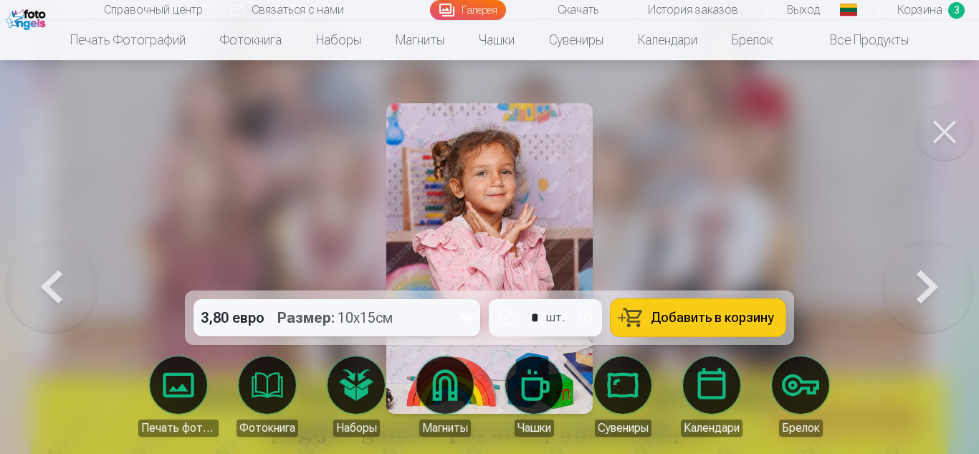
click at [934, 276] on button at bounding box center [927, 258] width 92 height 35
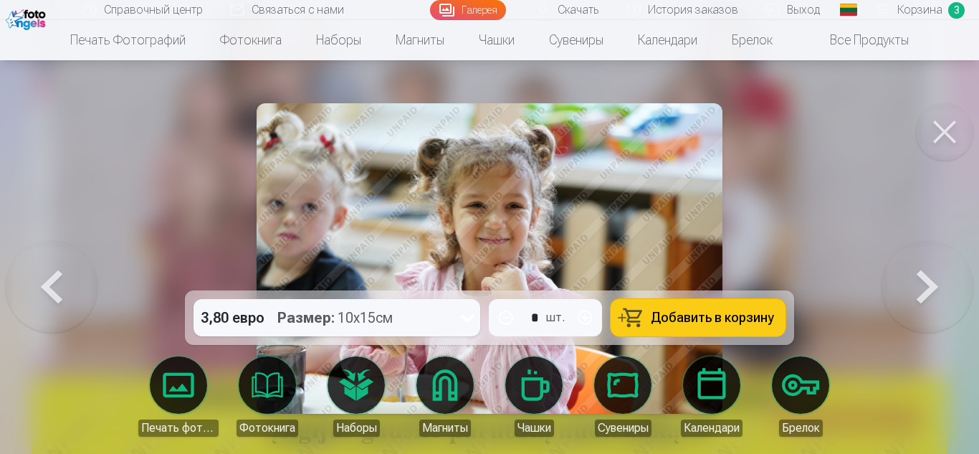
click at [934, 276] on button at bounding box center [927, 258] width 92 height 35
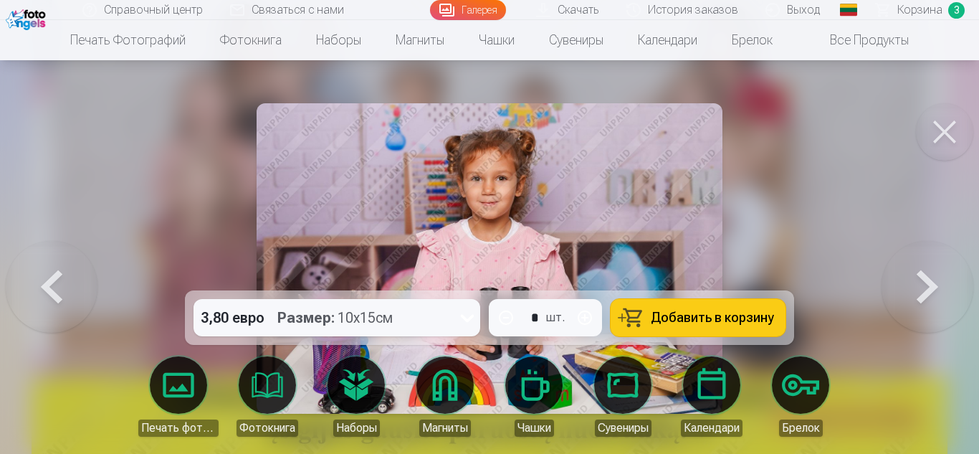
click at [729, 320] on font "Добавить в корзину" at bounding box center [712, 317] width 123 height 15
click at [897, 276] on button at bounding box center [927, 258] width 92 height 35
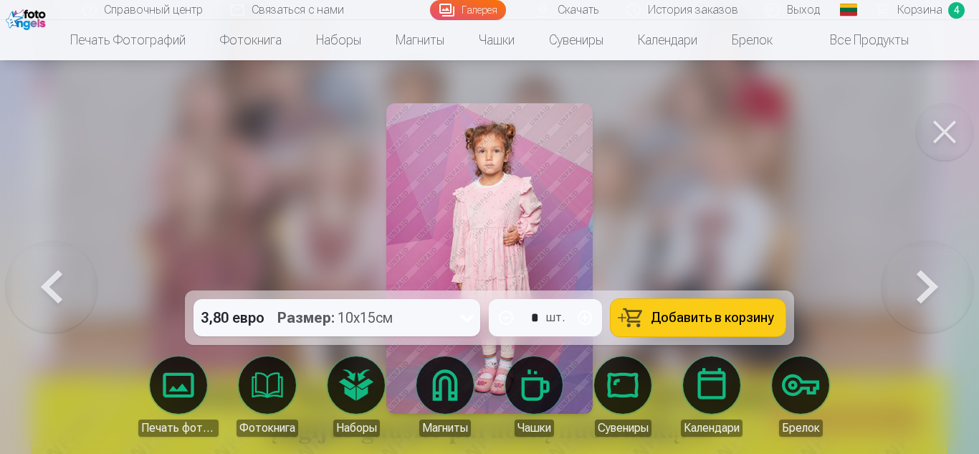
click at [716, 317] on font "Добавить в корзину" at bounding box center [712, 317] width 123 height 15
click at [936, 276] on button at bounding box center [927, 258] width 92 height 35
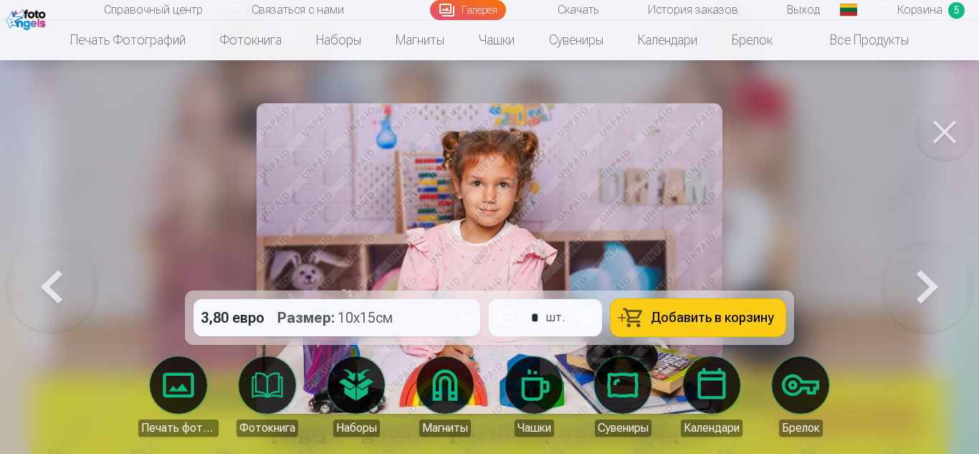
click at [943, 276] on button at bounding box center [927, 258] width 92 height 35
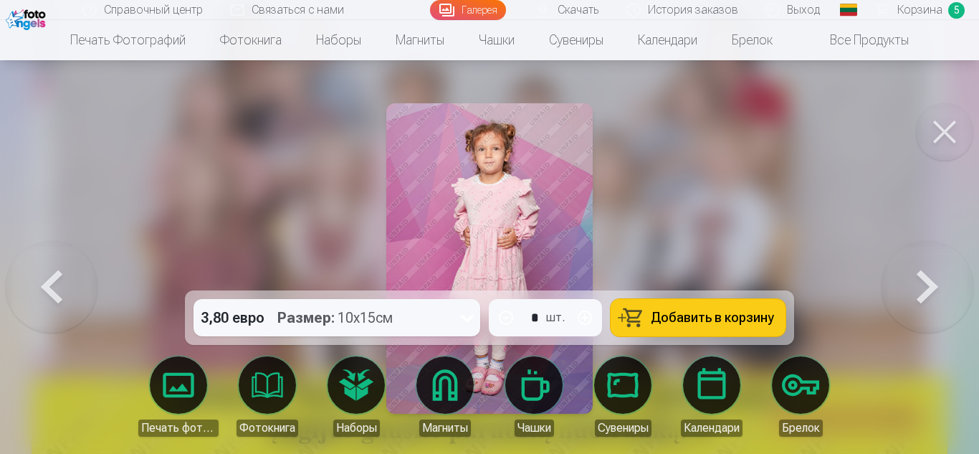
click at [943, 276] on button at bounding box center [927, 258] width 92 height 35
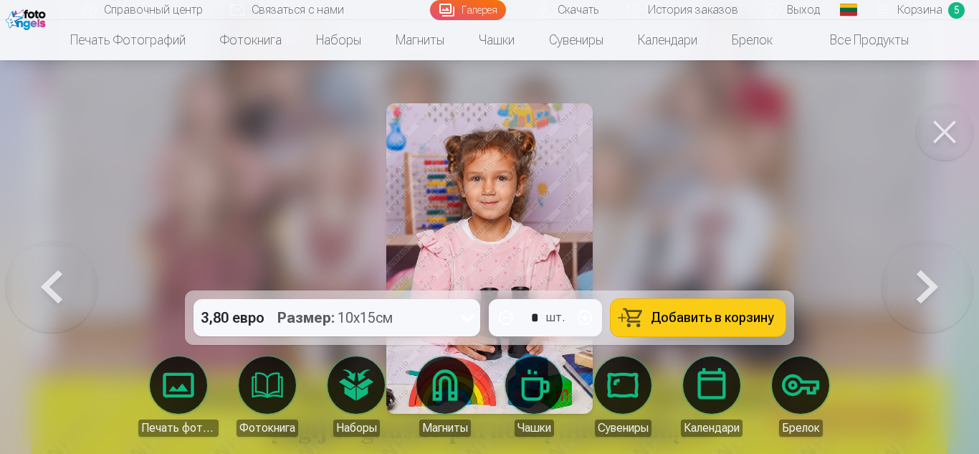
click at [48, 276] on button at bounding box center [52, 258] width 92 height 35
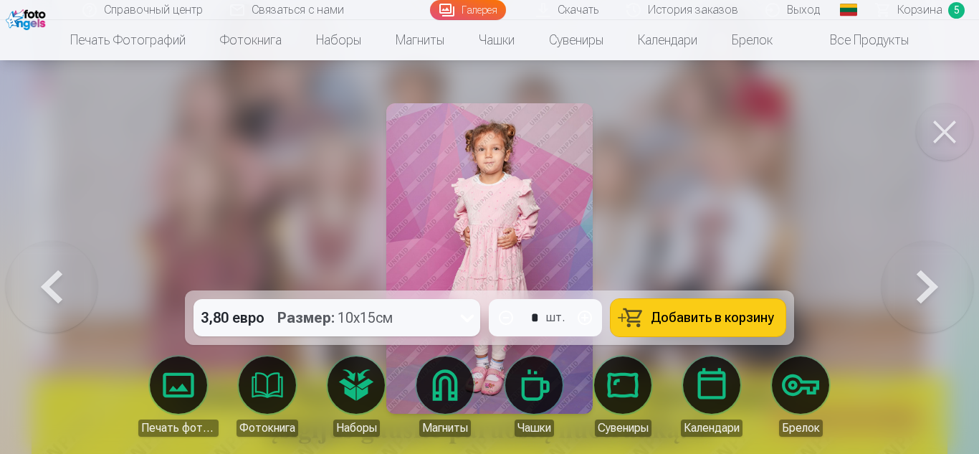
click at [911, 276] on button at bounding box center [927, 258] width 92 height 35
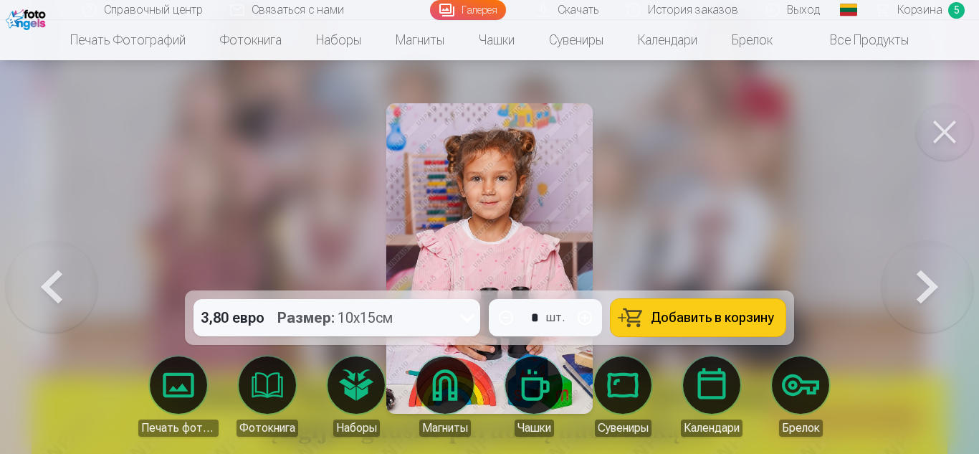
click at [911, 276] on button at bounding box center [927, 258] width 92 height 35
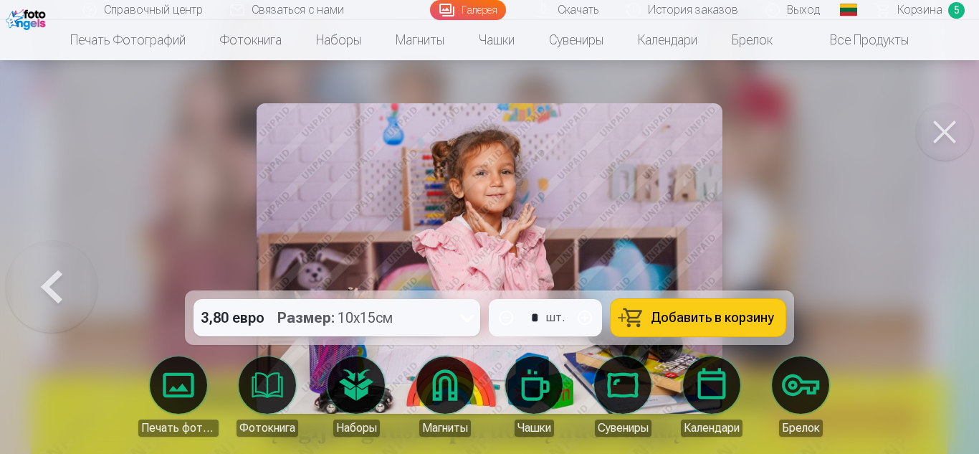
click at [712, 319] on font "Добавить в корзину" at bounding box center [712, 317] width 123 height 15
click at [77, 273] on button at bounding box center [52, 258] width 92 height 35
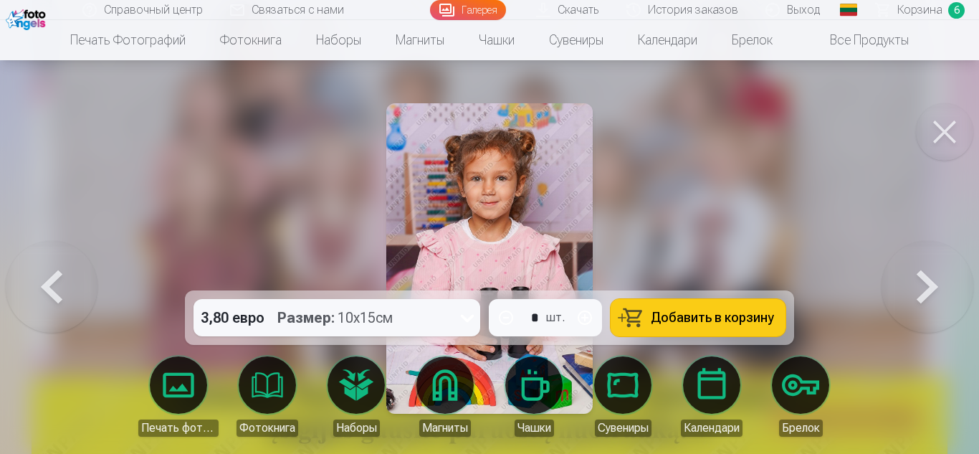
click at [68, 276] on button at bounding box center [52, 258] width 92 height 35
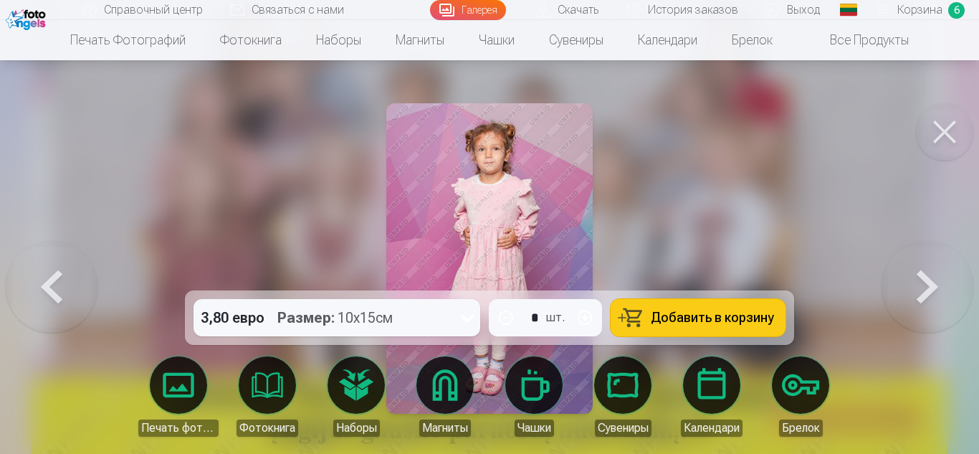
click at [69, 276] on button at bounding box center [52, 258] width 92 height 35
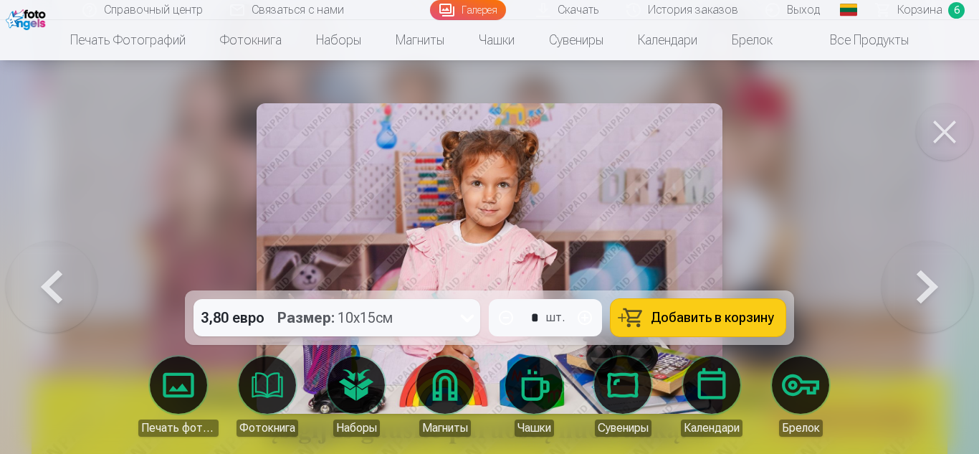
click at [753, 312] on font "Добавить в корзину" at bounding box center [712, 317] width 123 height 15
click at [926, 14] on font "Корзина" at bounding box center [919, 10] width 45 height 14
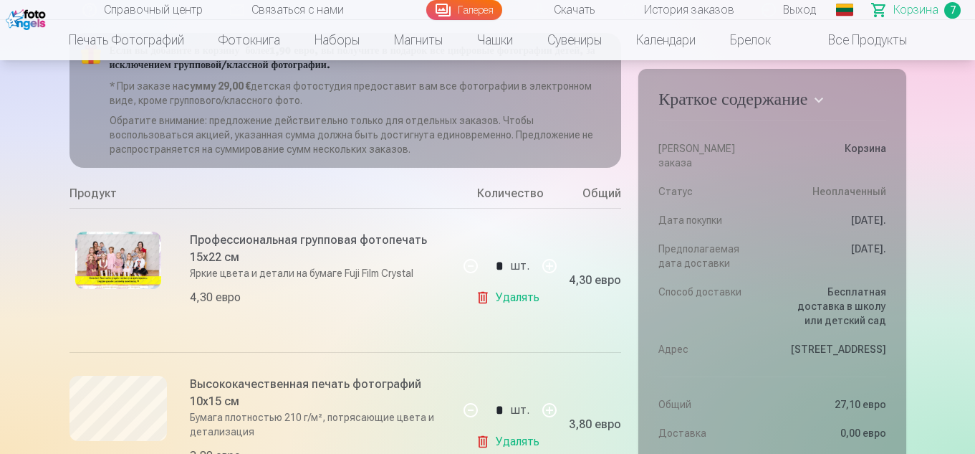
scroll to position [143, 0]
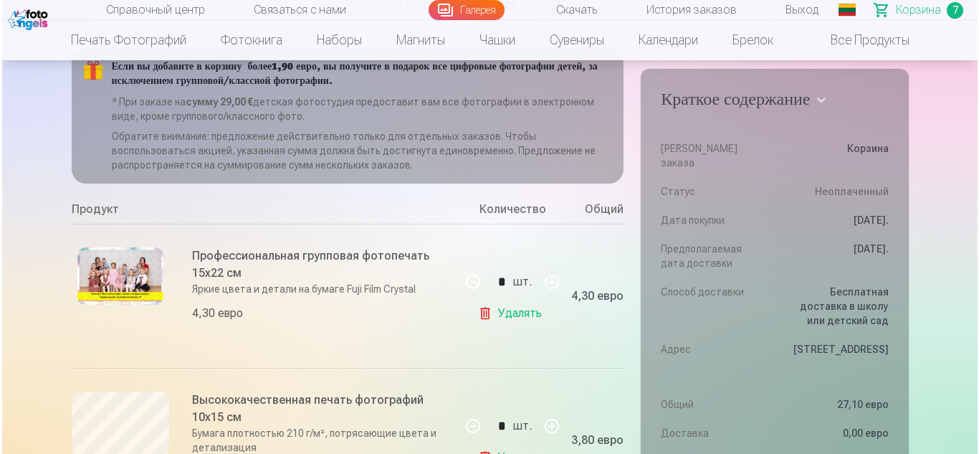
scroll to position [256, 0]
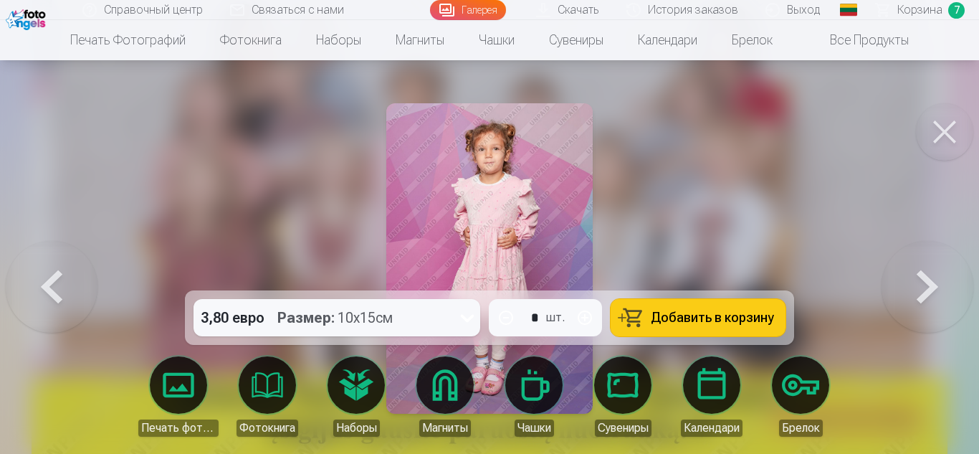
click at [67, 276] on button at bounding box center [52, 258] width 92 height 35
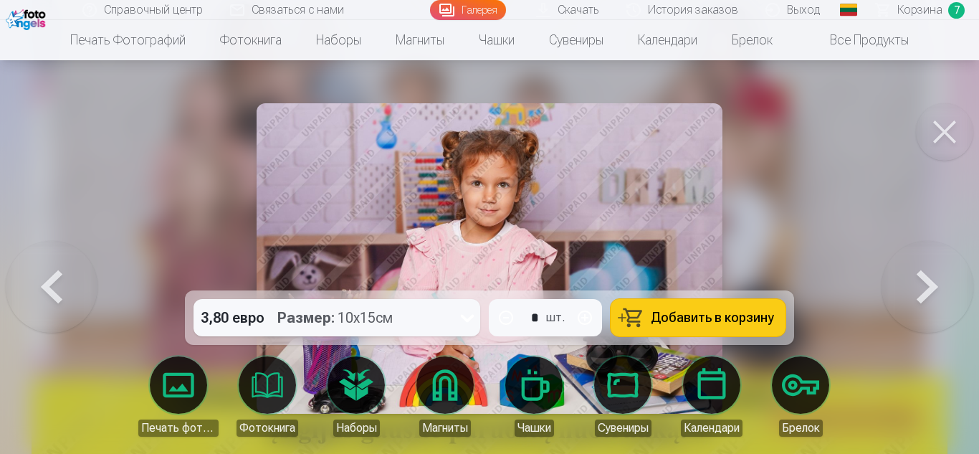
click at [901, 272] on button at bounding box center [927, 258] width 92 height 35
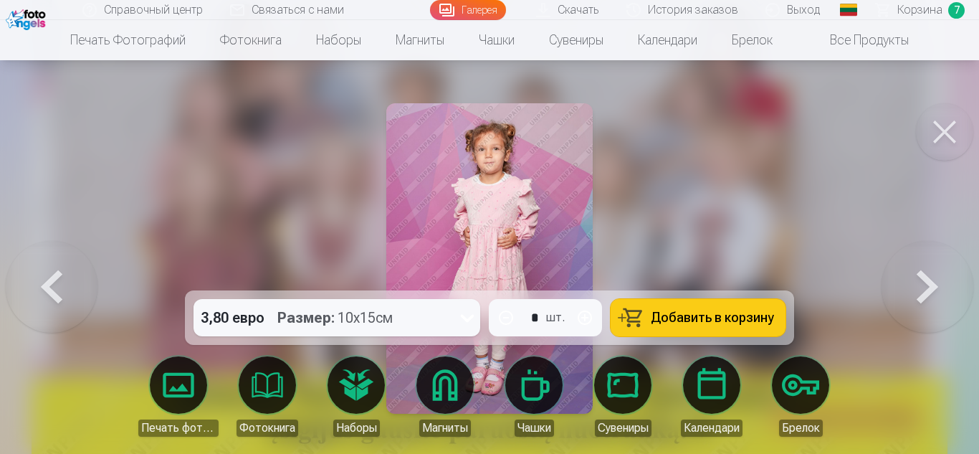
click at [901, 272] on button at bounding box center [927, 258] width 92 height 35
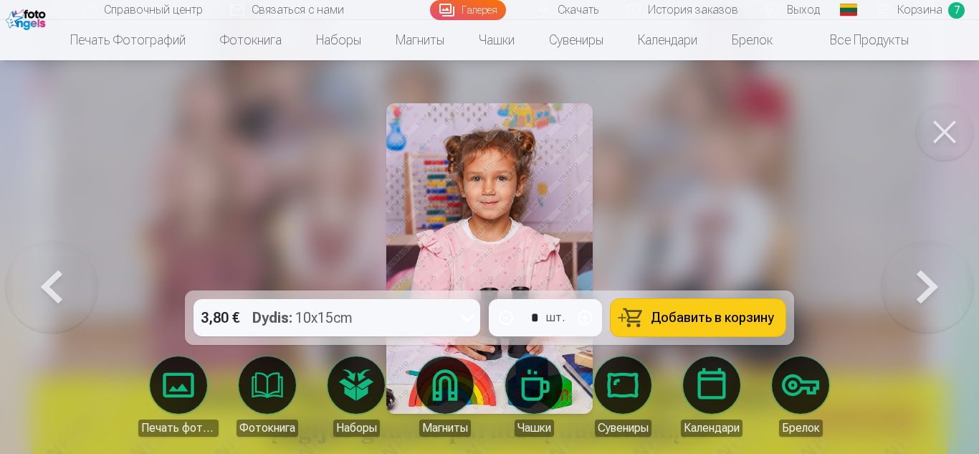
click at [919, 276] on button at bounding box center [927, 258] width 92 height 35
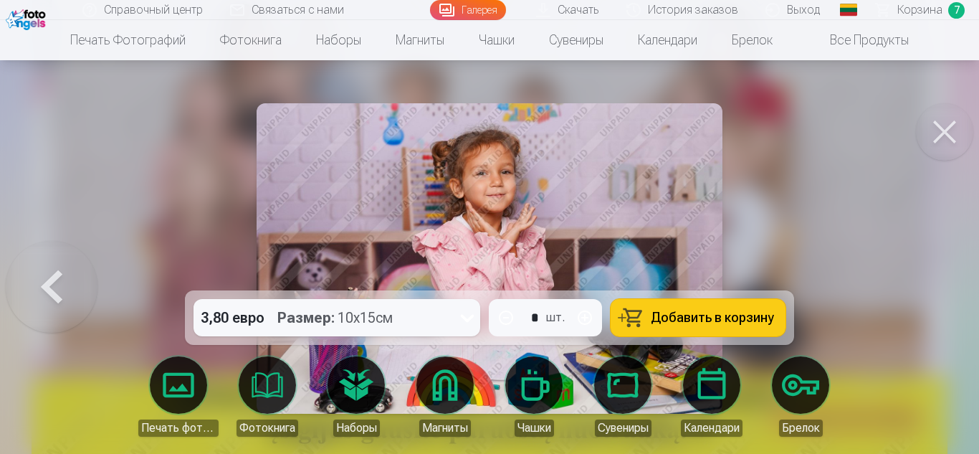
click at [38, 276] on button at bounding box center [52, 258] width 92 height 35
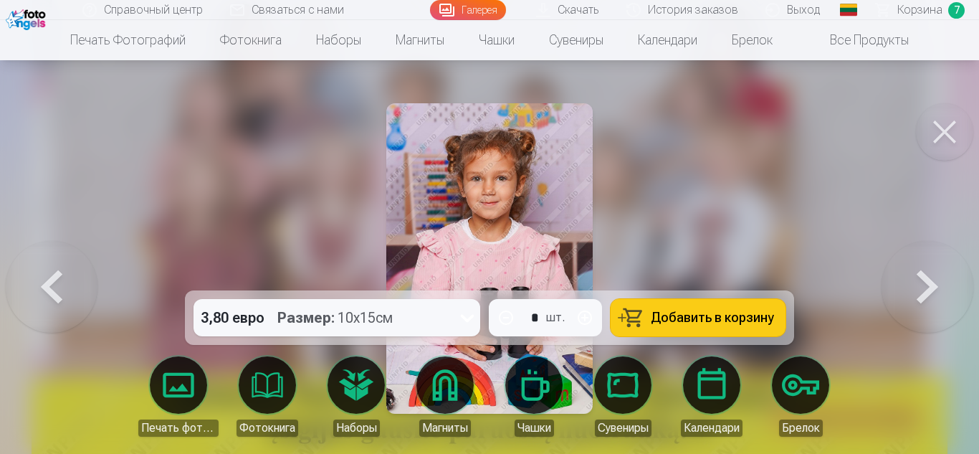
click at [38, 276] on button at bounding box center [52, 258] width 92 height 35
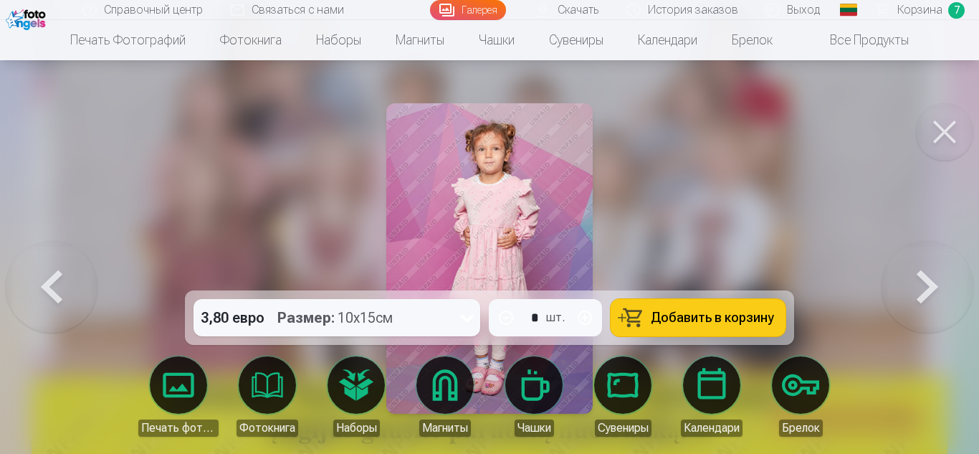
click at [38, 276] on button at bounding box center [52, 258] width 92 height 35
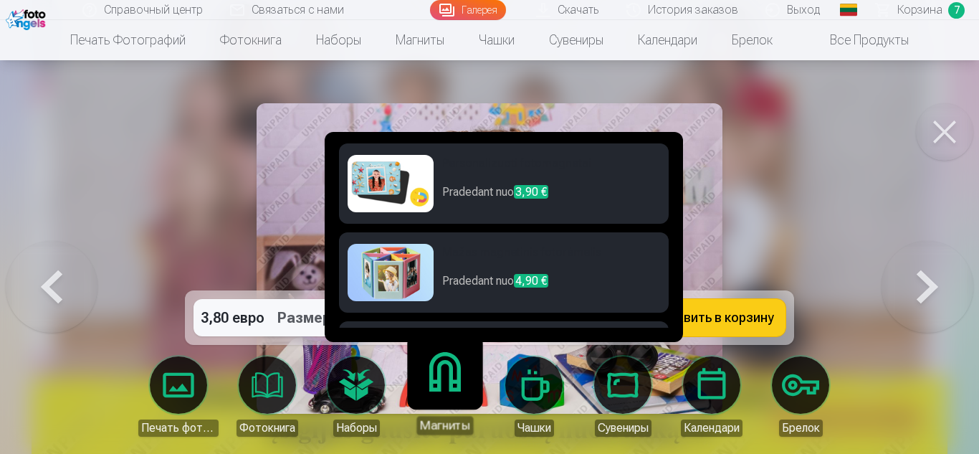
click at [444, 195] on link "Personalizuoti fotomagnetai Pradedant nuo 3,90 €" at bounding box center [504, 183] width 330 height 80
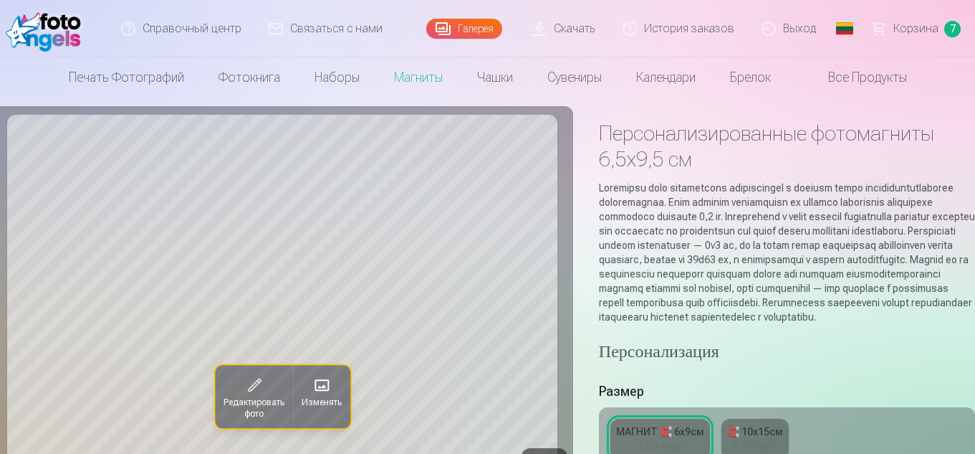
scroll to position [72, 0]
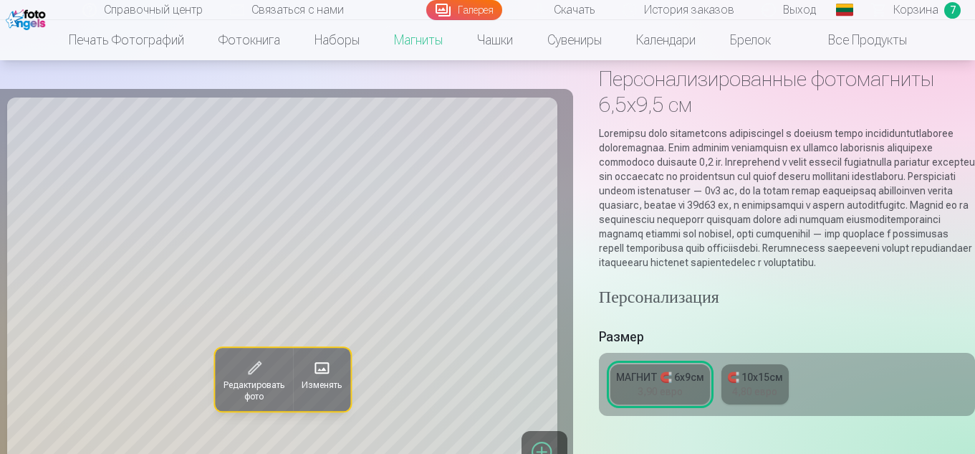
click at [687, 383] on font "МАГНИТ 🧲 6x9см" at bounding box center [660, 376] width 88 height 11
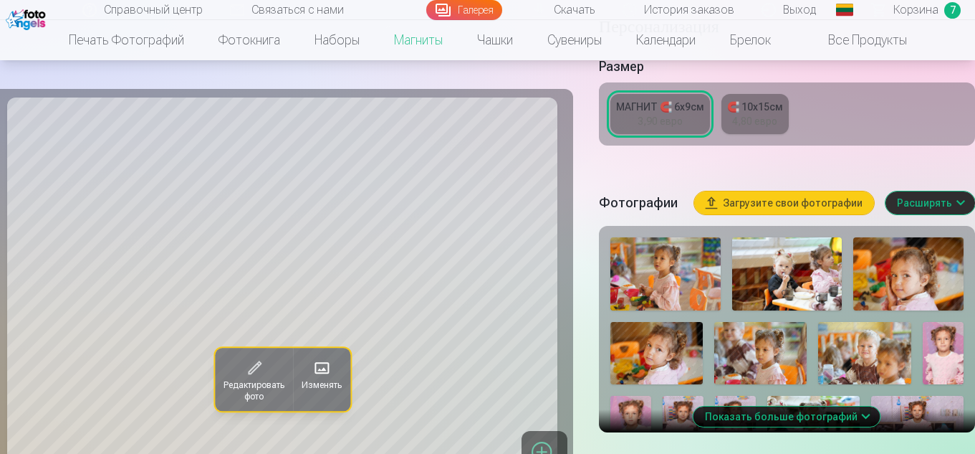
scroll to position [358, 0]
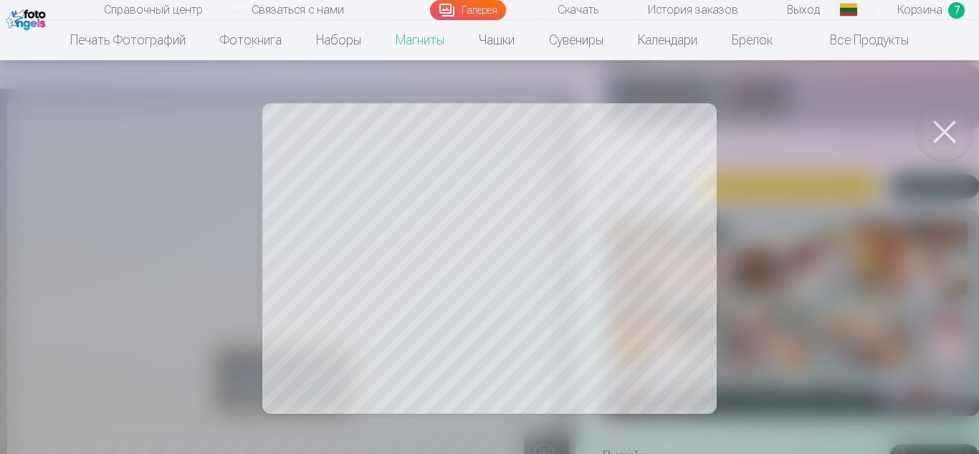
click at [956, 128] on button at bounding box center [944, 131] width 57 height 57
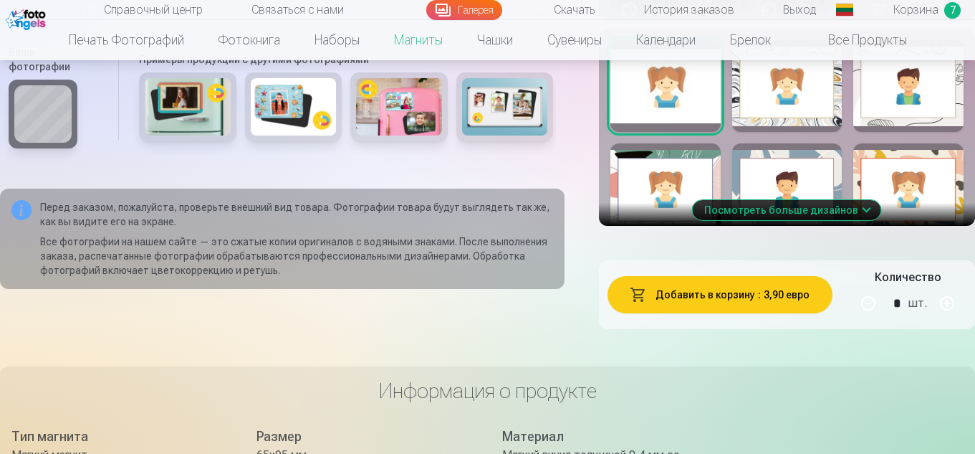
scroll to position [860, 0]
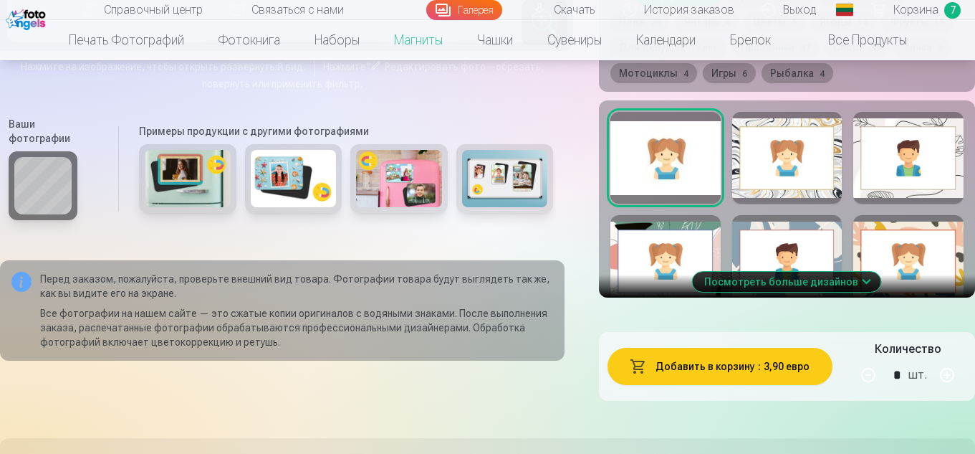
click at [911, 170] on div at bounding box center [908, 158] width 110 height 92
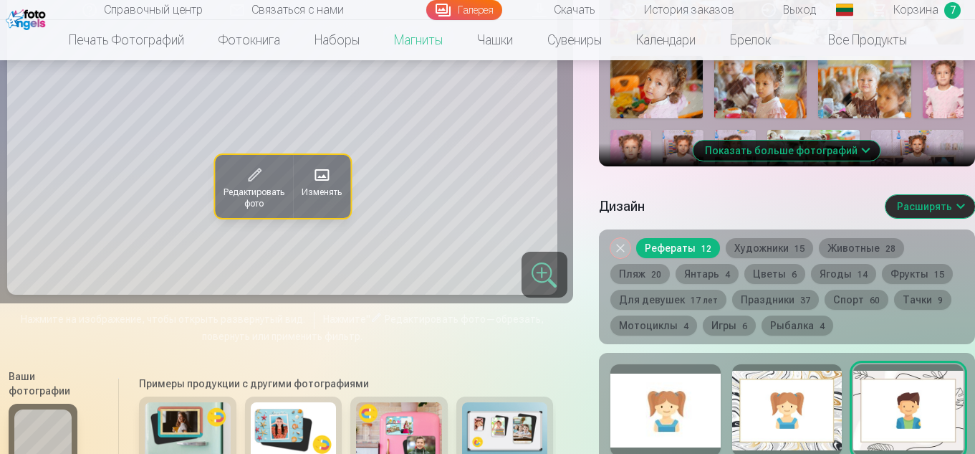
scroll to position [645, 0]
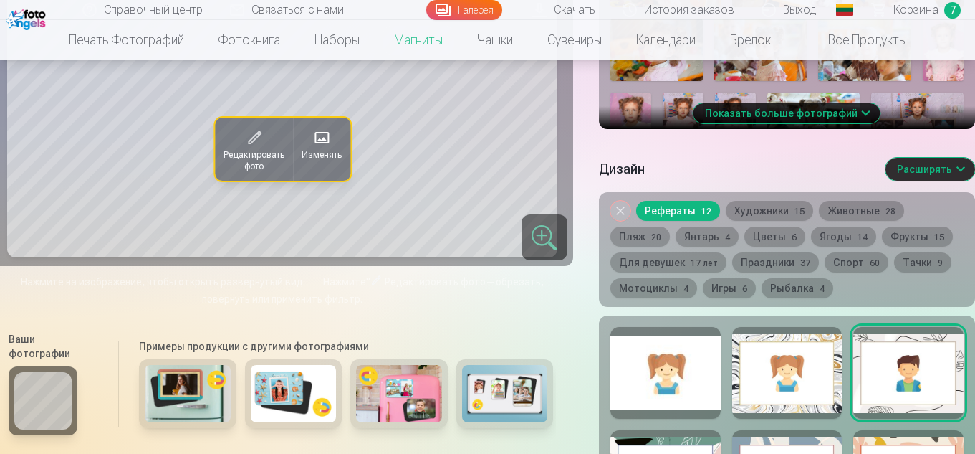
click at [787, 246] on button "Цветы 6" at bounding box center [774, 236] width 61 height 20
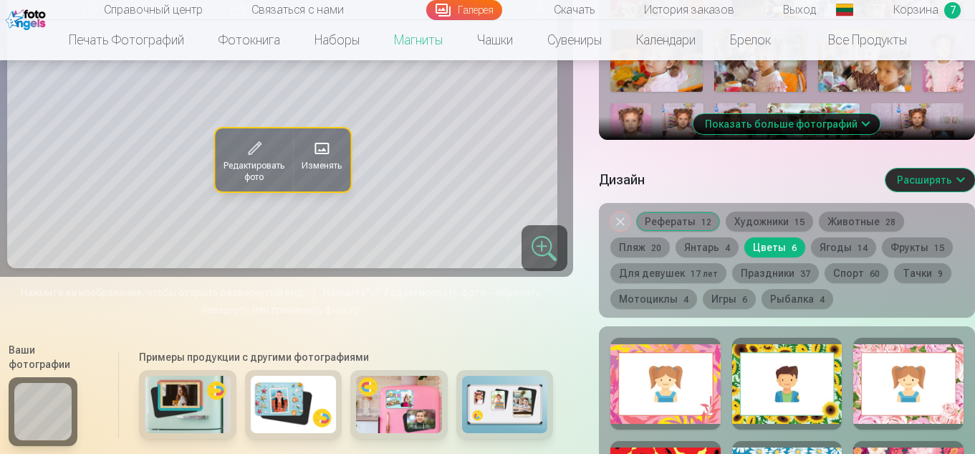
scroll to position [573, 0]
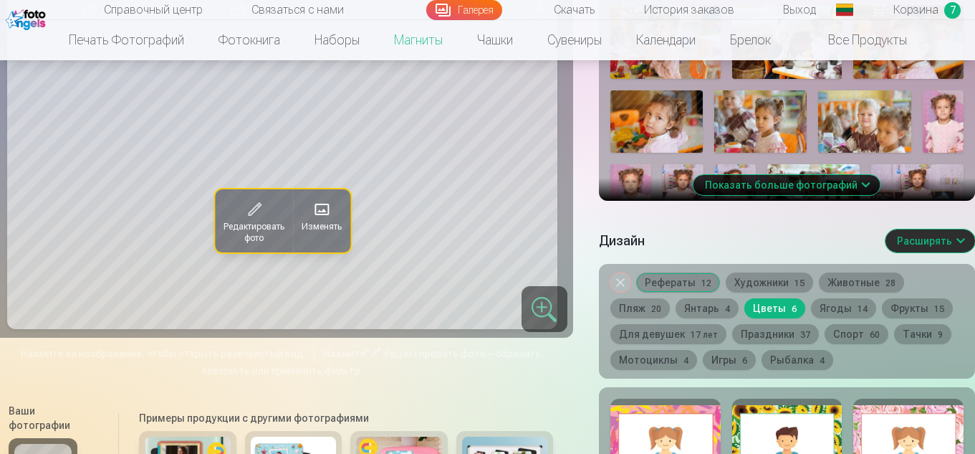
click at [918, 432] on div at bounding box center [908, 444] width 110 height 92
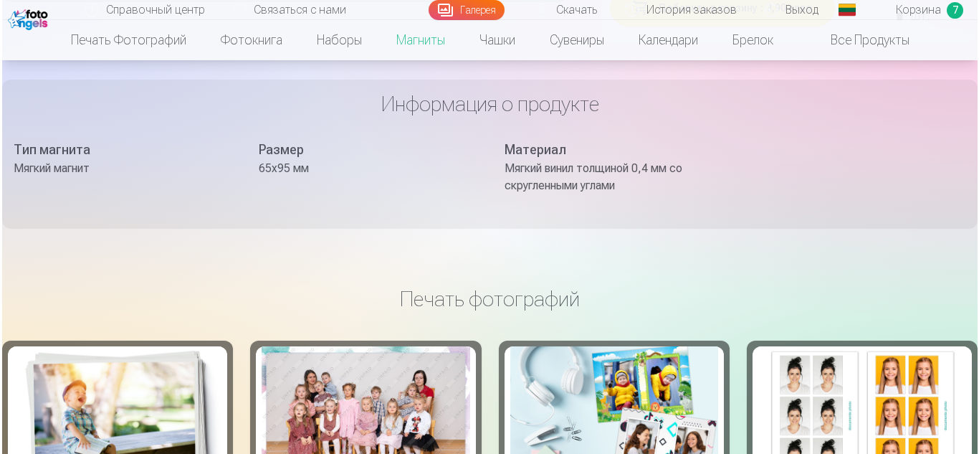
scroll to position [1003, 0]
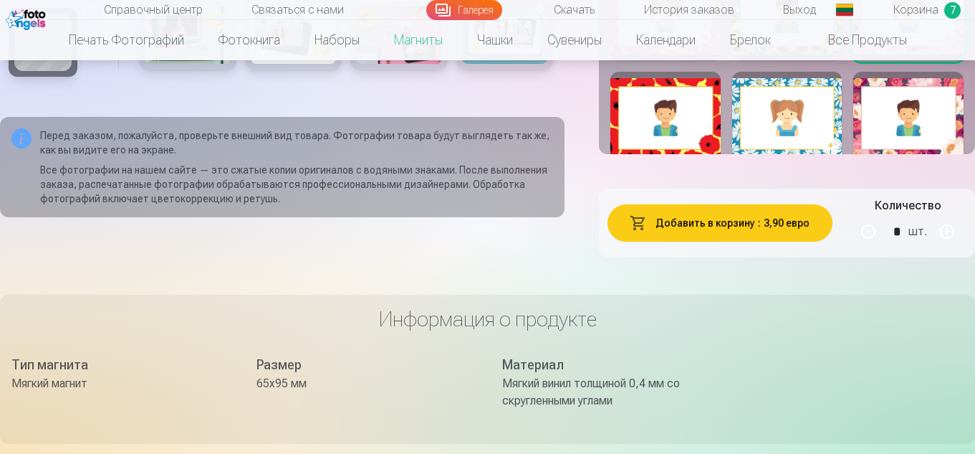
click at [739, 229] on font "Добавить в корзину" at bounding box center [706, 222] width 100 height 11
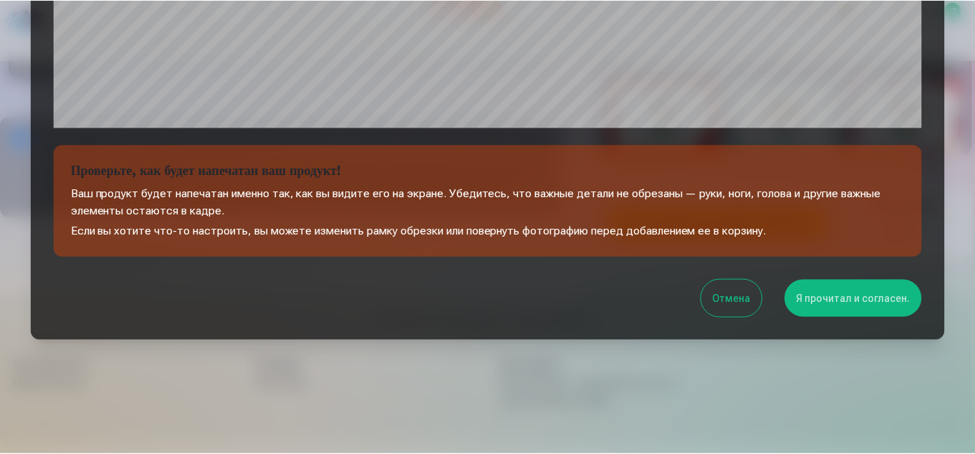
scroll to position [578, 0]
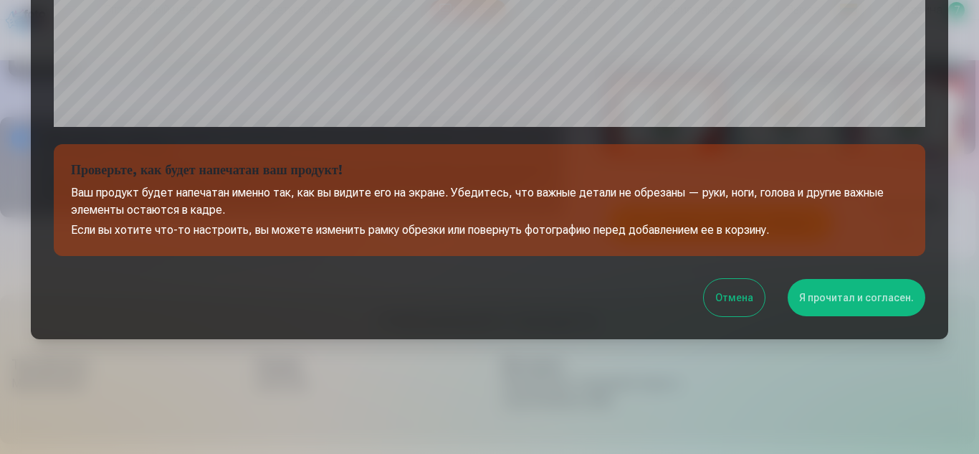
drag, startPoint x: 955, startPoint y: 105, endPoint x: 924, endPoint y: 113, distance: 32.7
click at [960, 193] on div at bounding box center [489, 227] width 979 height 454
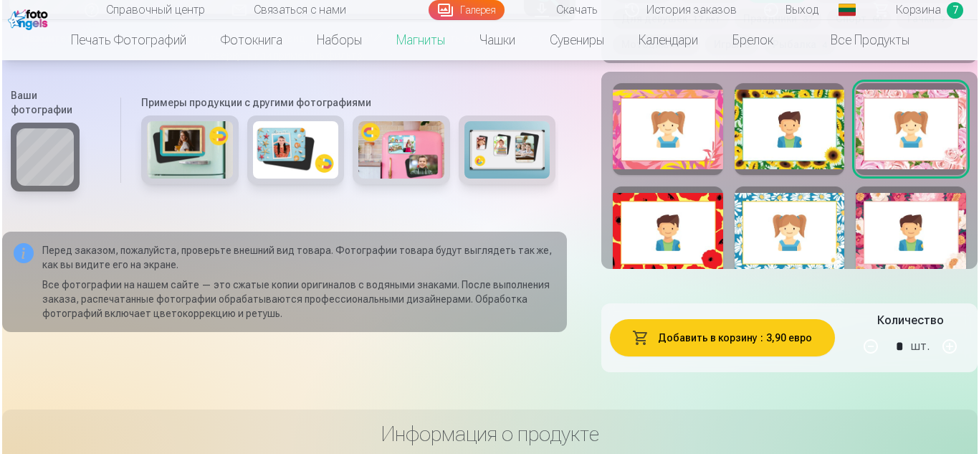
scroll to position [1012, 0]
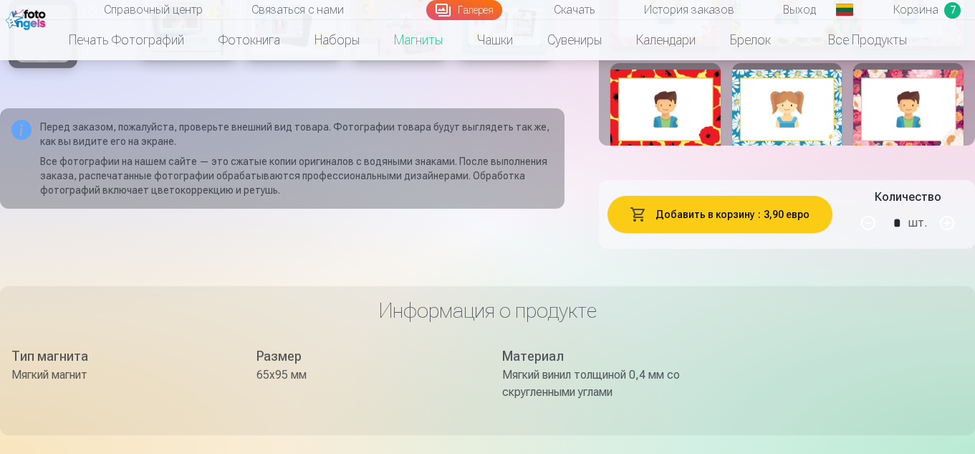
click at [699, 233] on button "Добавить в корзину : 3,90 евро" at bounding box center [720, 214] width 225 height 37
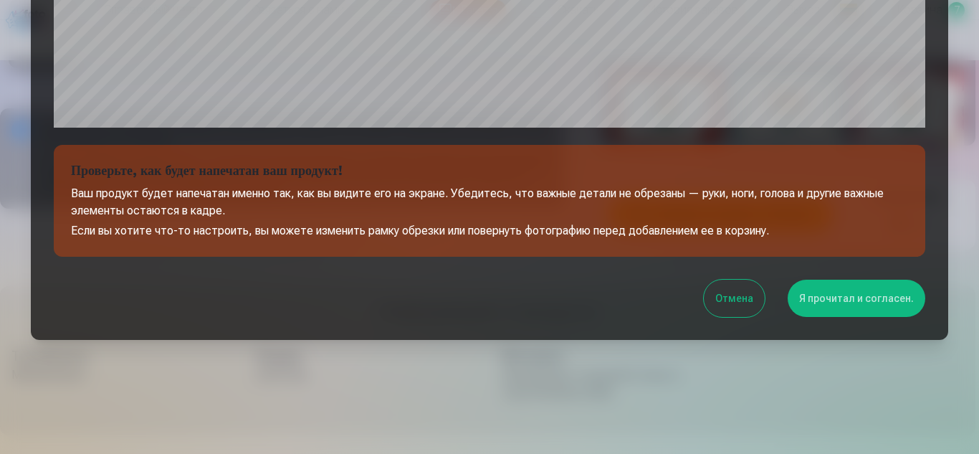
scroll to position [578, 0]
click at [859, 295] on font "Я прочитал и согласен." at bounding box center [856, 297] width 115 height 11
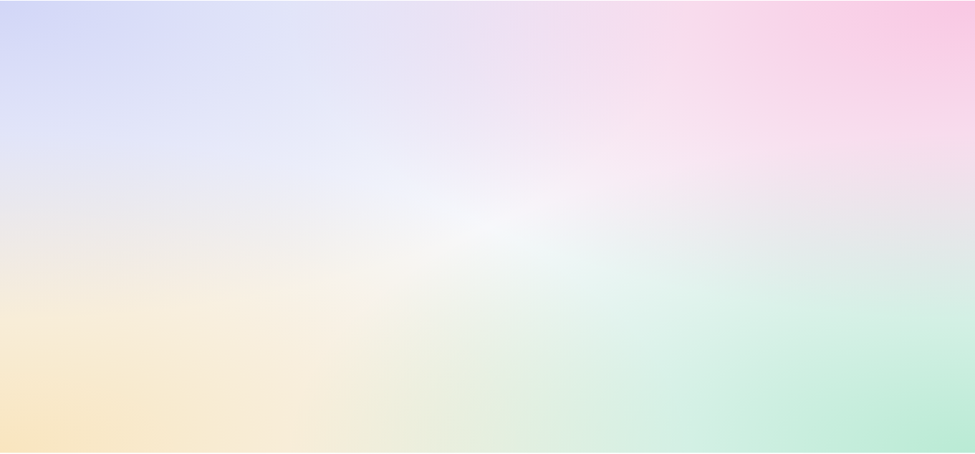
scroll to position [0, 0]
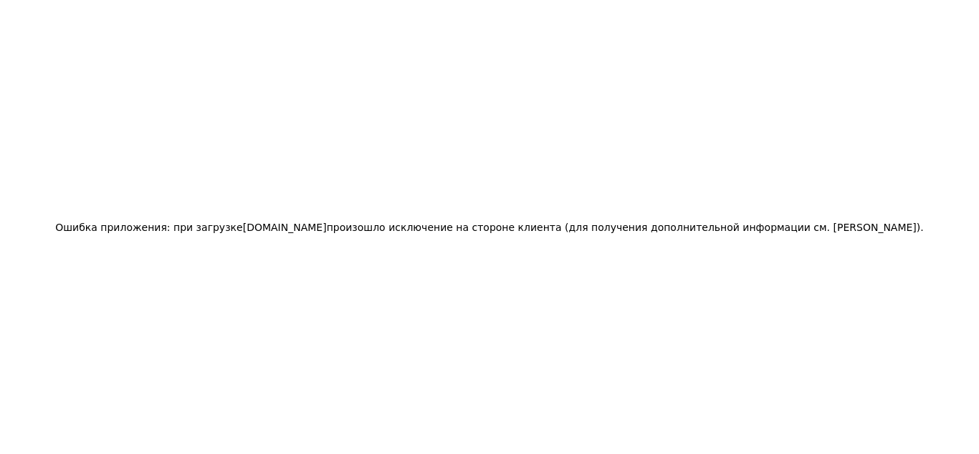
click at [656, 299] on div "Ошибка приложения: при загрузке [DOMAIN_NAME] произошло исключение на стороне к…" at bounding box center [489, 227] width 979 height 454
click at [545, 108] on div "Ошибка приложения: при загрузке [DOMAIN_NAME] произошло исключение на стороне к…" at bounding box center [489, 227] width 979 height 454
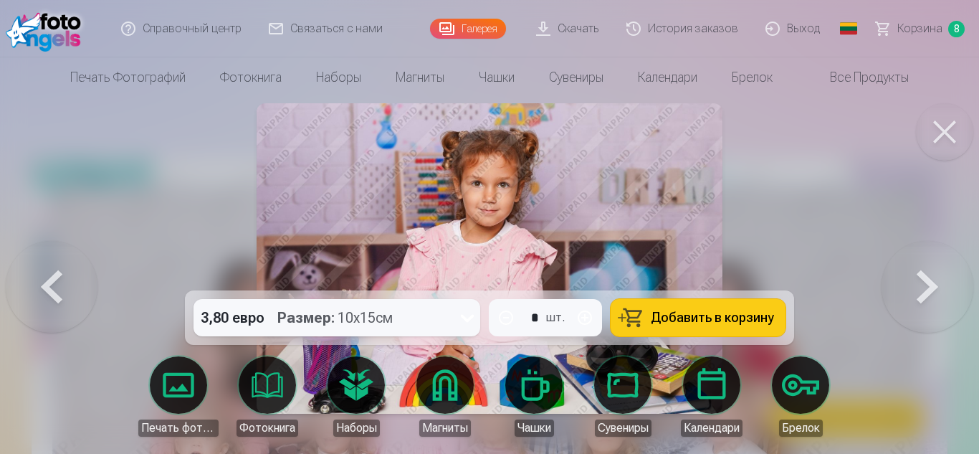
click at [900, 24] on font "Корзина" at bounding box center [919, 28] width 45 height 14
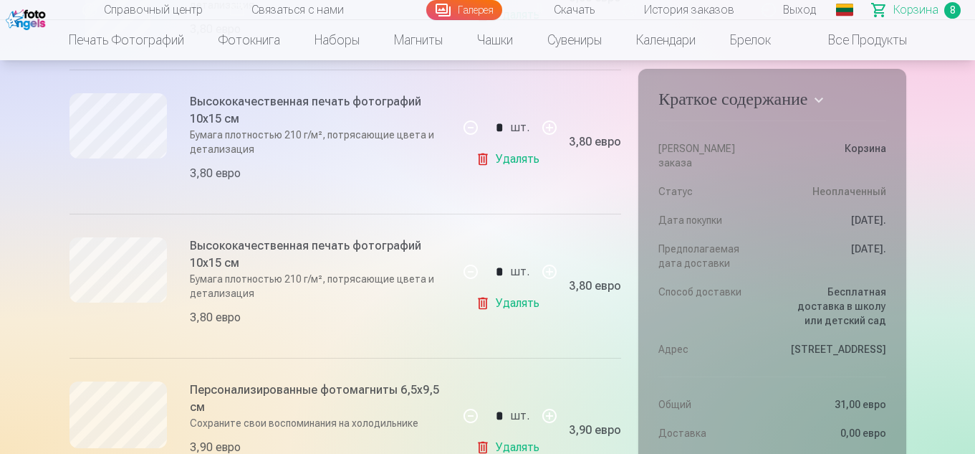
scroll to position [1146, 0]
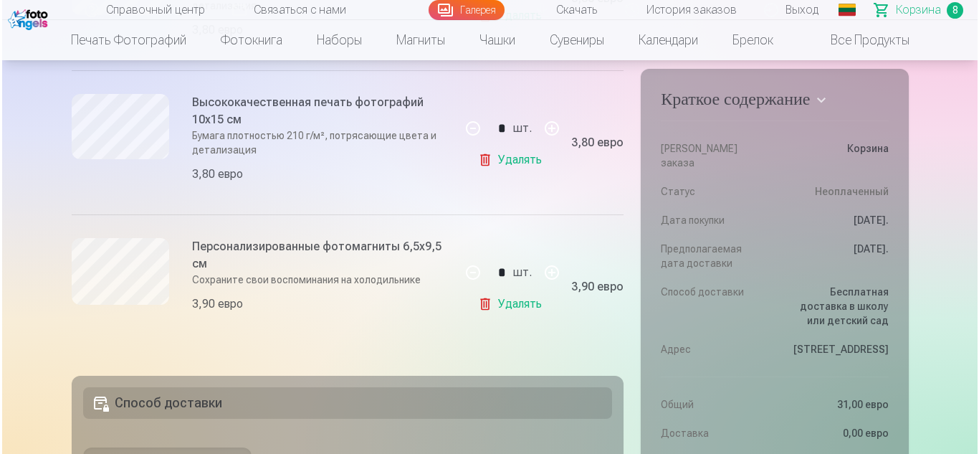
scroll to position [256, 0]
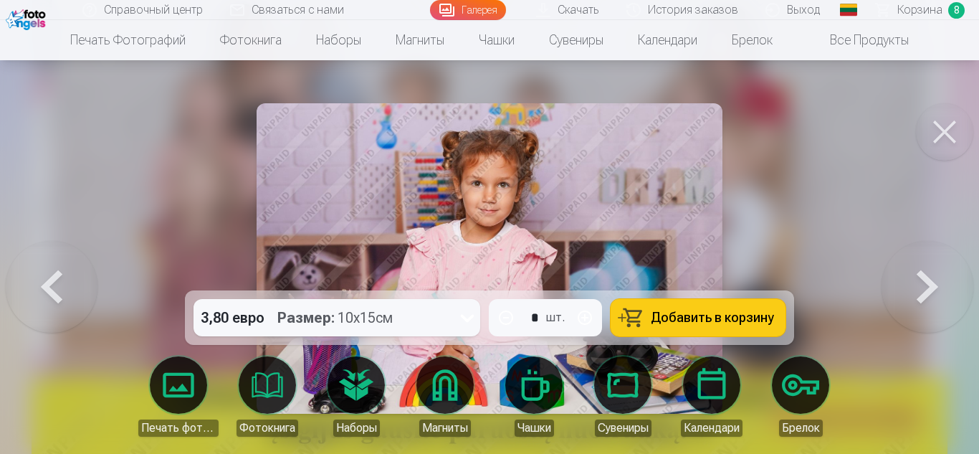
click at [947, 276] on button at bounding box center [927, 258] width 92 height 35
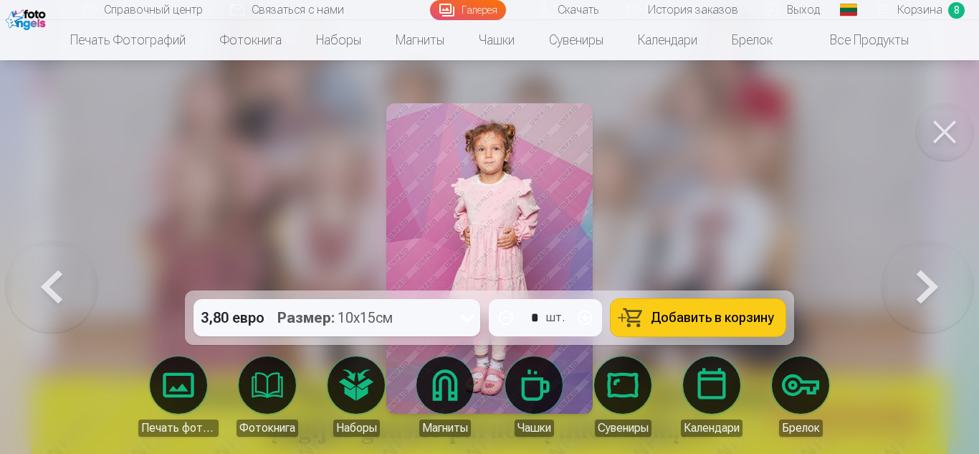
click at [947, 276] on button at bounding box center [927, 258] width 92 height 35
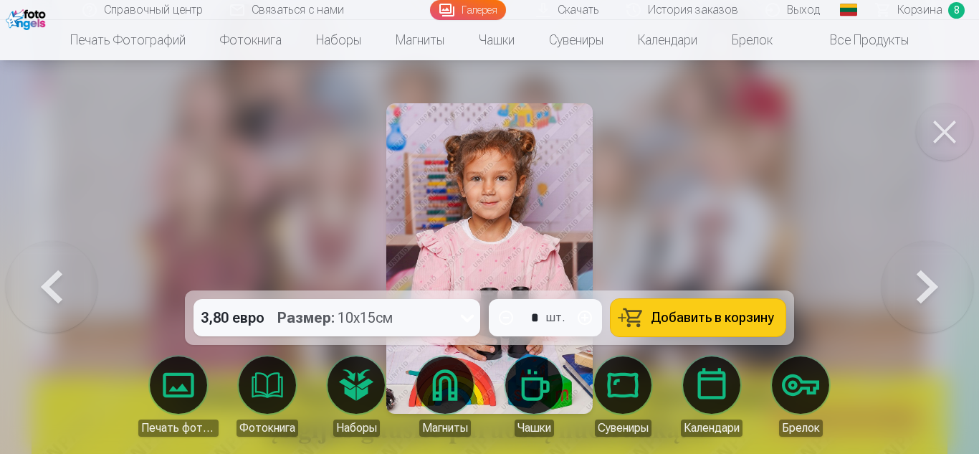
click at [948, 276] on button at bounding box center [927, 258] width 92 height 35
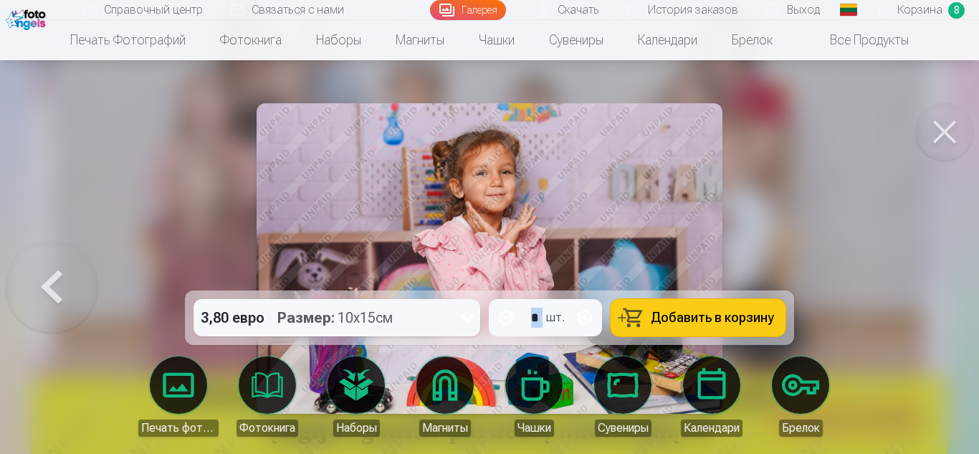
click at [948, 281] on div at bounding box center [489, 227] width 979 height 454
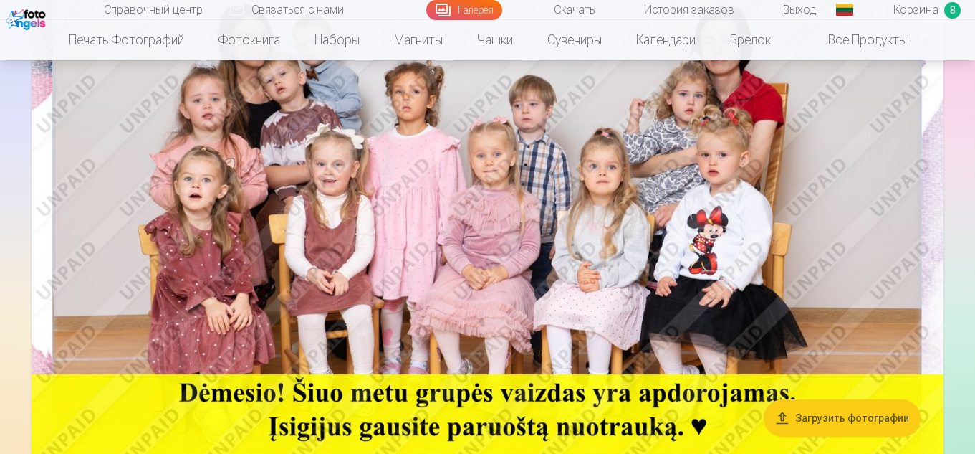
click at [909, 214] on img at bounding box center [488, 205] width 912 height 608
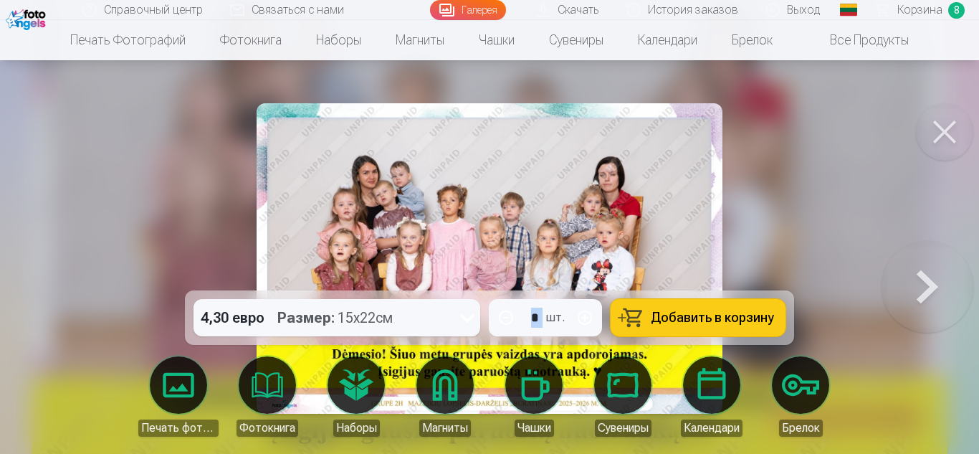
click at [921, 276] on button at bounding box center [927, 258] width 92 height 35
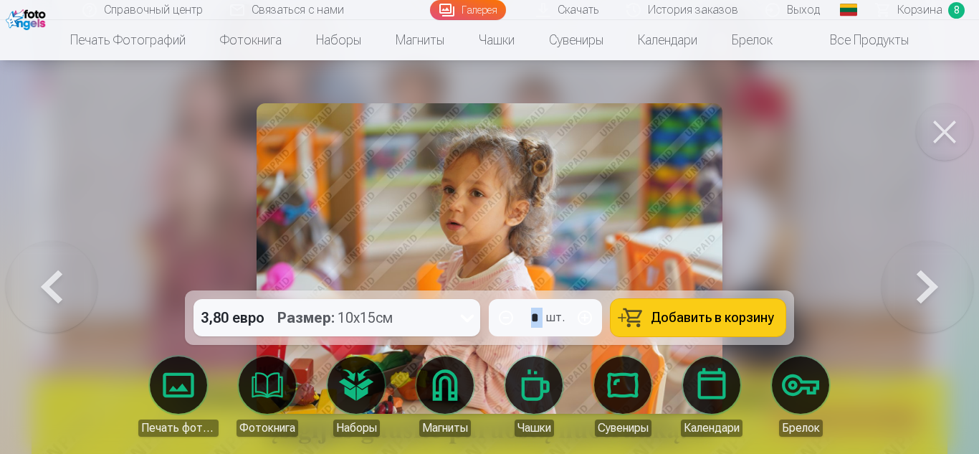
click at [921, 276] on button at bounding box center [927, 258] width 92 height 35
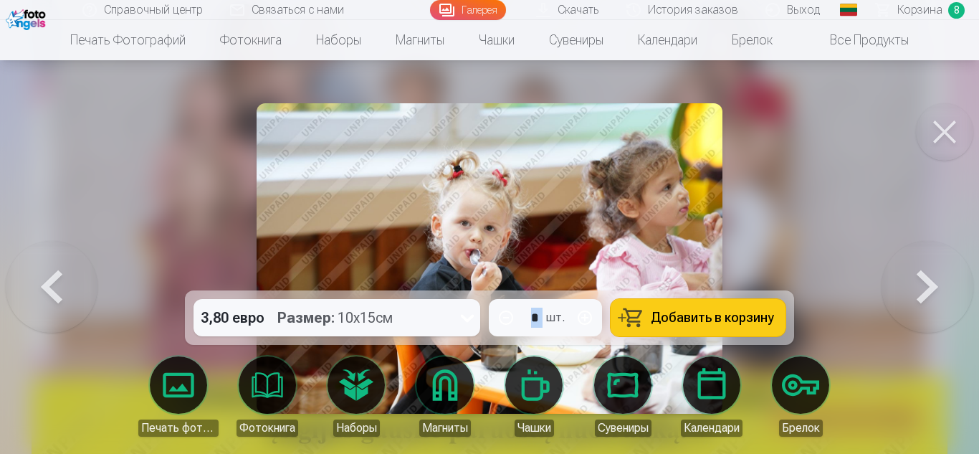
click at [921, 276] on button at bounding box center [927, 258] width 92 height 35
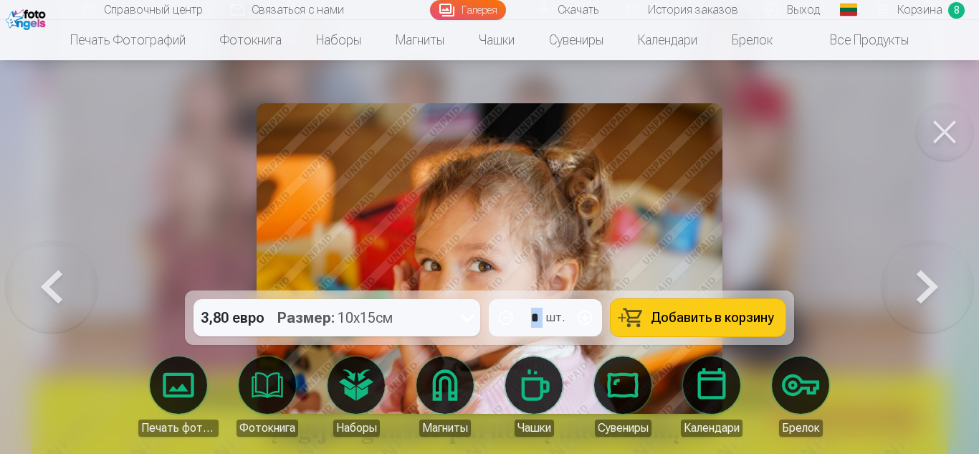
click at [921, 276] on button at bounding box center [927, 258] width 92 height 35
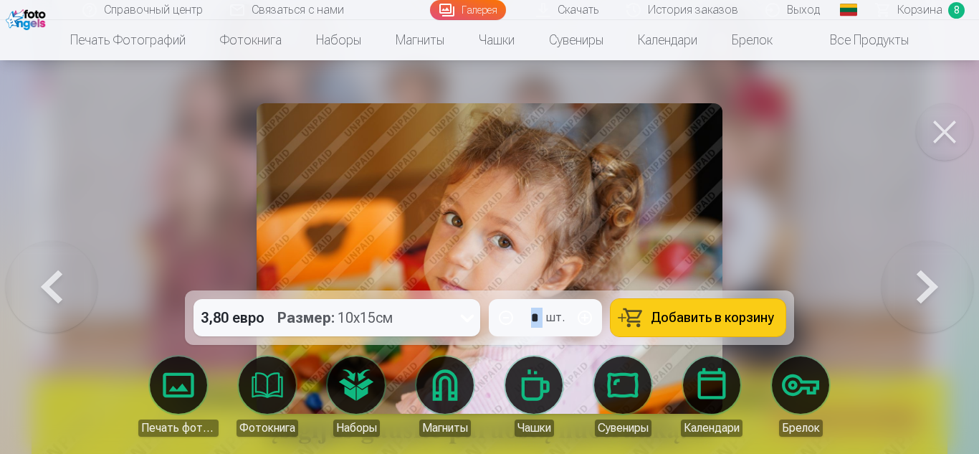
click at [921, 276] on button at bounding box center [927, 258] width 92 height 35
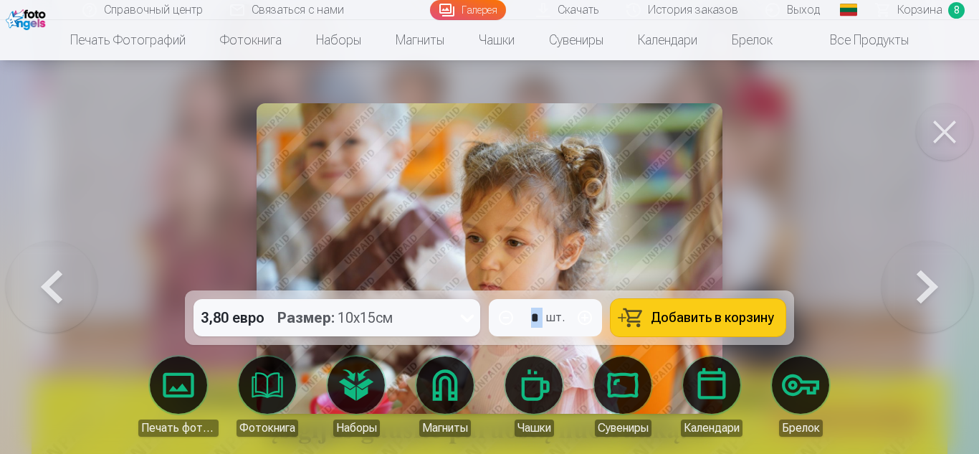
click at [921, 276] on button at bounding box center [927, 258] width 92 height 35
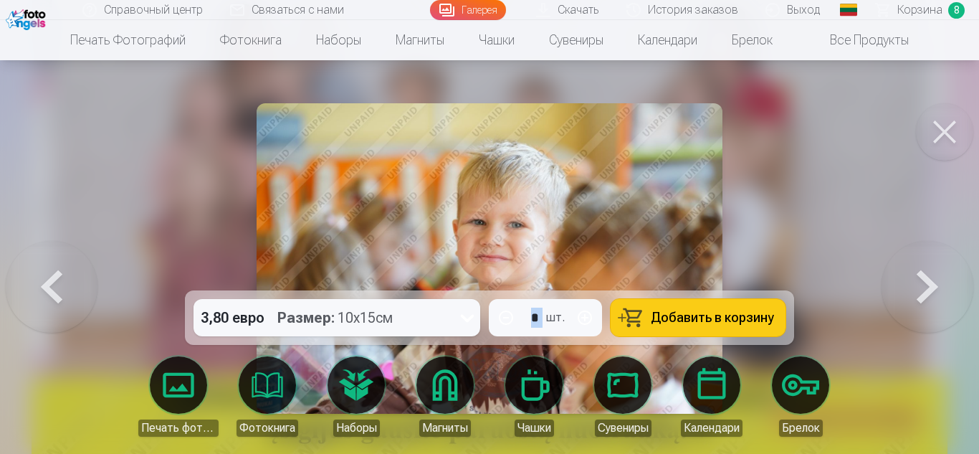
click at [921, 276] on button at bounding box center [927, 258] width 92 height 35
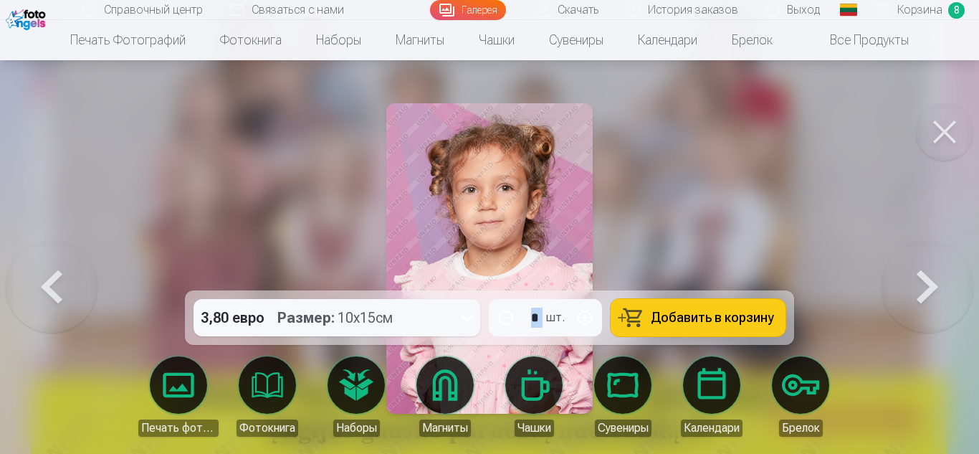
click at [921, 276] on button at bounding box center [927, 258] width 92 height 35
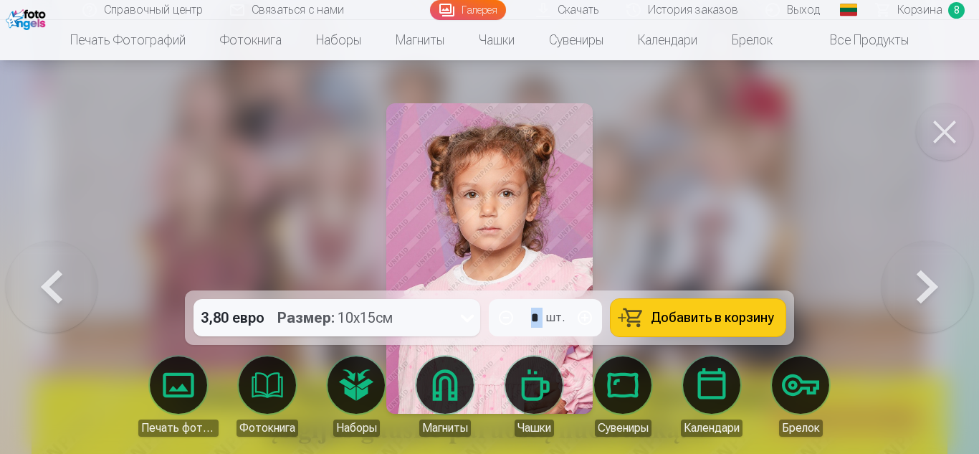
click at [921, 276] on button at bounding box center [927, 258] width 92 height 35
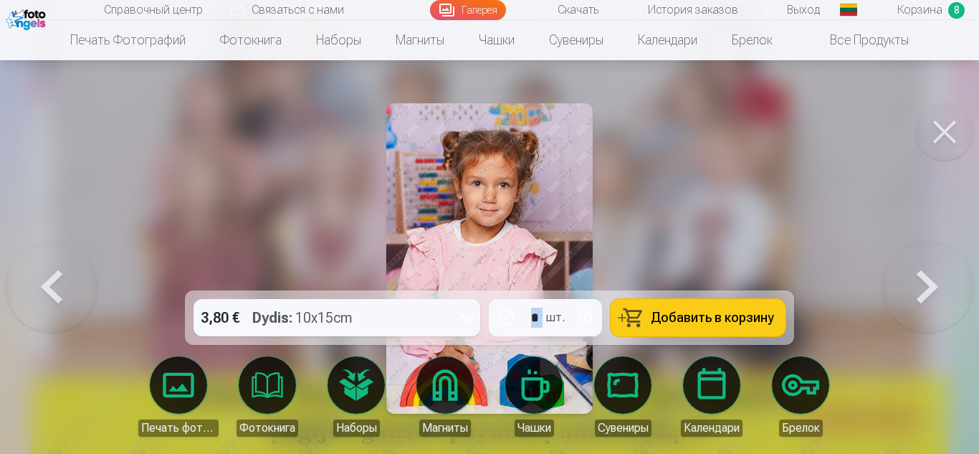
click at [921, 276] on button at bounding box center [927, 258] width 92 height 35
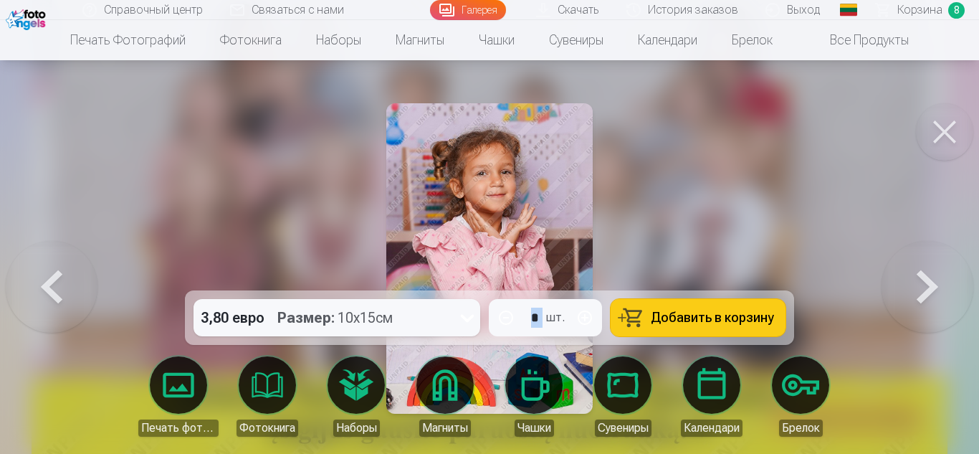
click at [921, 276] on button at bounding box center [927, 258] width 92 height 35
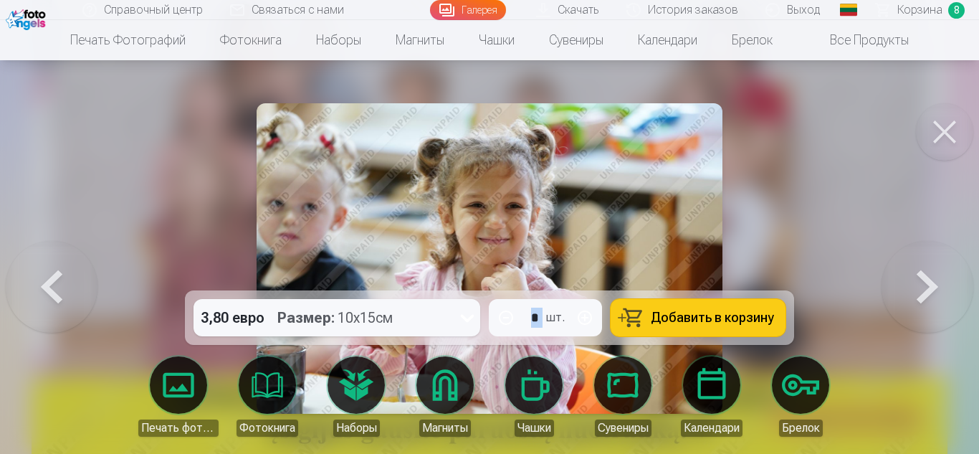
click at [921, 276] on button at bounding box center [927, 258] width 92 height 35
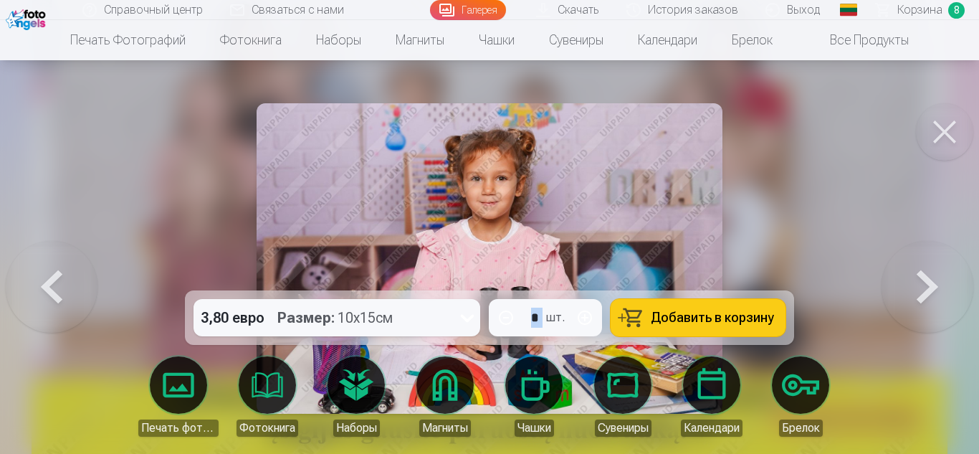
click at [921, 276] on button at bounding box center [927, 258] width 92 height 35
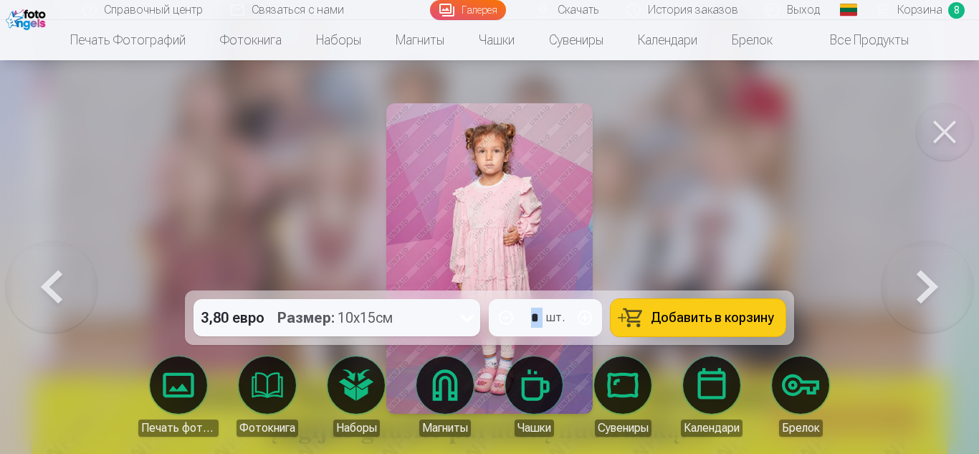
click at [921, 276] on button at bounding box center [927, 258] width 92 height 35
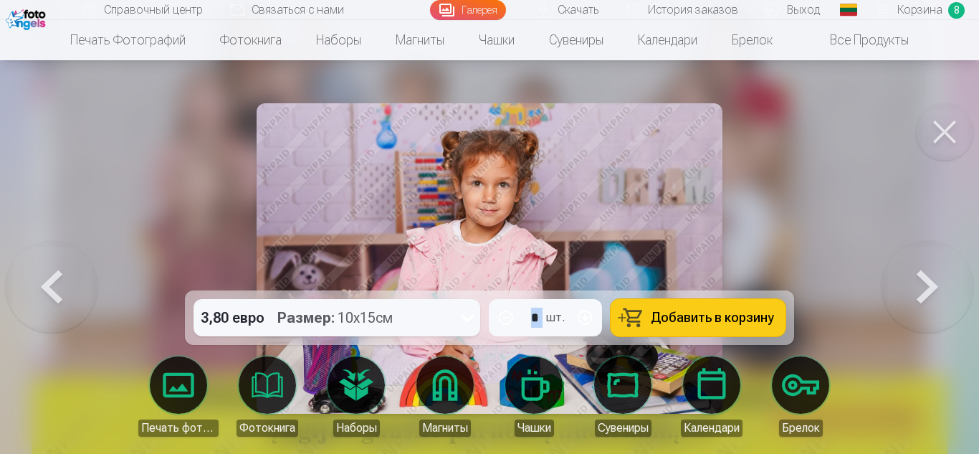
click at [51, 276] on button at bounding box center [52, 258] width 92 height 35
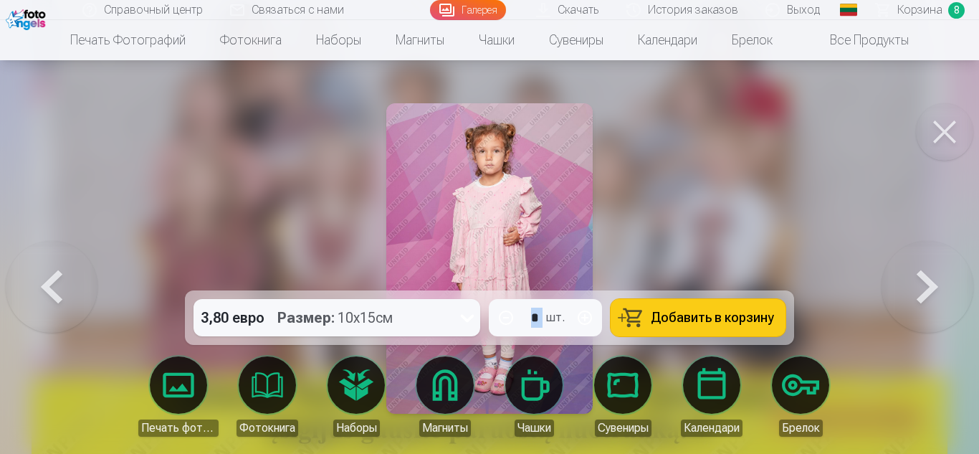
click at [52, 276] on button at bounding box center [52, 258] width 92 height 35
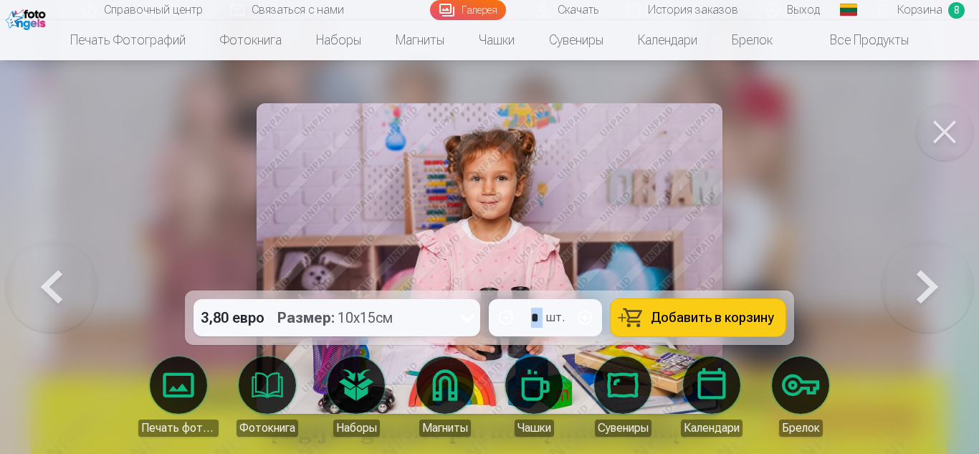
click at [948, 276] on button at bounding box center [927, 258] width 92 height 35
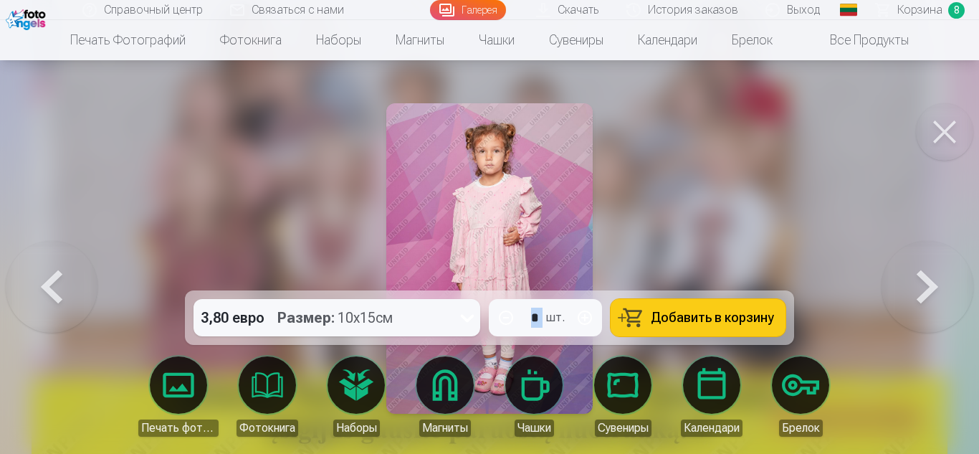
click at [948, 276] on button at bounding box center [927, 258] width 92 height 35
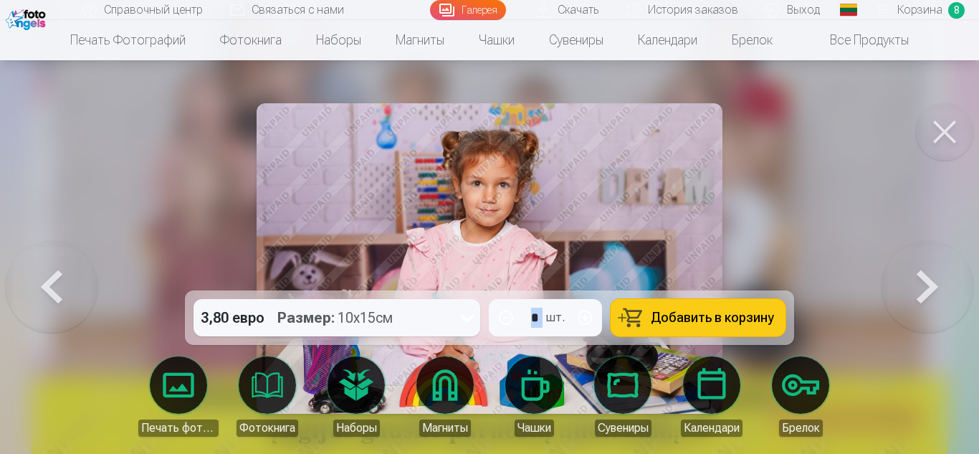
click at [911, 276] on button at bounding box center [927, 258] width 92 height 35
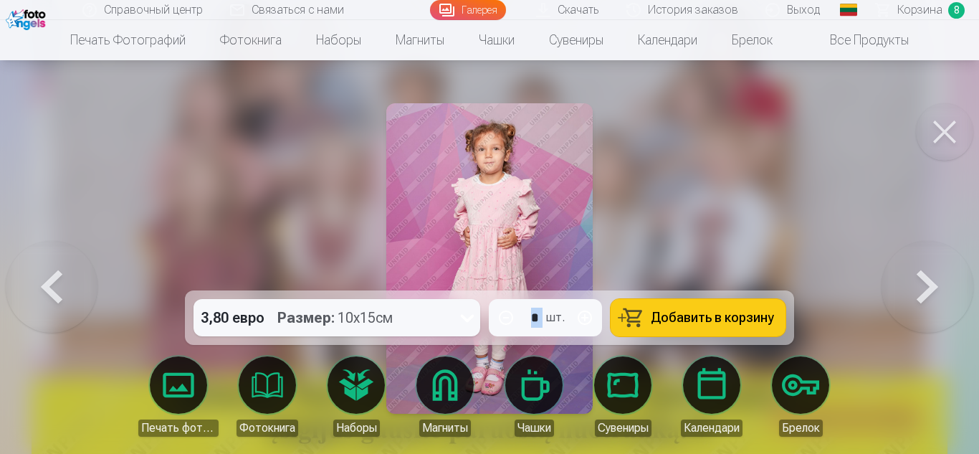
click at [911, 276] on button at bounding box center [927, 258] width 92 height 35
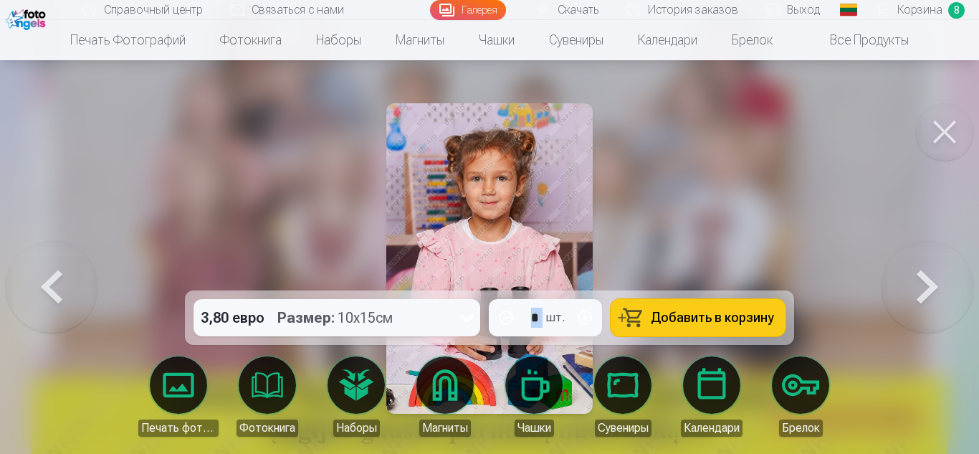
click at [911, 276] on button at bounding box center [927, 258] width 92 height 35
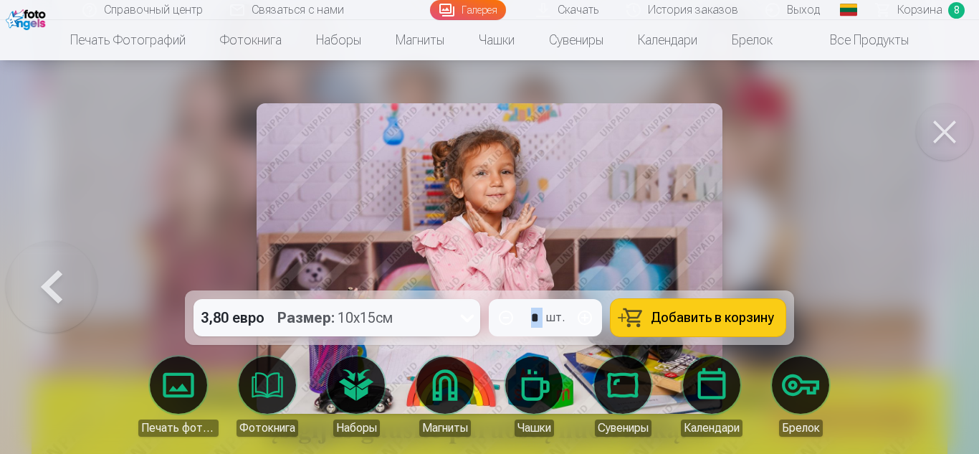
click at [911, 278] on div at bounding box center [489, 227] width 979 height 454
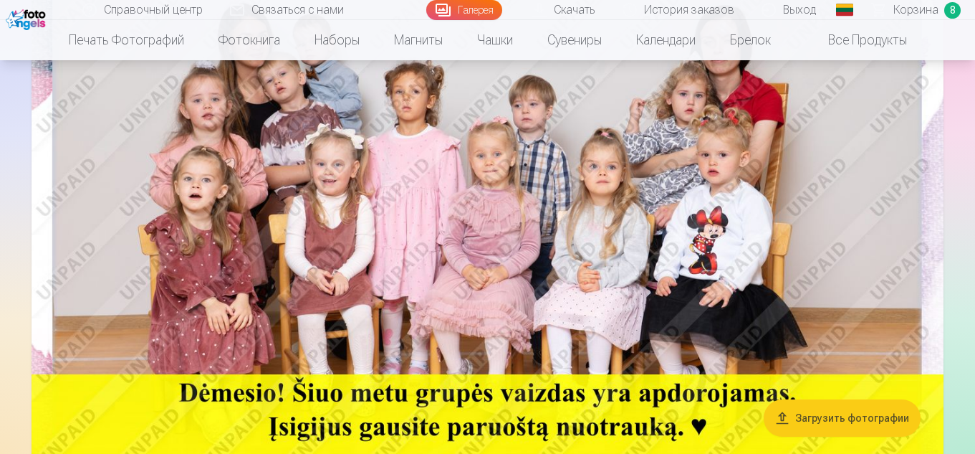
click at [758, 201] on img at bounding box center [488, 205] width 912 height 608
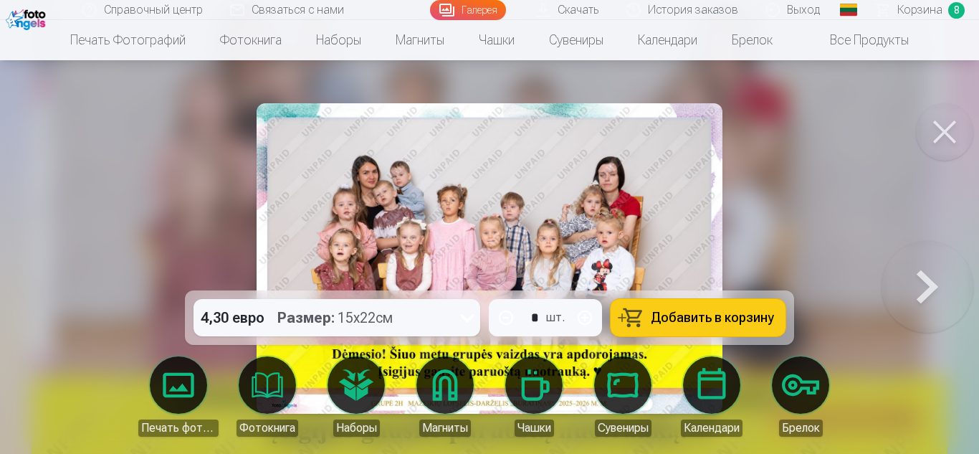
click at [958, 276] on button at bounding box center [927, 258] width 92 height 35
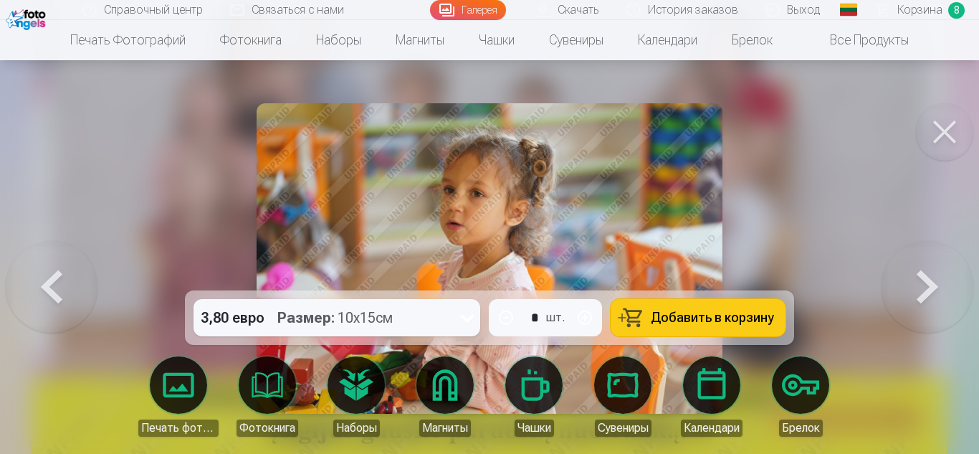
click at [959, 276] on button at bounding box center [927, 258] width 92 height 35
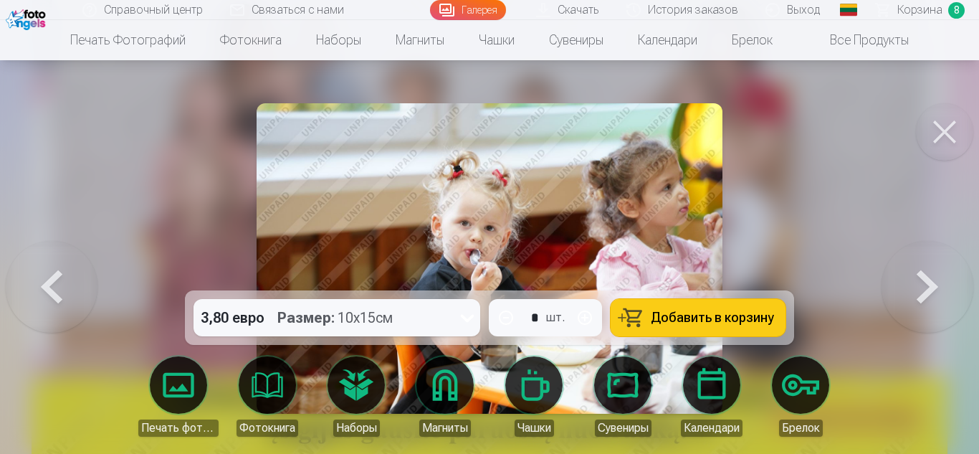
click at [959, 276] on button at bounding box center [927, 258] width 92 height 35
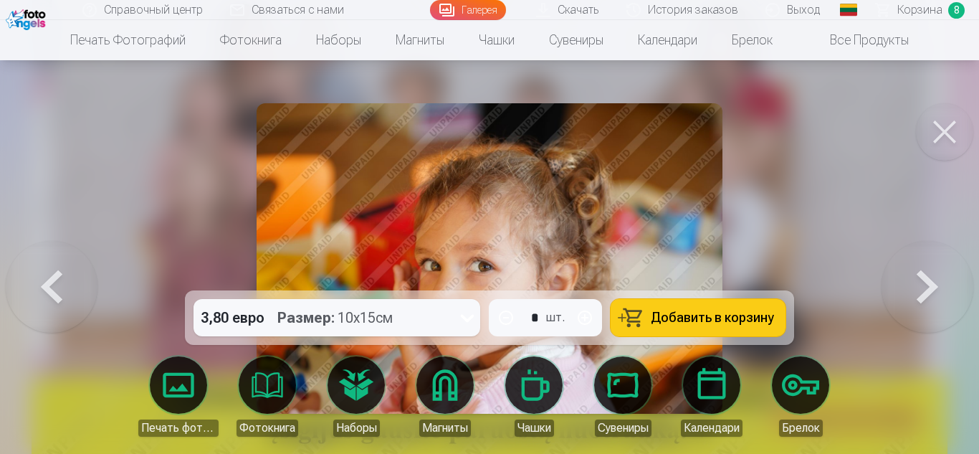
click at [959, 276] on button at bounding box center [927, 258] width 92 height 35
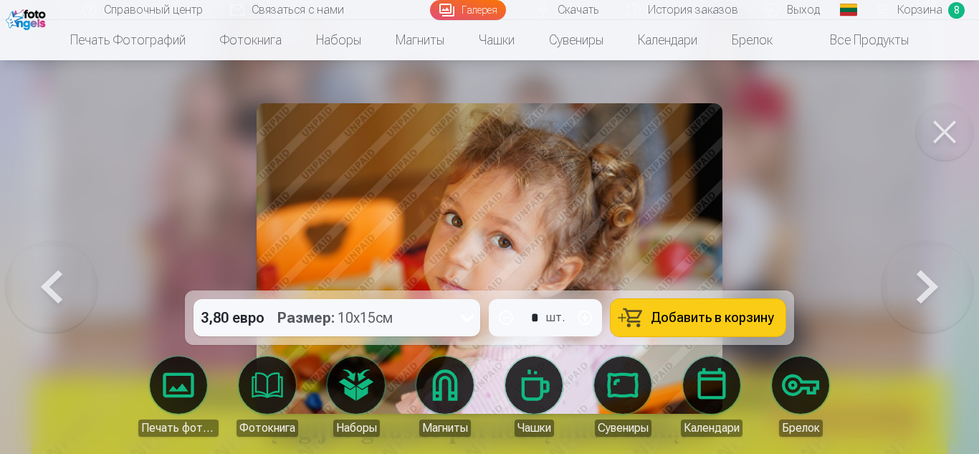
click at [959, 276] on button at bounding box center [927, 258] width 92 height 35
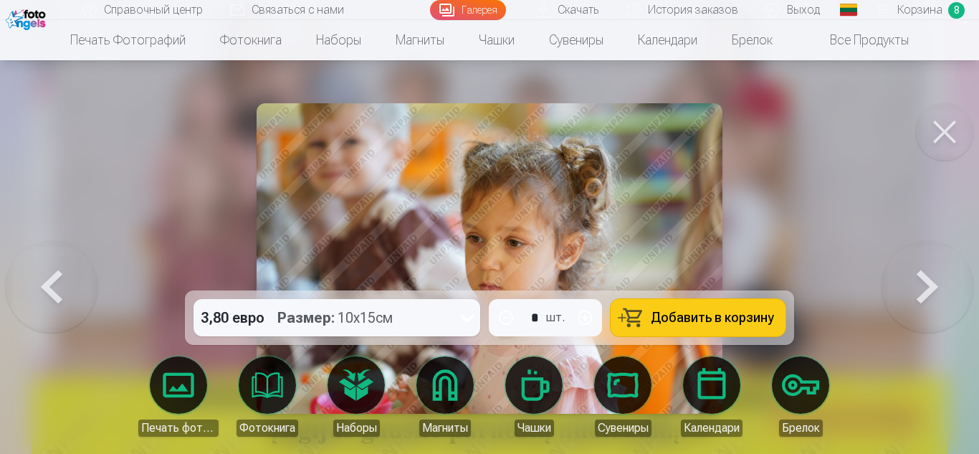
click at [959, 276] on button at bounding box center [927, 258] width 92 height 35
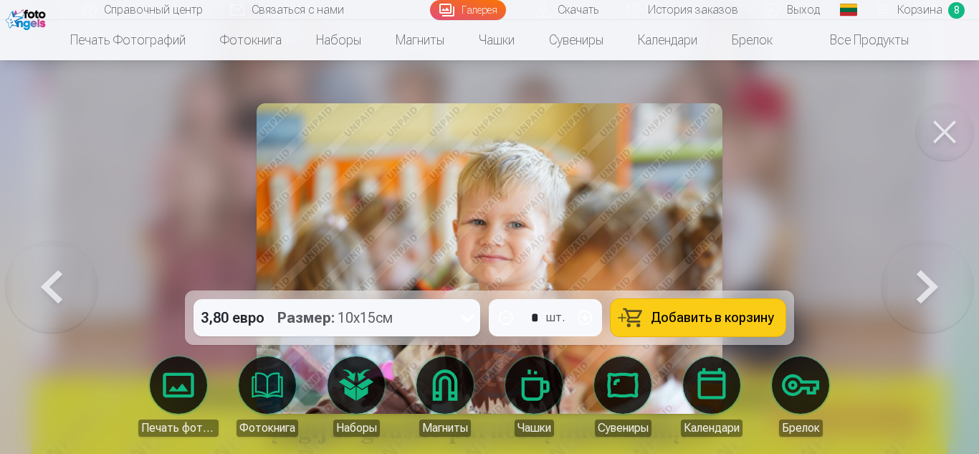
click at [959, 276] on button at bounding box center [927, 258] width 92 height 35
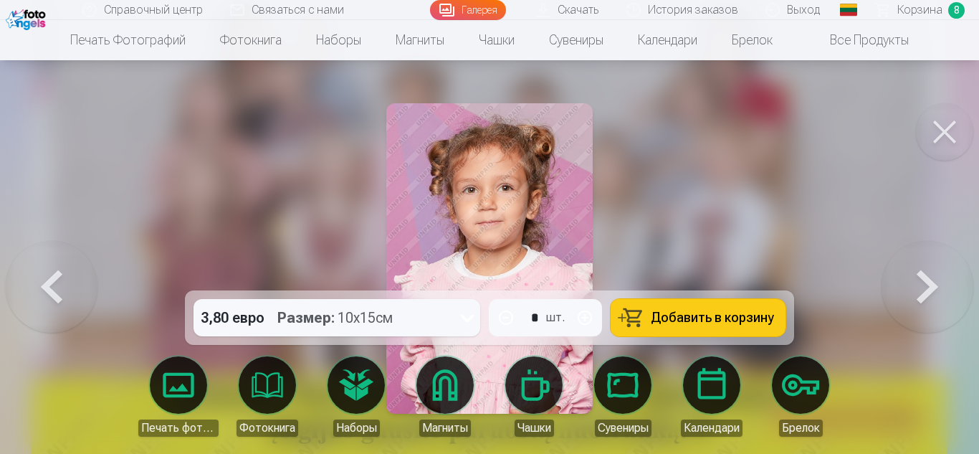
click at [959, 276] on button at bounding box center [927, 258] width 92 height 35
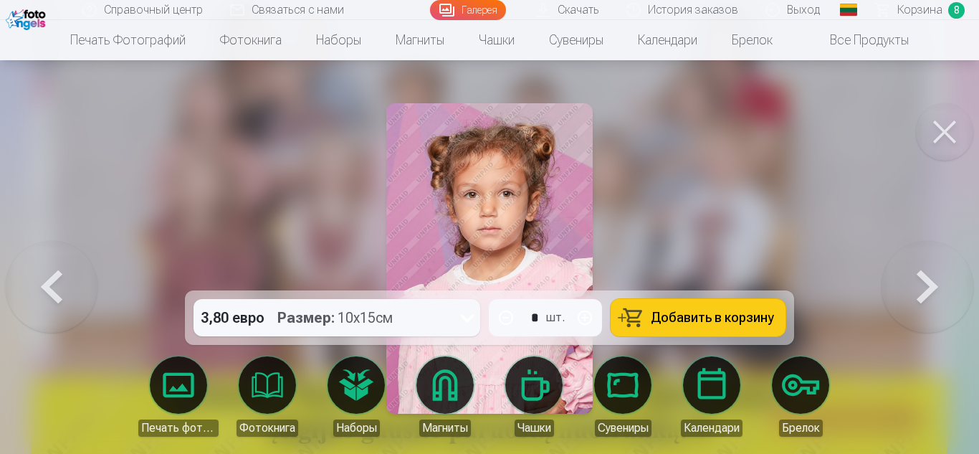
click at [954, 276] on button at bounding box center [927, 258] width 92 height 35
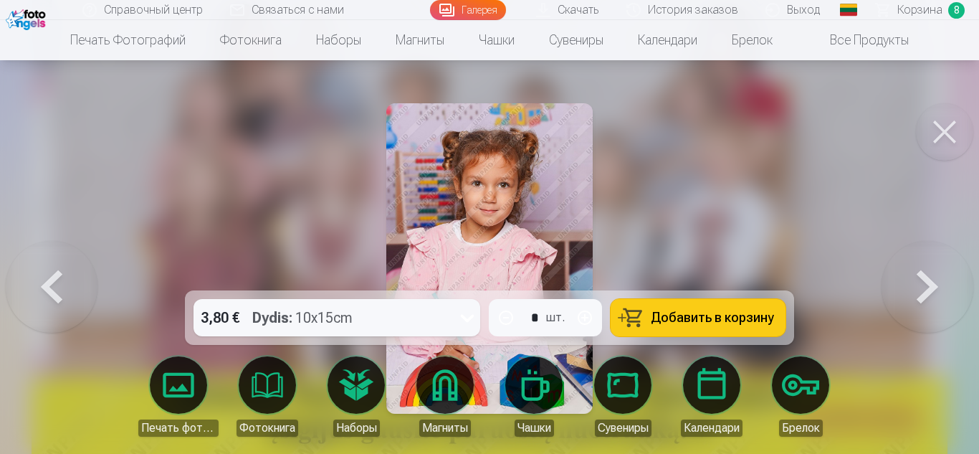
click at [954, 276] on button at bounding box center [927, 258] width 92 height 35
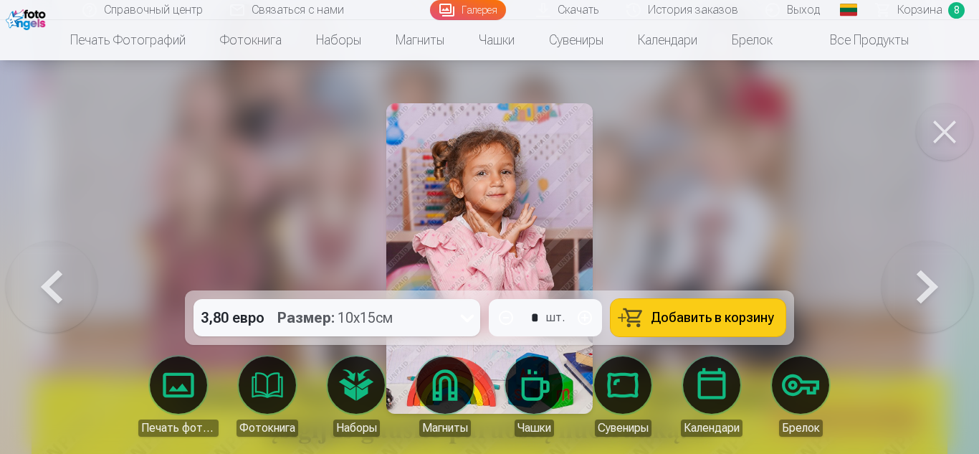
click at [954, 276] on button at bounding box center [927, 258] width 92 height 35
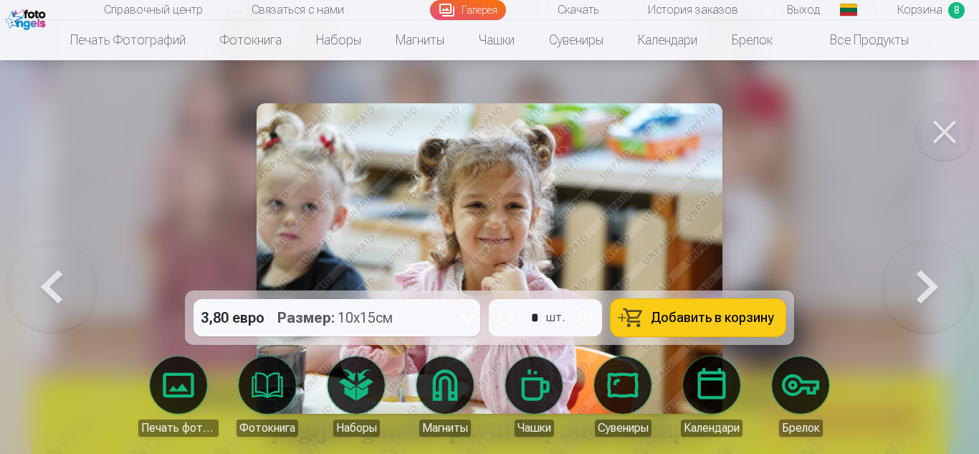
click at [954, 276] on button at bounding box center [927, 258] width 92 height 35
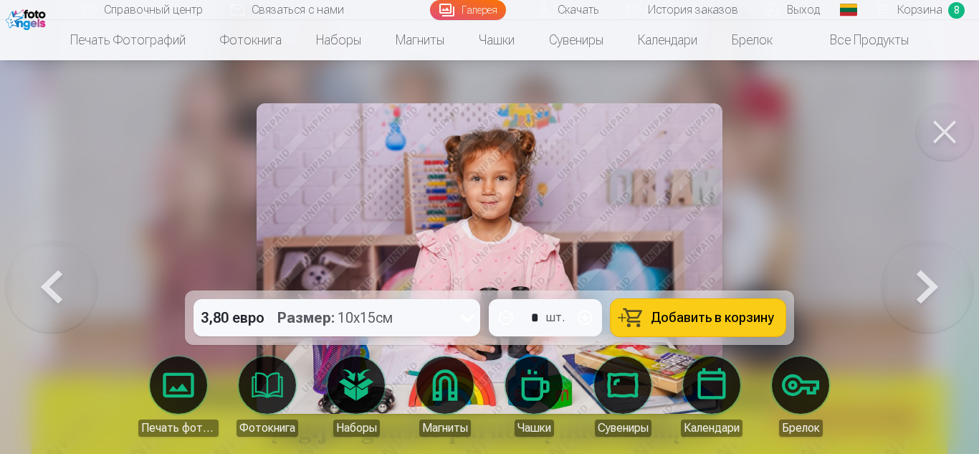
click at [954, 276] on button at bounding box center [927, 258] width 92 height 35
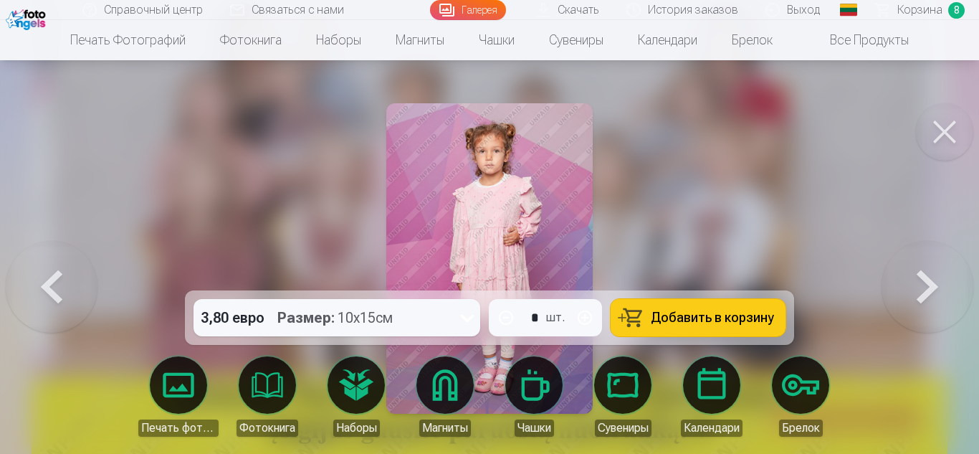
click at [954, 276] on button at bounding box center [927, 258] width 92 height 35
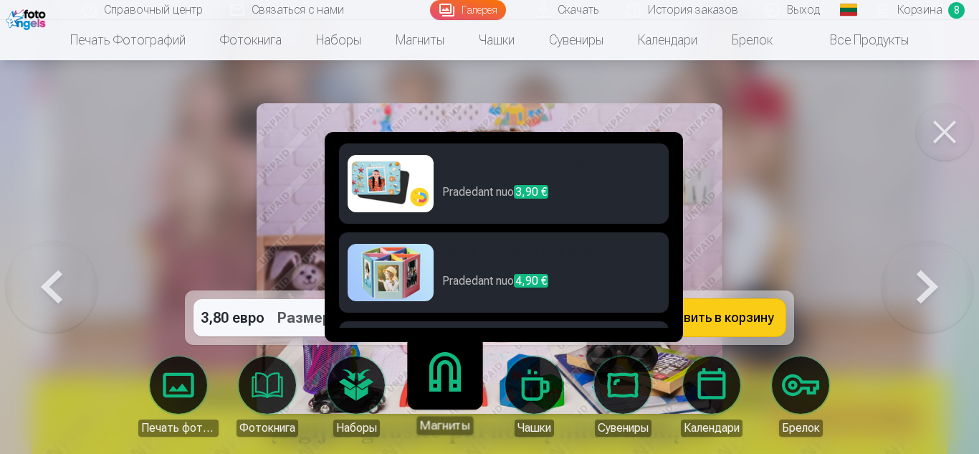
click at [464, 186] on p "Pradedant nuo 3,90 €" at bounding box center [551, 197] width 218 height 29
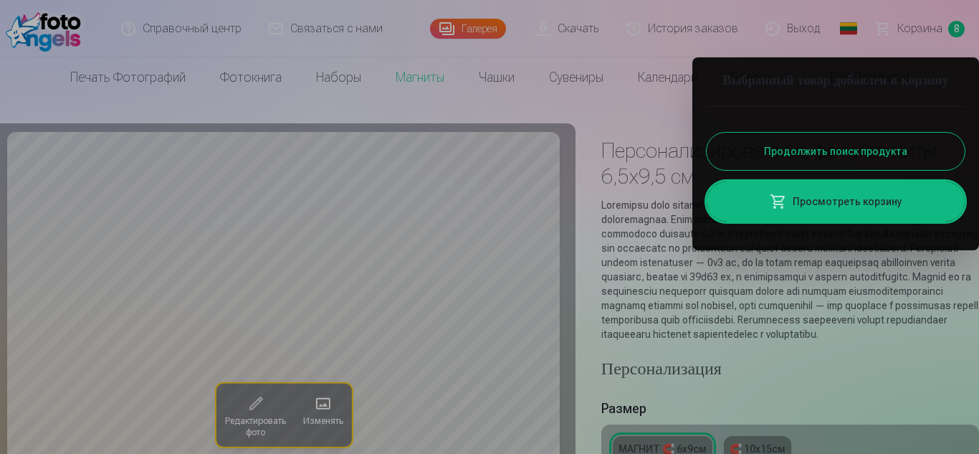
click at [611, 116] on div at bounding box center [489, 227] width 979 height 454
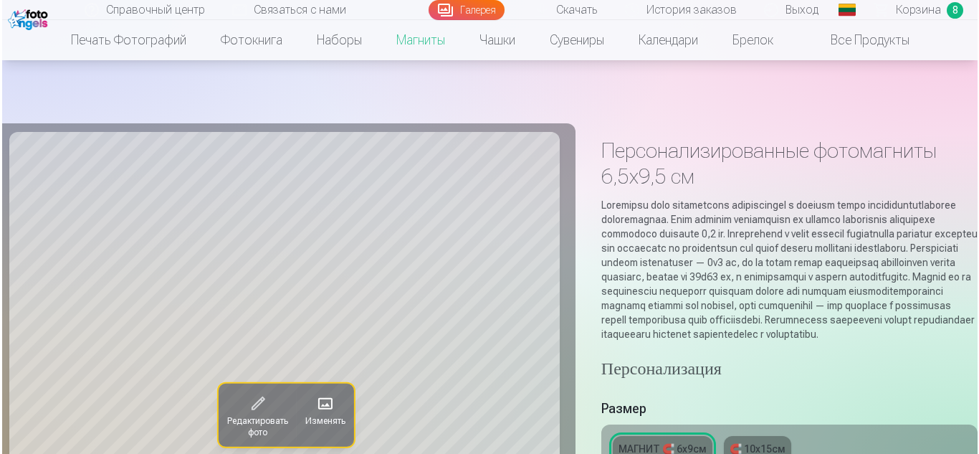
scroll to position [256, 0]
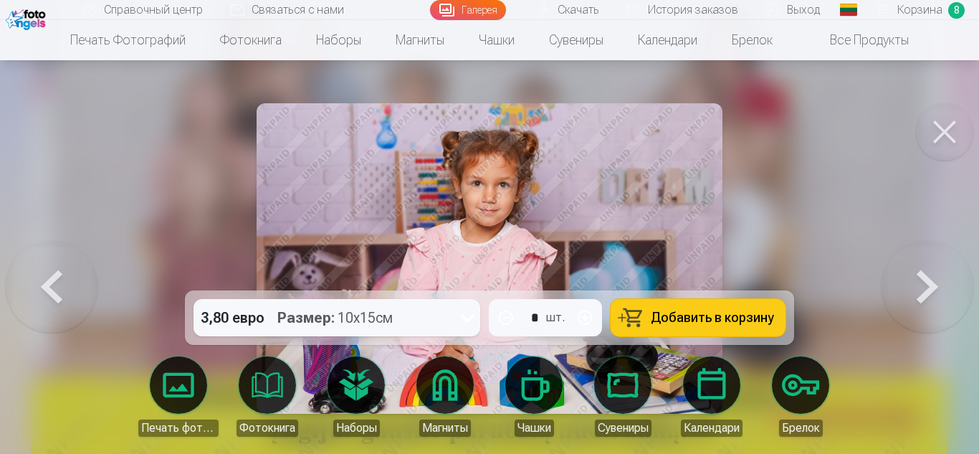
click at [930, 4] on font "Корзина" at bounding box center [919, 10] width 45 height 14
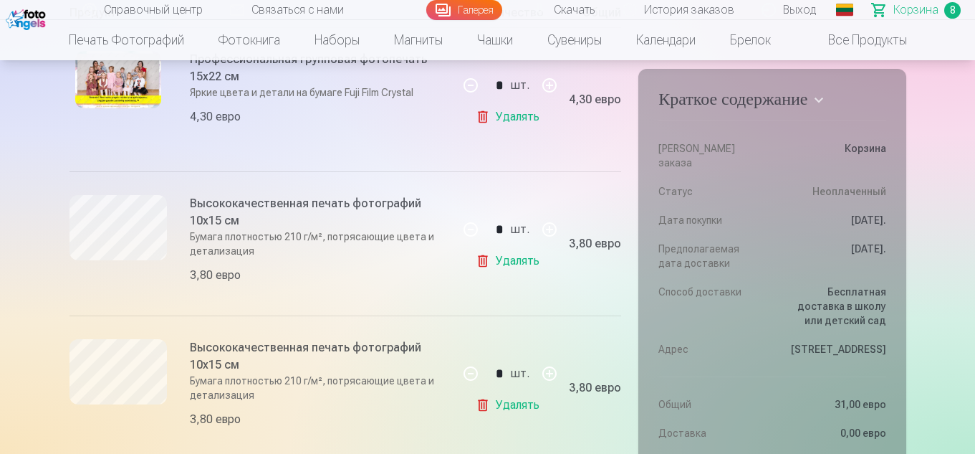
scroll to position [292, 0]
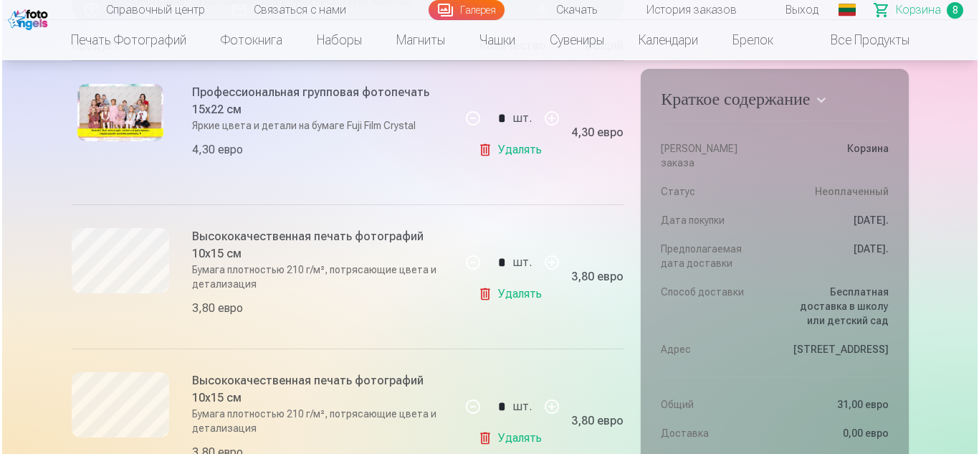
scroll to position [256, 0]
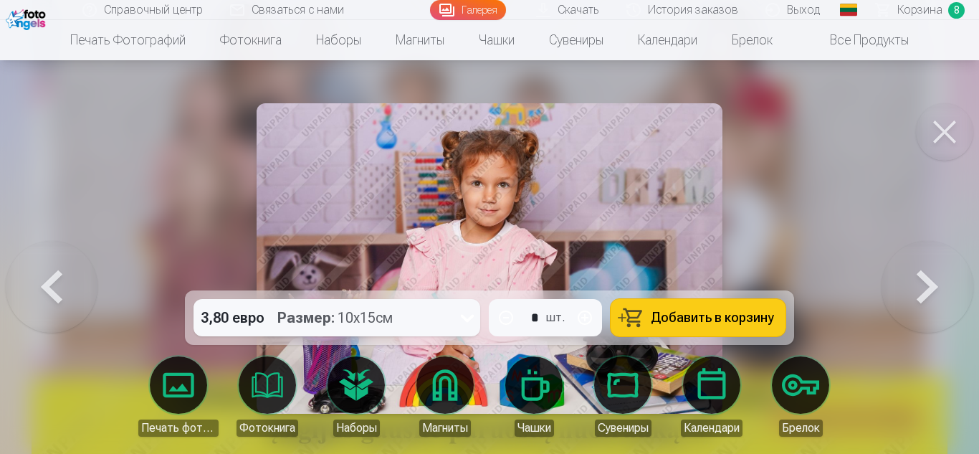
click at [42, 276] on button at bounding box center [52, 258] width 92 height 35
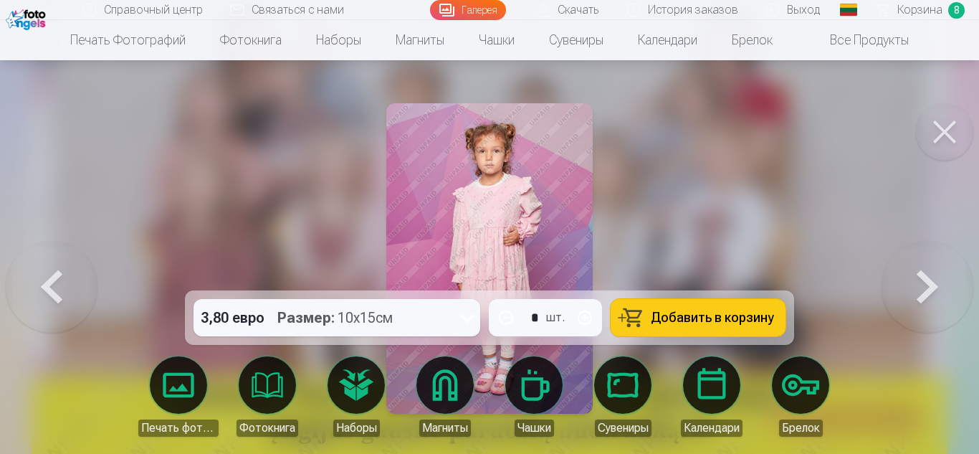
click at [42, 276] on button at bounding box center [52, 258] width 92 height 35
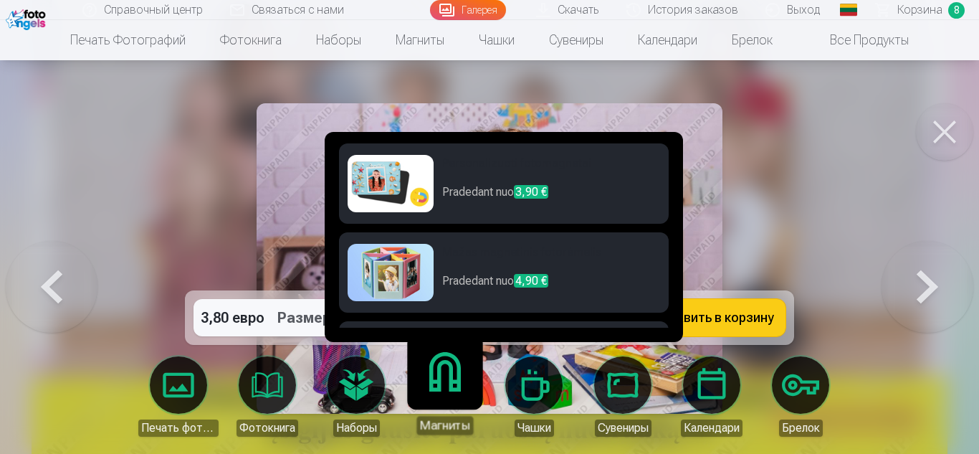
click at [461, 186] on p "Pradedant nuo 3,90 €" at bounding box center [551, 197] width 218 height 29
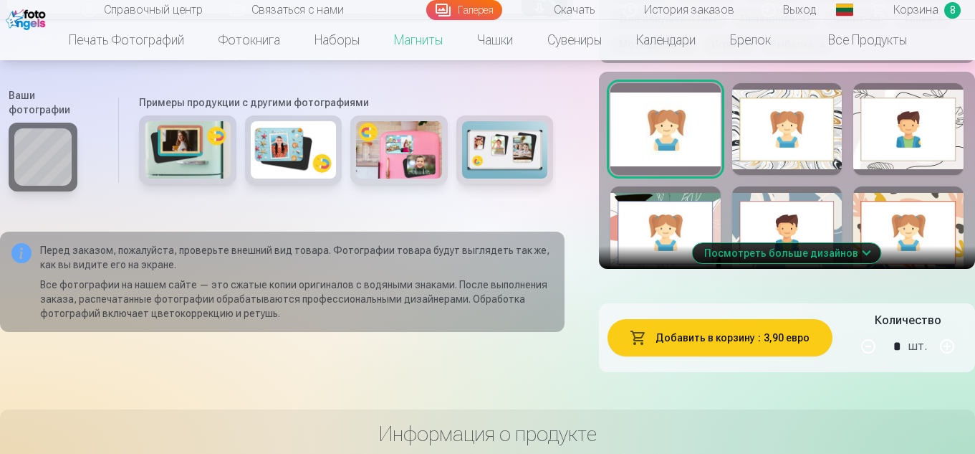
scroll to position [960, 0]
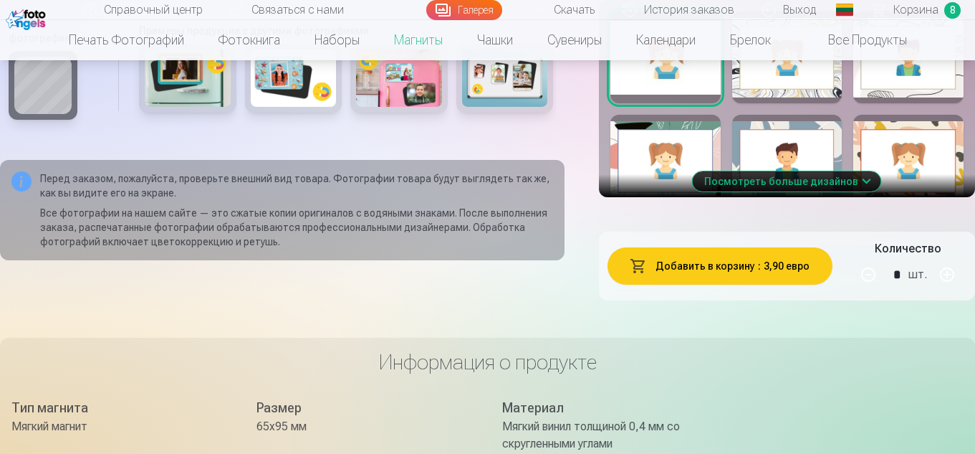
click at [974, 73] on div "Посмотреть больше дизайнов" at bounding box center [787, 98] width 376 height 197
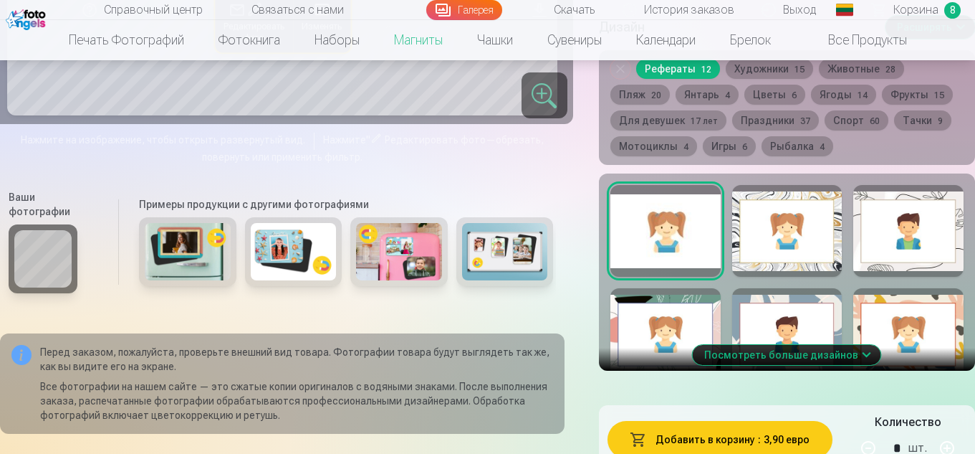
scroll to position [766, 0]
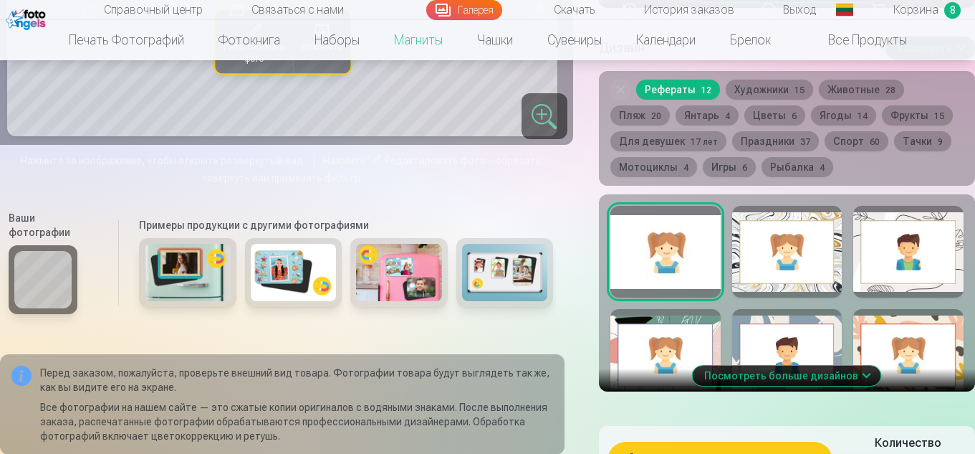
click at [775, 121] on font "Цветы" at bounding box center [769, 115] width 33 height 11
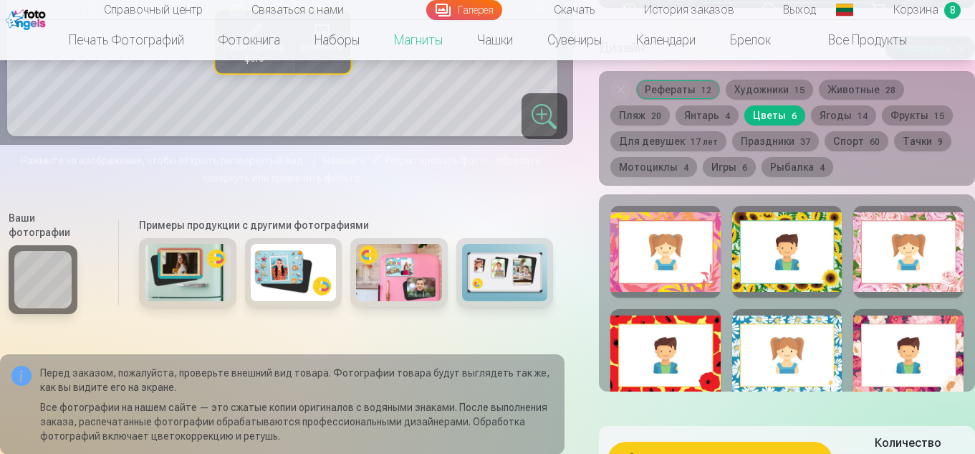
click at [917, 275] on div at bounding box center [908, 252] width 110 height 92
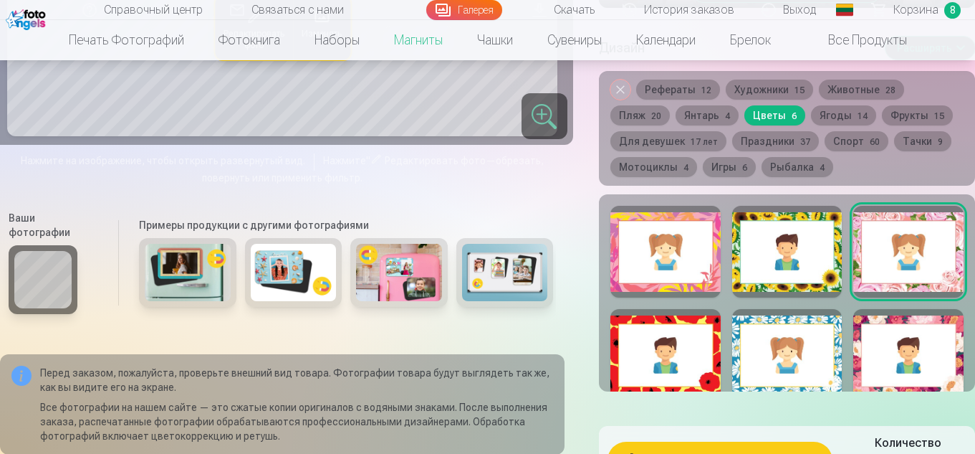
click at [960, 361] on div at bounding box center [908, 355] width 110 height 92
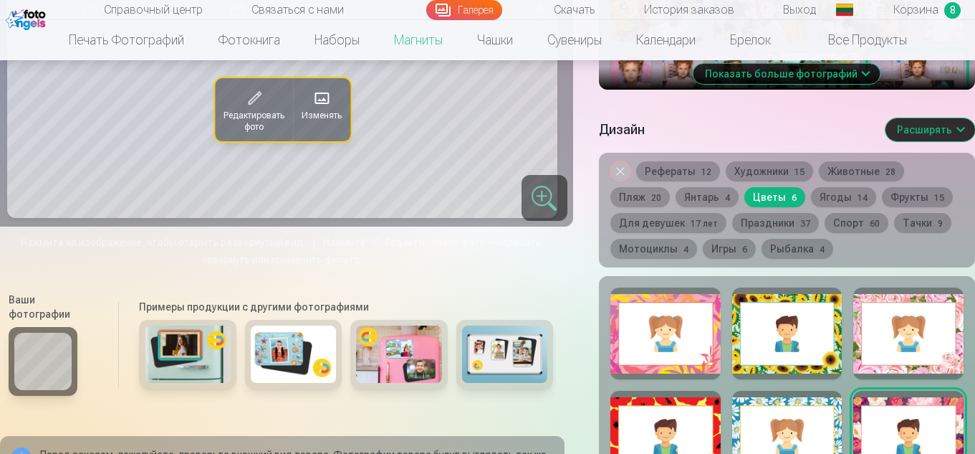
scroll to position [878, 0]
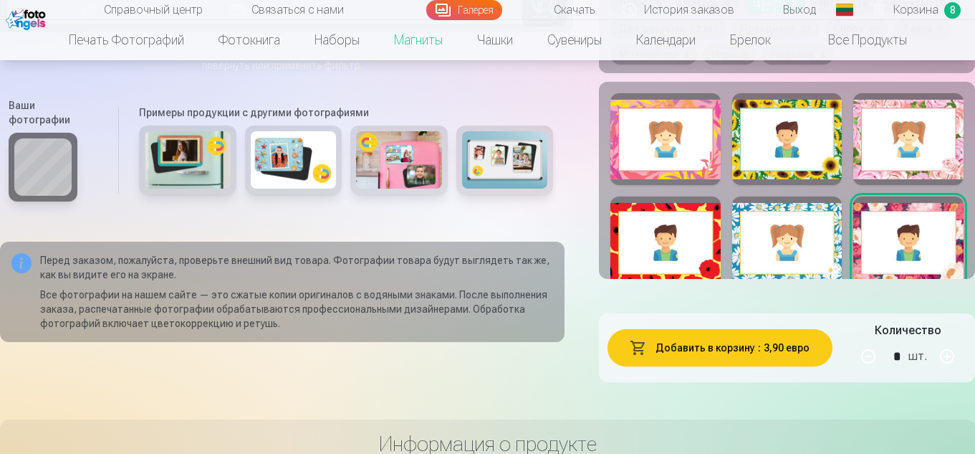
click at [924, 137] on div at bounding box center [908, 139] width 110 height 92
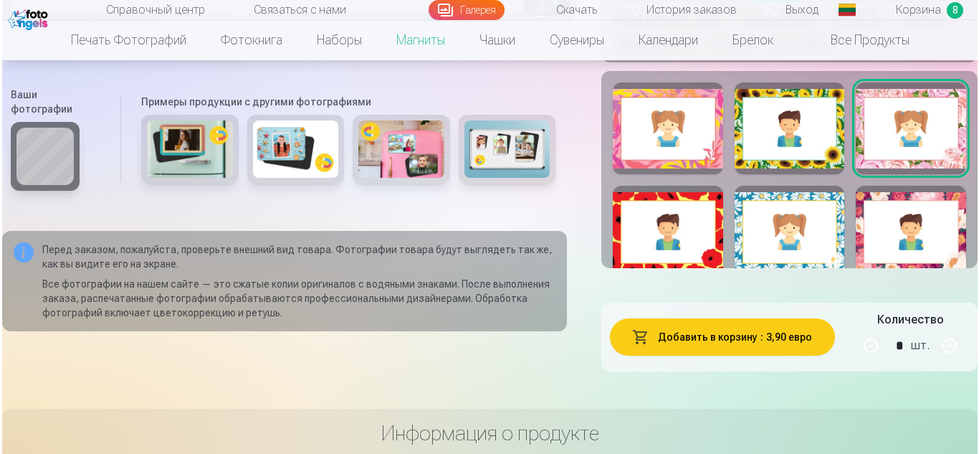
scroll to position [1011, 0]
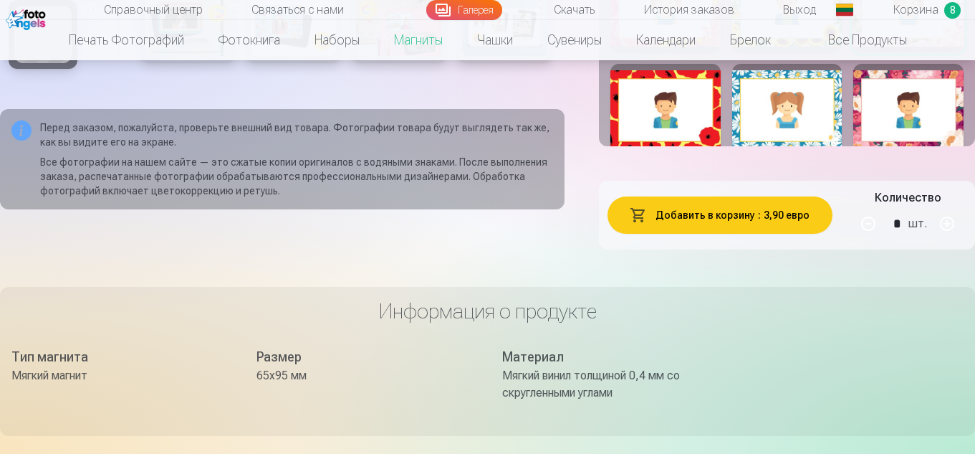
click at [758, 224] on button "Добавить в корзину : 3,90 евро" at bounding box center [720, 214] width 225 height 37
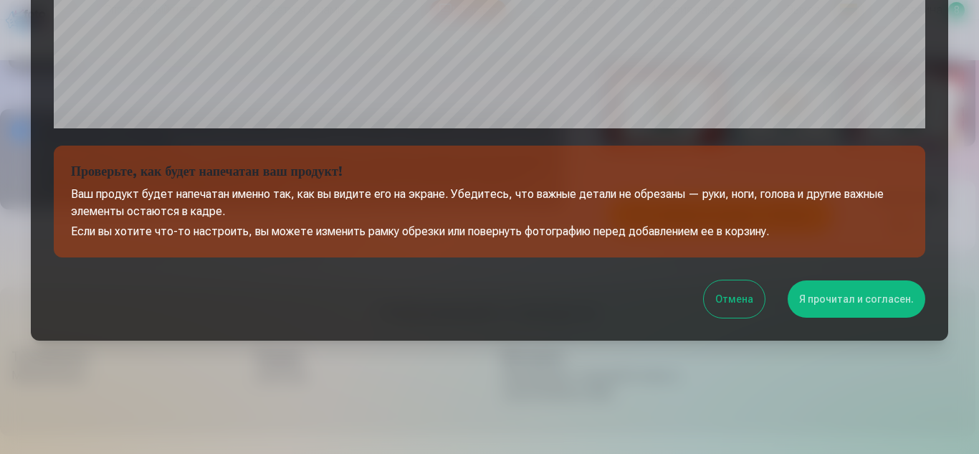
scroll to position [578, 0]
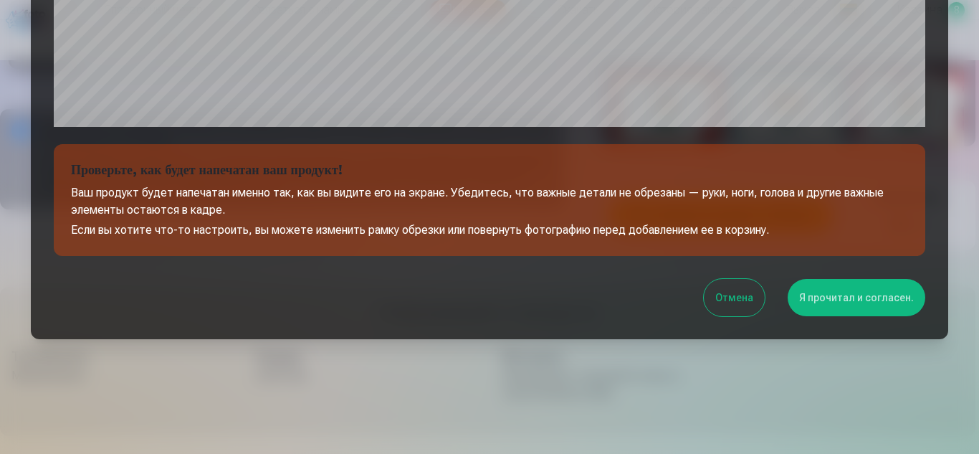
click at [881, 294] on font "Я прочитал и согласен." at bounding box center [856, 297] width 115 height 11
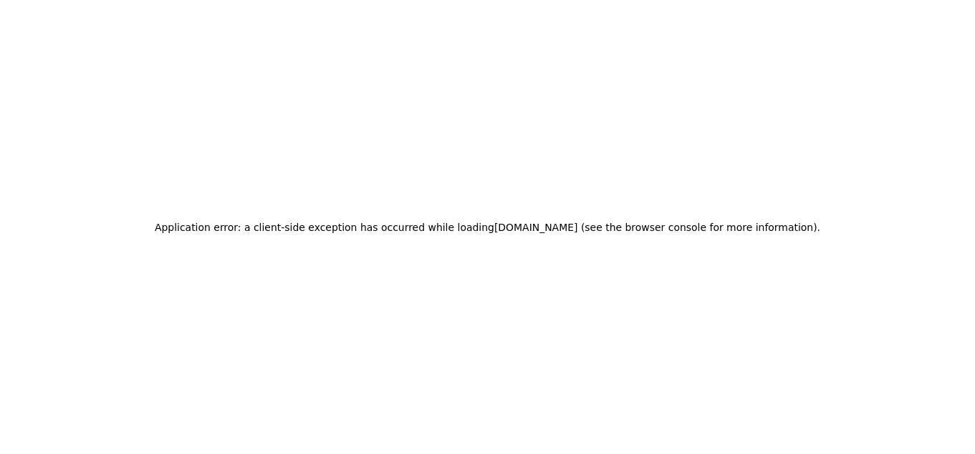
scroll to position [0, 0]
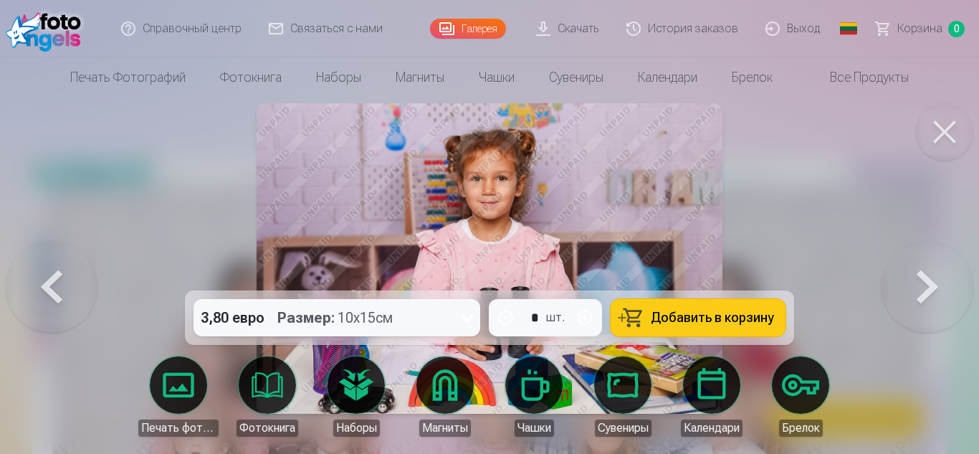
click at [908, 39] on link "Корзина 0" at bounding box center [921, 28] width 116 height 57
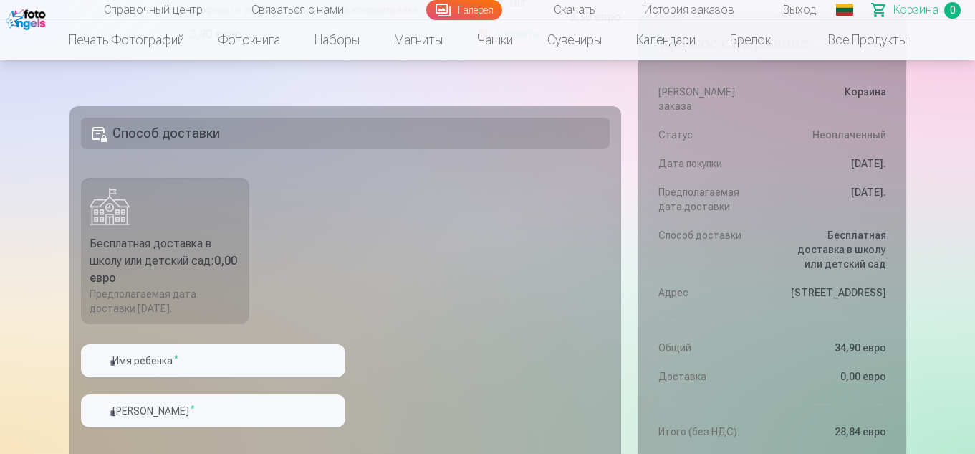
scroll to position [1576, 0]
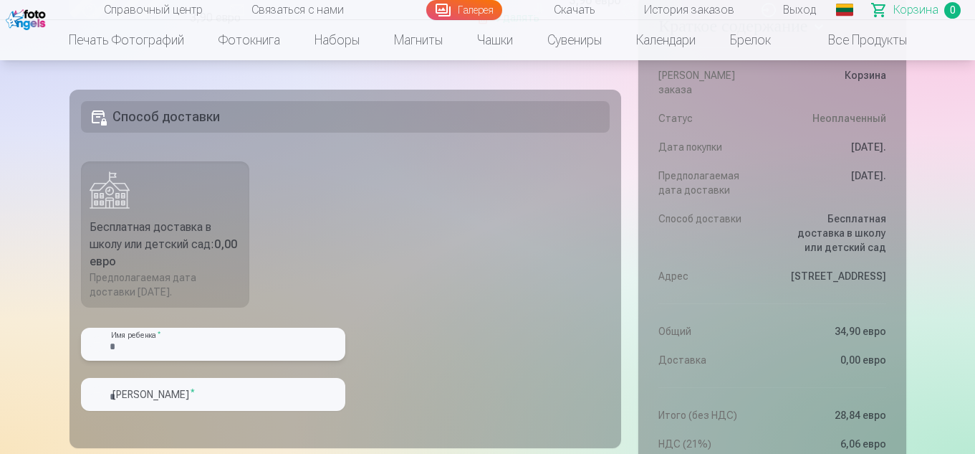
click at [240, 344] on input "text" at bounding box center [213, 343] width 264 height 33
type input "*"
type input "*****"
click at [201, 391] on input "text" at bounding box center [213, 394] width 264 height 33
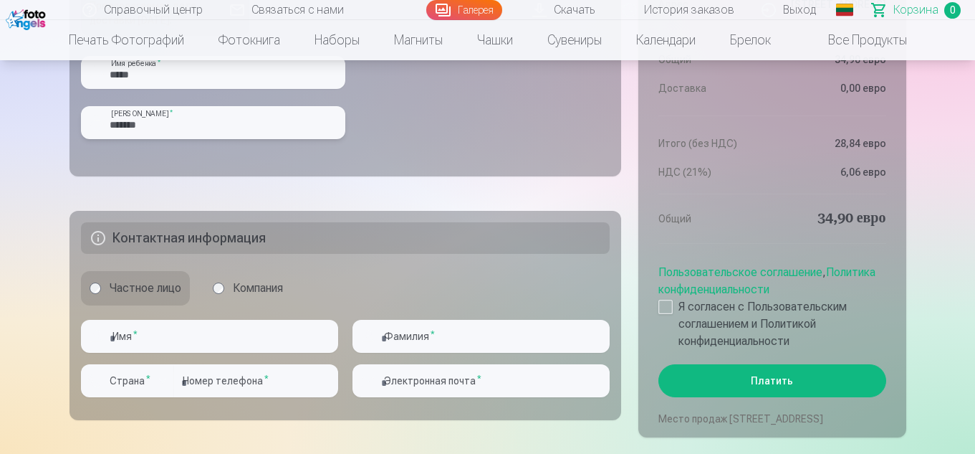
scroll to position [1928, 0]
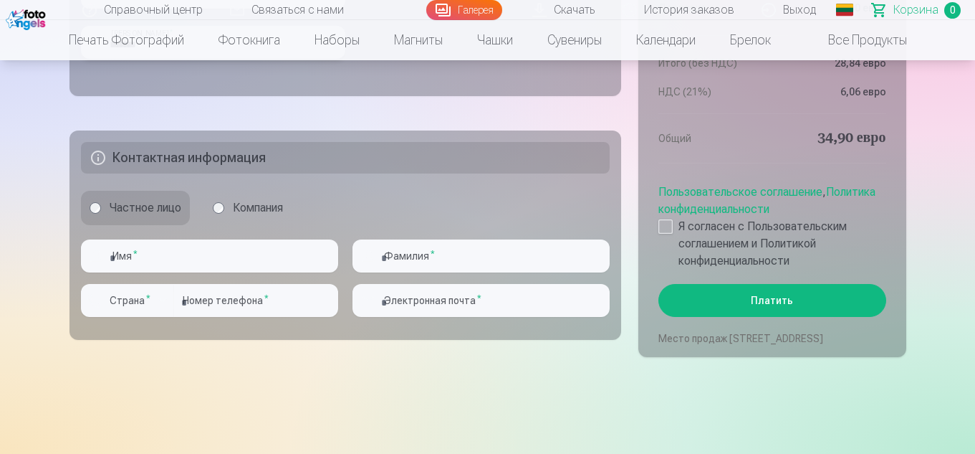
type input "*******"
click at [158, 257] on input "text" at bounding box center [209, 255] width 257 height 33
click at [431, 248] on input "text" at bounding box center [481, 255] width 257 height 33
click at [159, 259] on input "**********" at bounding box center [209, 255] width 257 height 33
type input "******"
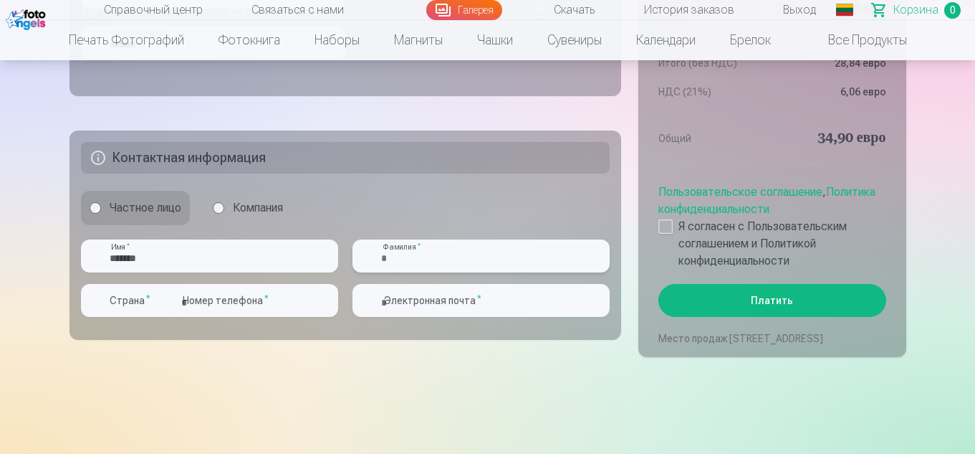
click at [393, 255] on input "text" at bounding box center [481, 255] width 257 height 33
type input "********"
click at [163, 303] on div "button" at bounding box center [162, 300] width 17 height 17
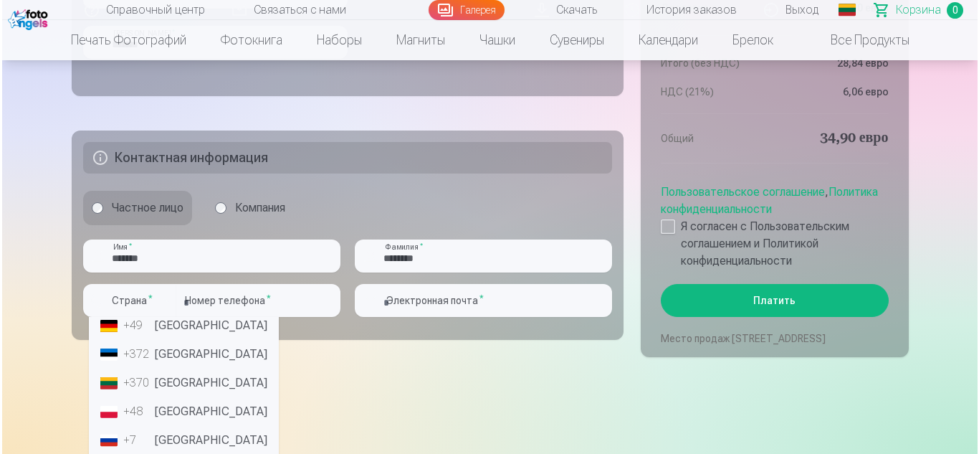
scroll to position [72, 0]
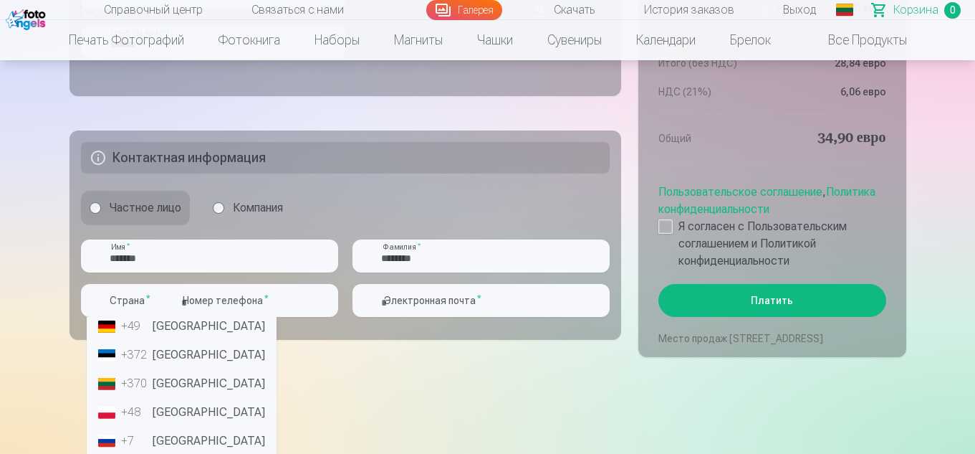
click at [168, 378] on font "[GEOGRAPHIC_DATA]" at bounding box center [209, 383] width 112 height 14
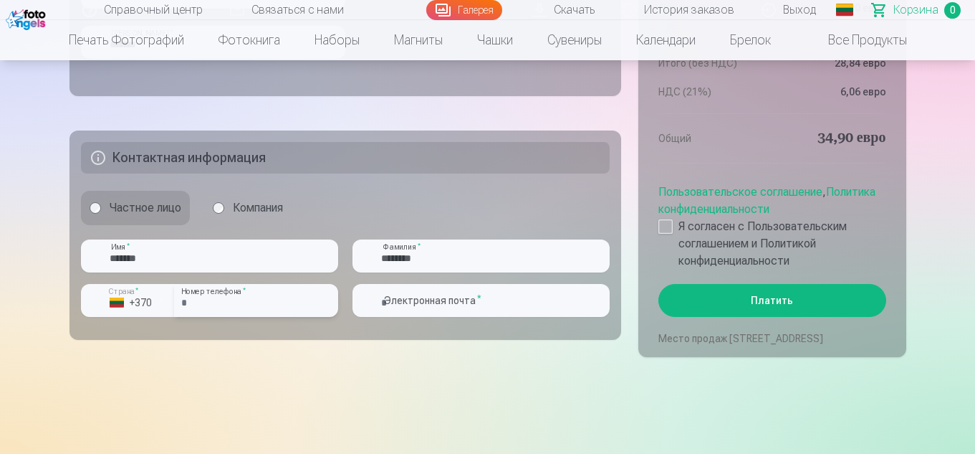
click at [197, 292] on input "number" at bounding box center [256, 300] width 164 height 33
type input "***"
type input "********"
click at [435, 301] on input "email" at bounding box center [481, 300] width 257 height 33
type input "**********"
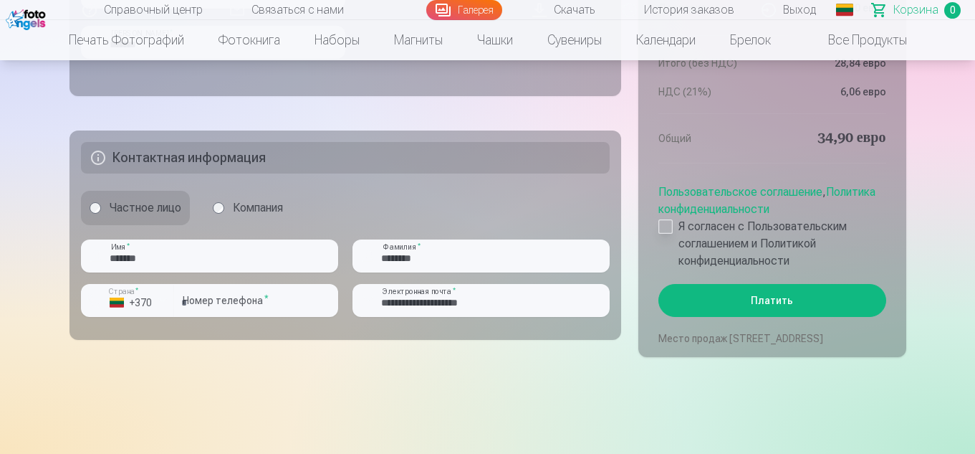
drag, startPoint x: 663, startPoint y: 208, endPoint x: 678, endPoint y: 208, distance: 14.3
click at [664, 219] on div at bounding box center [665, 226] width 14 height 14
click at [791, 294] on font "Платить" at bounding box center [772, 299] width 42 height 11
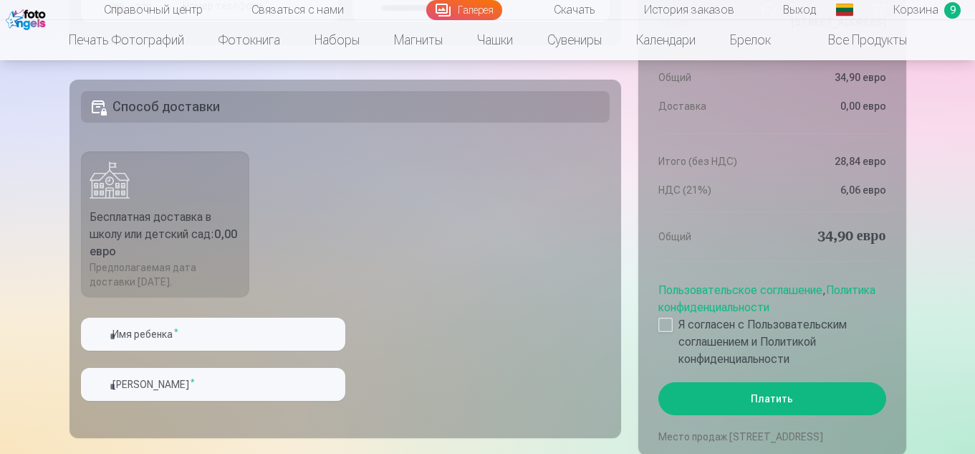
scroll to position [1800, 0]
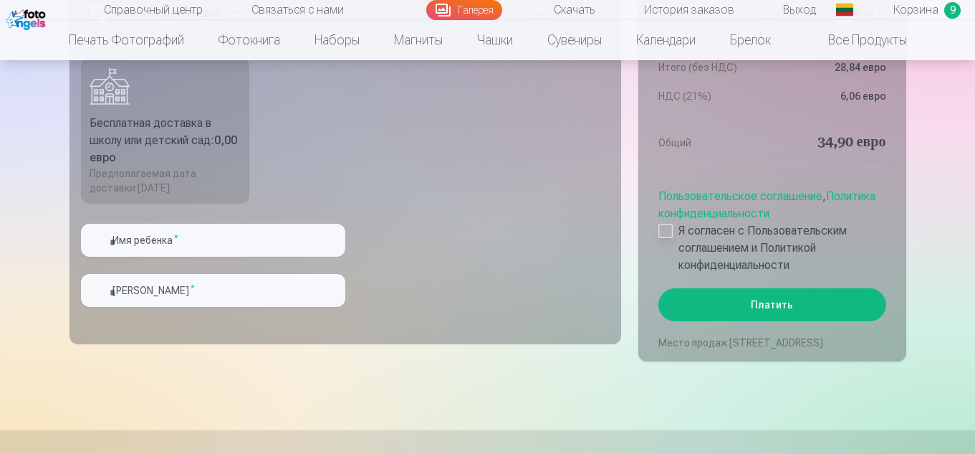
click at [660, 224] on div at bounding box center [665, 231] width 14 height 14
click at [825, 288] on button "Платить" at bounding box center [771, 304] width 227 height 33
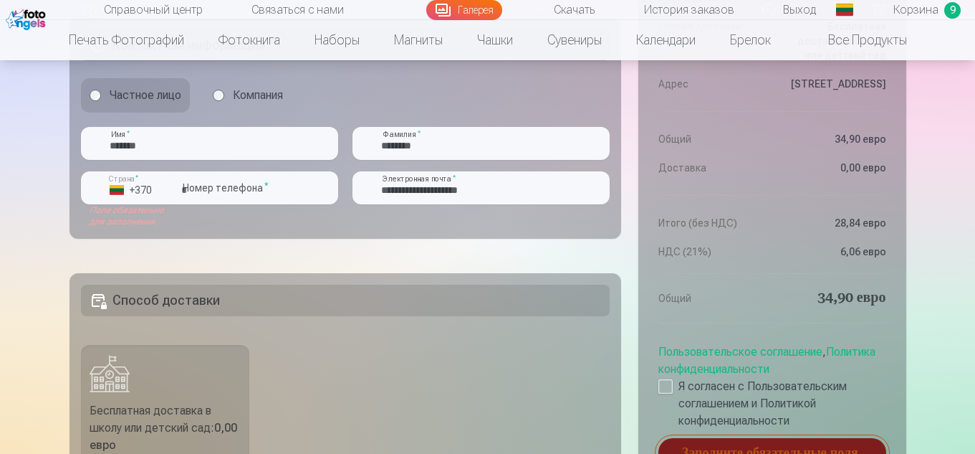
scroll to position [1586, 0]
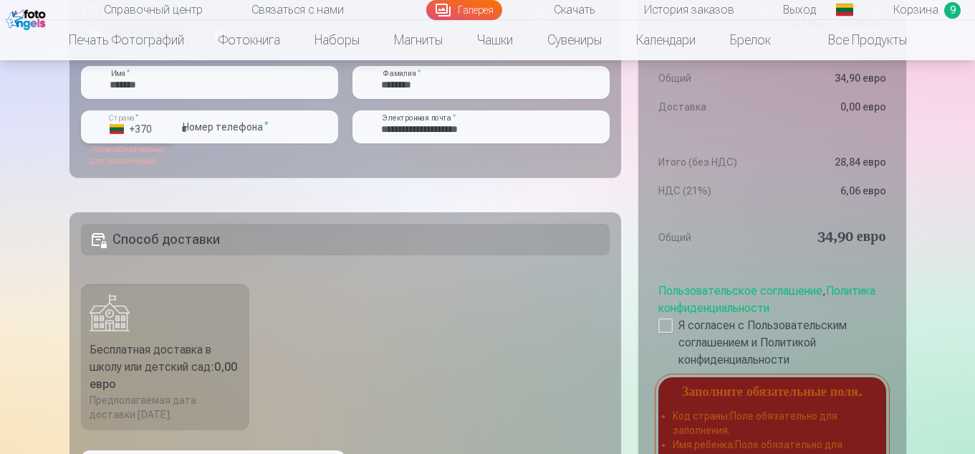
click at [146, 127] on font "+370" at bounding box center [141, 128] width 22 height 11
click at [148, 160] on div "+370" at bounding box center [135, 160] width 29 height 17
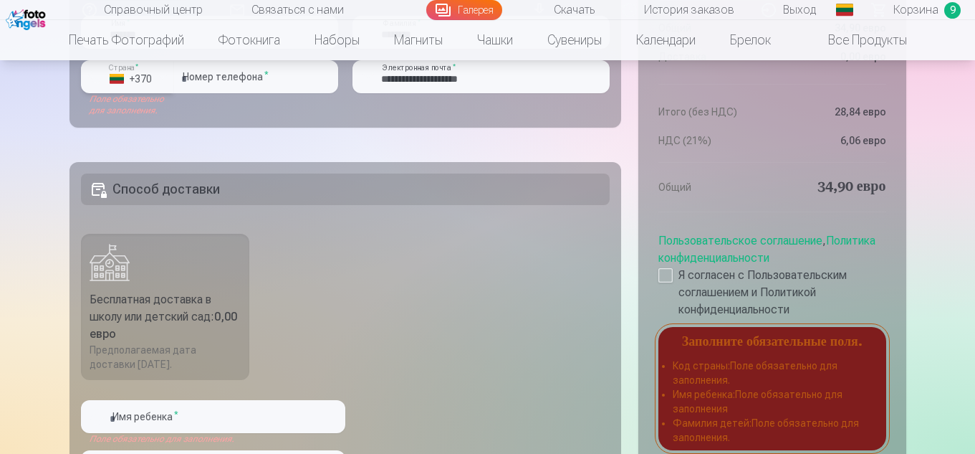
scroll to position [1657, 0]
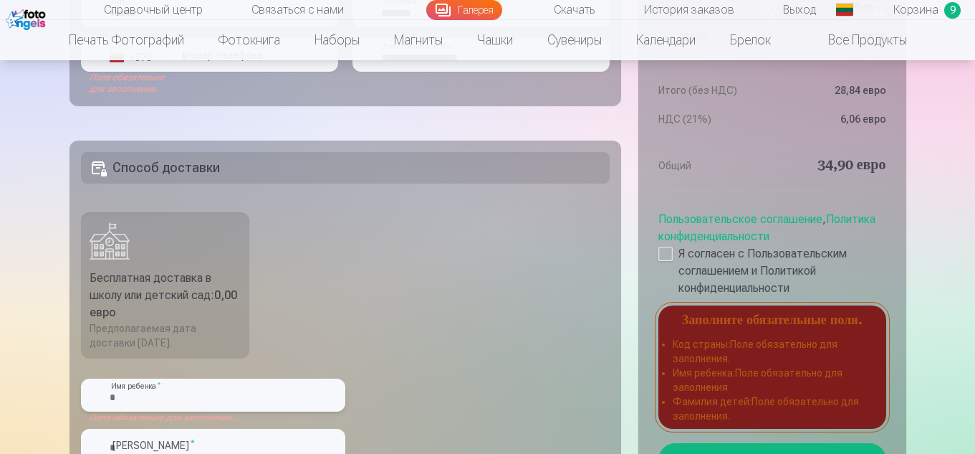
click at [218, 393] on input "text" at bounding box center [213, 394] width 264 height 33
type input "*****"
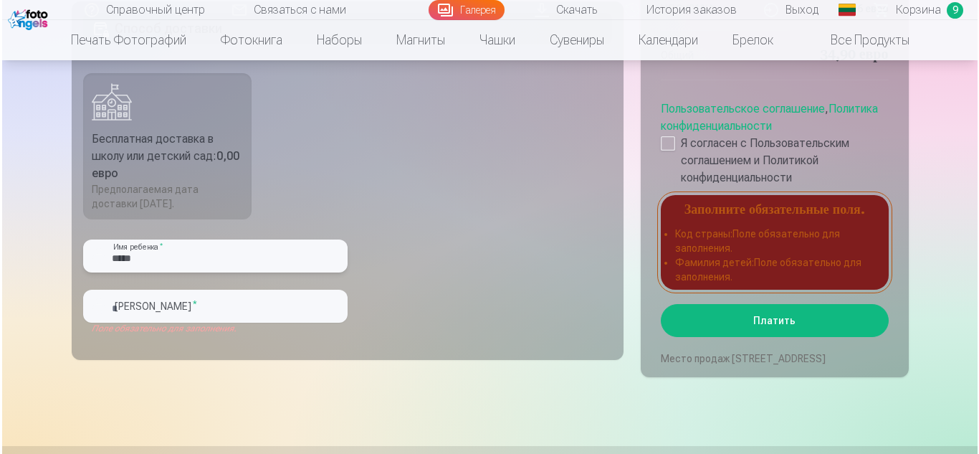
scroll to position [1800, 0]
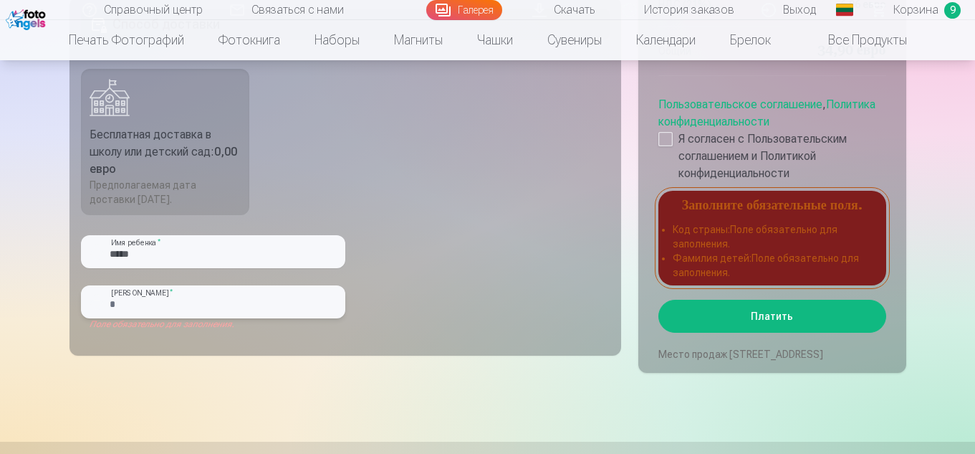
click at [182, 306] on input "text" at bounding box center [213, 301] width 264 height 33
type input "*******"
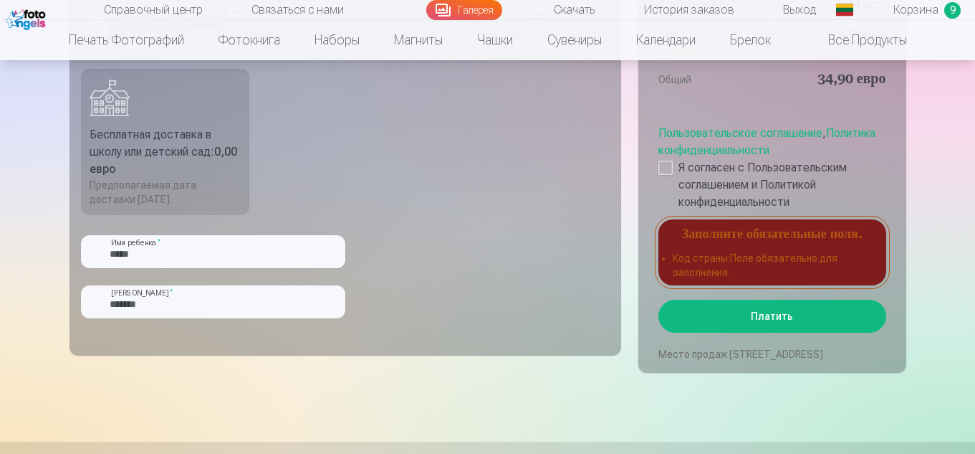
click at [711, 307] on button "Платить" at bounding box center [771, 315] width 227 height 33
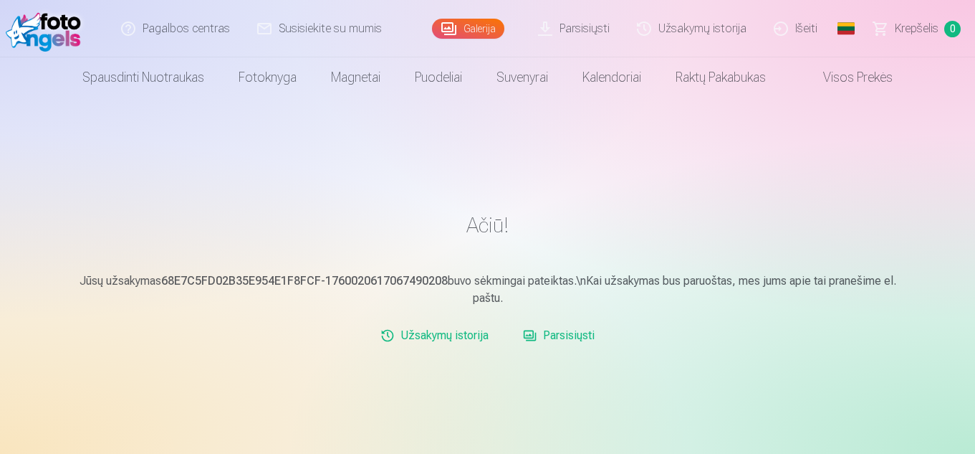
click at [892, 33] on link "Krepšelis 0" at bounding box center [917, 28] width 115 height 57
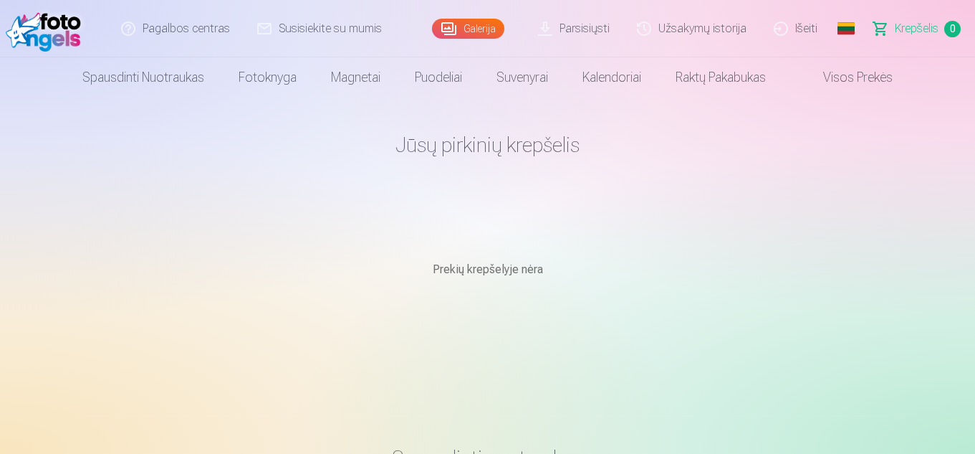
click at [476, 31] on link "Galerija" at bounding box center [468, 29] width 72 height 20
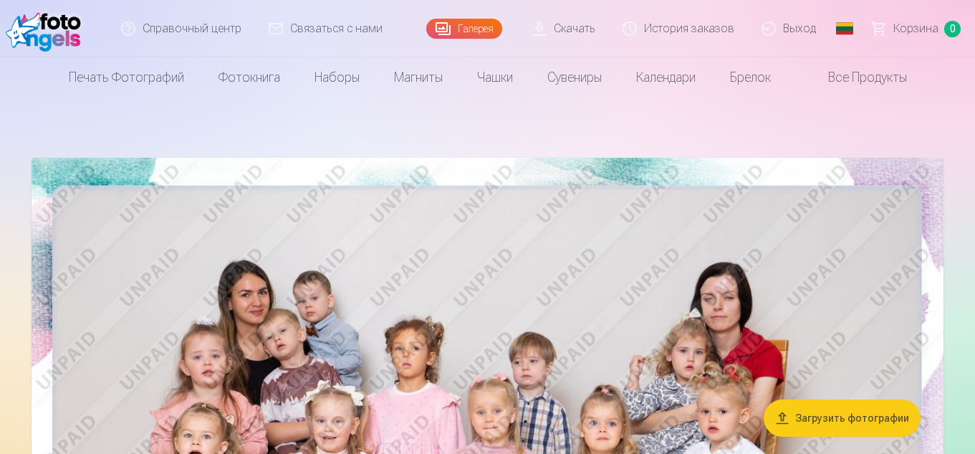
click at [689, 34] on font "История заказов" at bounding box center [689, 28] width 90 height 14
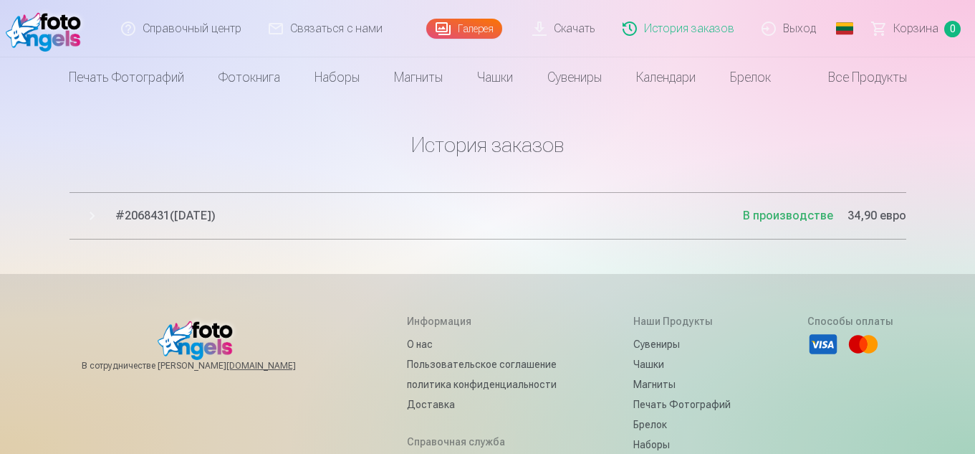
click at [165, 221] on font "2068431" at bounding box center [147, 215] width 45 height 14
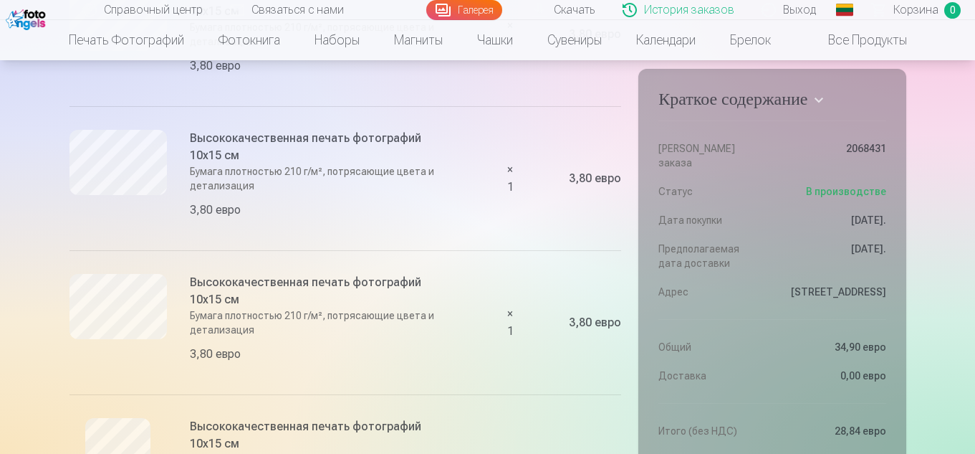
scroll to position [438, 0]
